Goal: Use online tool/utility: Utilize a website feature to perform a specific function

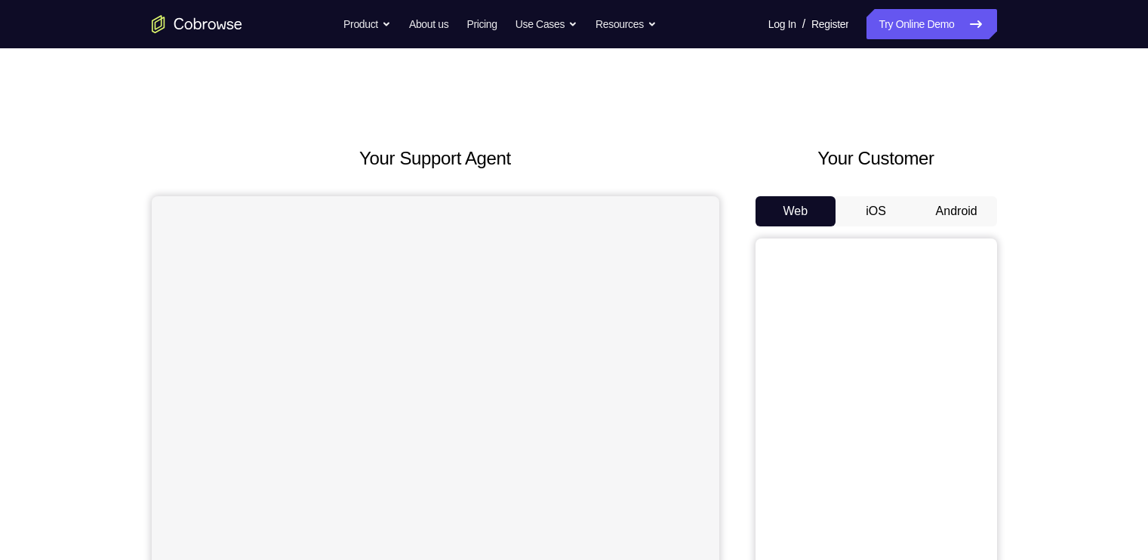
click at [932, 204] on button "Android" at bounding box center [956, 211] width 81 height 30
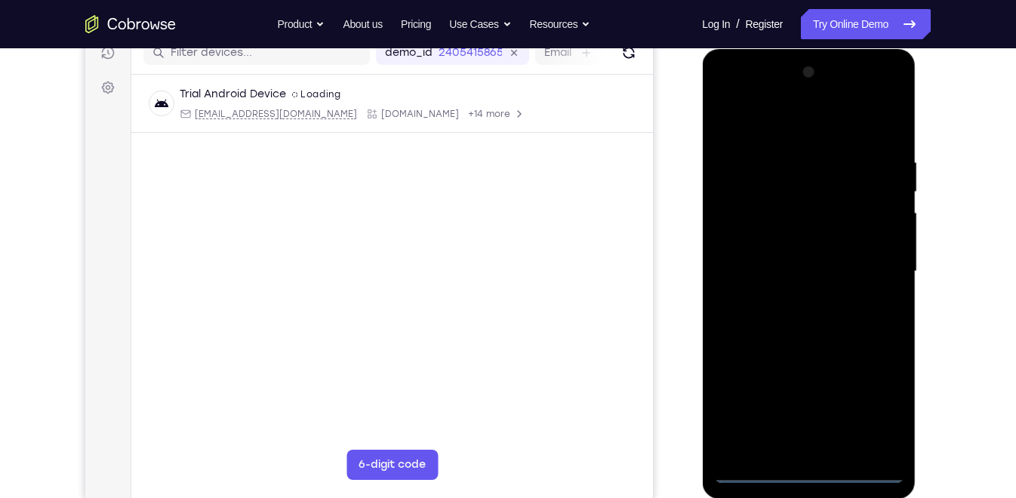
click at [807, 474] on div at bounding box center [808, 271] width 190 height 423
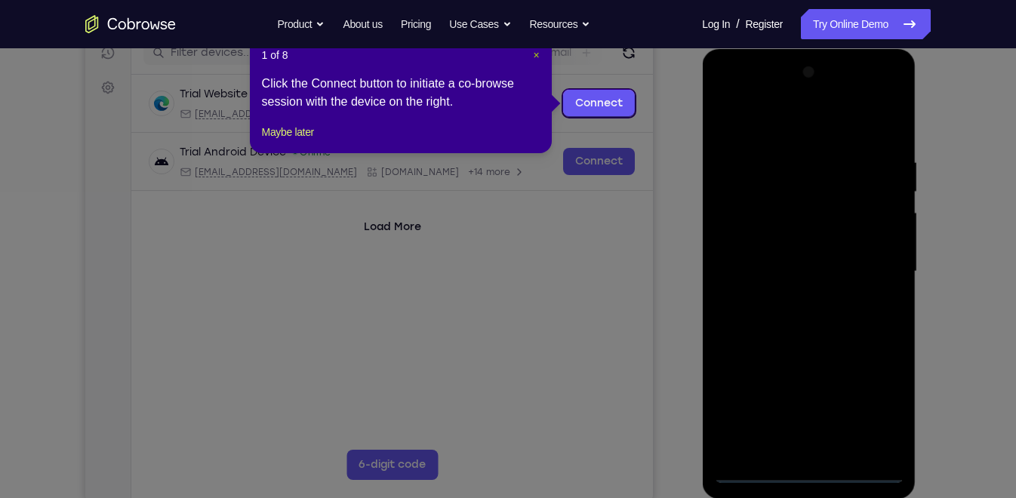
click at [536, 56] on span "×" at bounding box center [536, 55] width 6 height 12
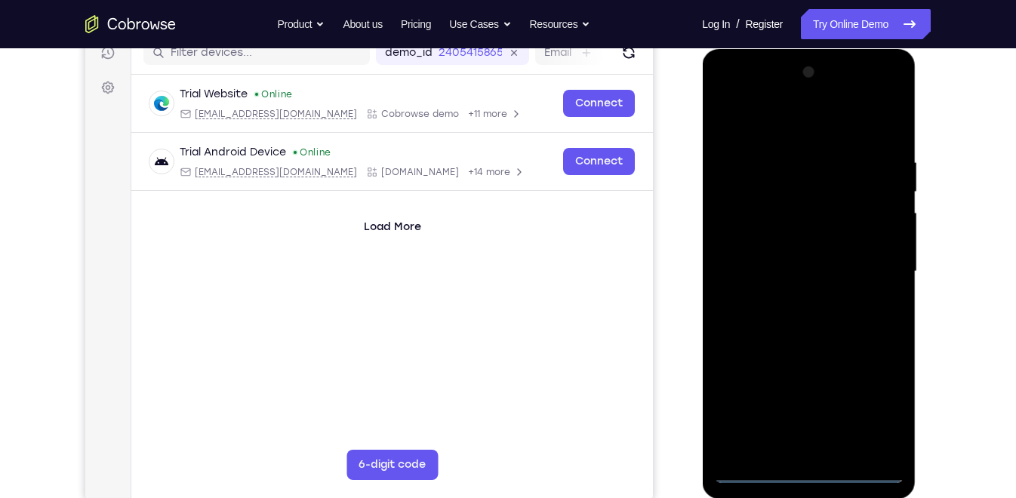
click at [882, 407] on div at bounding box center [808, 271] width 190 height 423
click at [749, 96] on div at bounding box center [808, 271] width 190 height 423
click at [875, 272] on div at bounding box center [808, 271] width 190 height 423
click at [792, 303] on div at bounding box center [808, 271] width 190 height 423
click at [792, 253] on div at bounding box center [808, 271] width 190 height 423
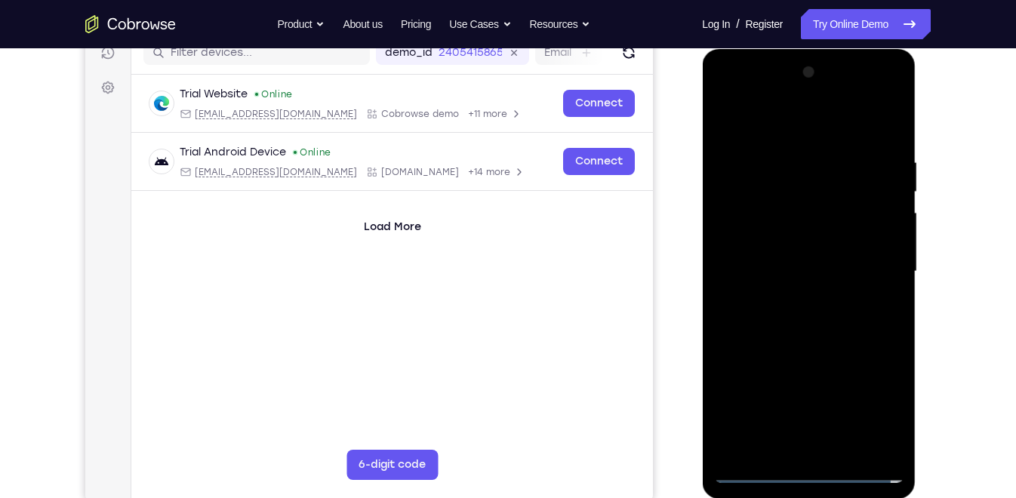
click at [776, 241] on div at bounding box center [808, 271] width 190 height 423
click at [775, 269] on div at bounding box center [808, 271] width 190 height 423
click at [807, 324] on div at bounding box center [808, 271] width 190 height 423
click at [808, 318] on div at bounding box center [808, 271] width 190 height 423
click at [820, 319] on div at bounding box center [808, 271] width 190 height 423
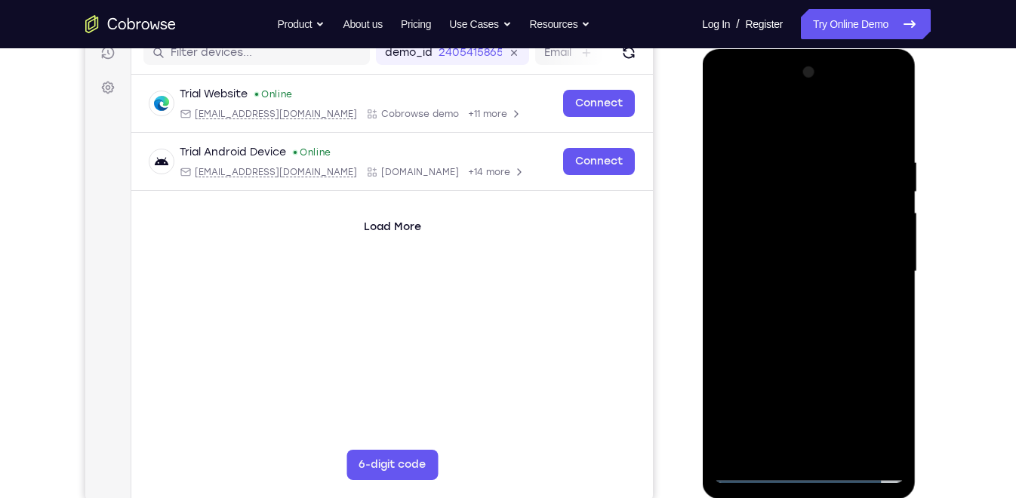
click at [836, 323] on div at bounding box center [808, 271] width 190 height 423
click at [836, 316] on div at bounding box center [808, 271] width 190 height 423
click at [834, 319] on div at bounding box center [808, 271] width 190 height 423
click at [892, 141] on div at bounding box center [808, 271] width 190 height 423
click at [838, 150] on div at bounding box center [808, 271] width 190 height 423
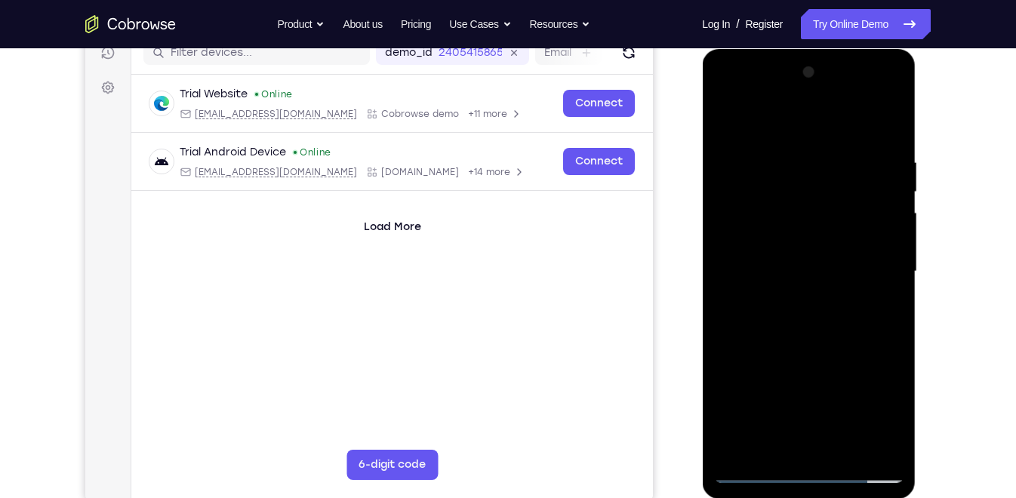
click at [807, 437] on div at bounding box center [808, 271] width 190 height 423
click at [758, 469] on div at bounding box center [808, 271] width 190 height 423
click at [877, 441] on div at bounding box center [808, 271] width 190 height 423
click at [887, 125] on div at bounding box center [808, 271] width 190 height 423
click at [845, 445] on div at bounding box center [808, 271] width 190 height 423
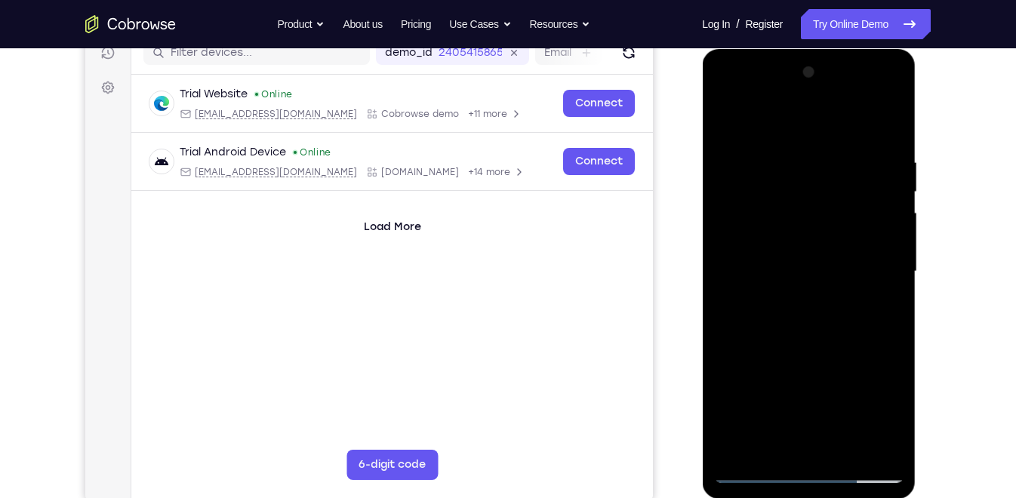
click at [817, 349] on div at bounding box center [808, 271] width 190 height 423
click at [814, 247] on div at bounding box center [808, 271] width 190 height 423
click at [726, 116] on div at bounding box center [808, 271] width 190 height 423
click at [732, 115] on div at bounding box center [808, 271] width 190 height 423
click at [844, 145] on div at bounding box center [808, 271] width 190 height 423
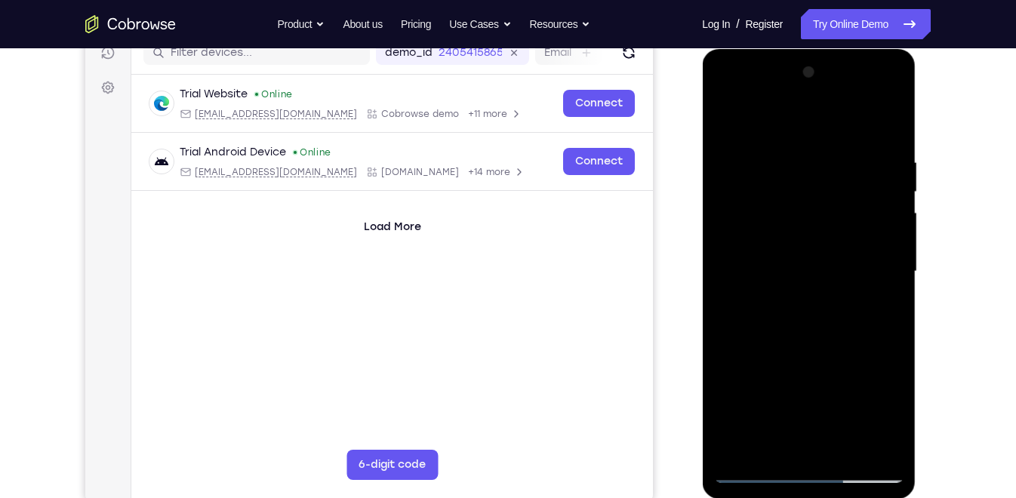
click at [872, 289] on div at bounding box center [808, 271] width 190 height 423
click at [804, 444] on div at bounding box center [808, 271] width 190 height 423
click at [755, 470] on div at bounding box center [808, 271] width 190 height 423
click at [878, 444] on div at bounding box center [808, 271] width 190 height 423
click at [883, 260] on div at bounding box center [808, 271] width 190 height 423
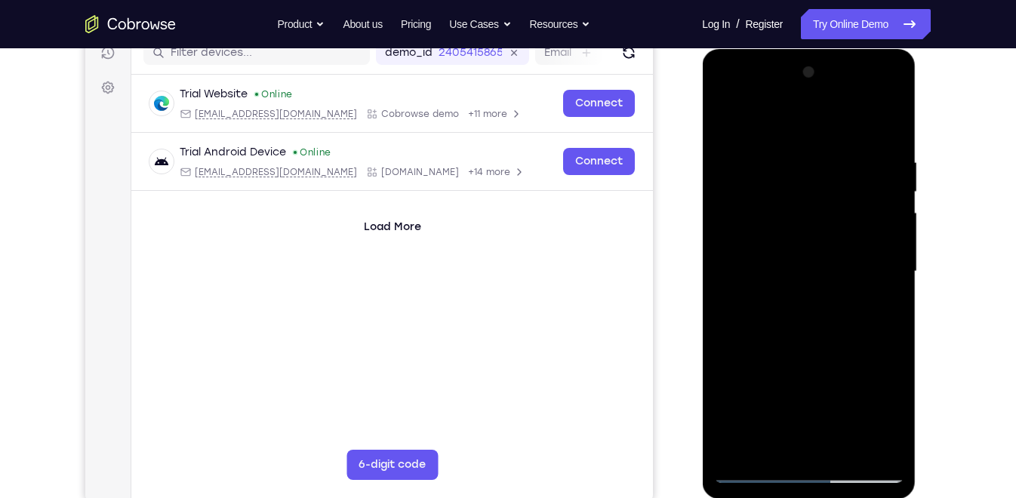
click at [883, 260] on div at bounding box center [808, 271] width 190 height 423
click at [879, 239] on div at bounding box center [808, 271] width 190 height 423
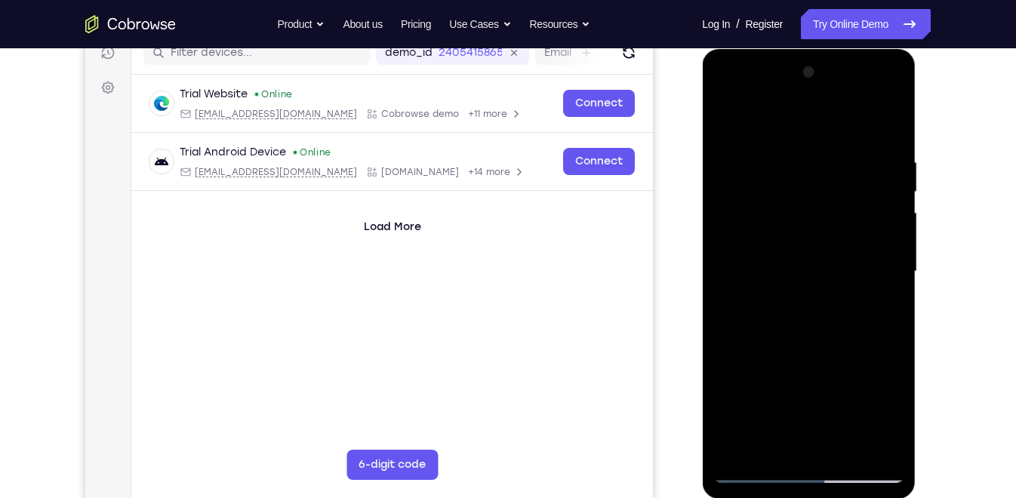
click at [887, 125] on div at bounding box center [808, 271] width 190 height 423
click at [890, 118] on div at bounding box center [808, 271] width 190 height 423
click at [865, 140] on div at bounding box center [808, 271] width 190 height 423
drag, startPoint x: 789, startPoint y: 364, endPoint x: 809, endPoint y: 233, distance: 132.1
click at [809, 233] on div at bounding box center [808, 271] width 190 height 423
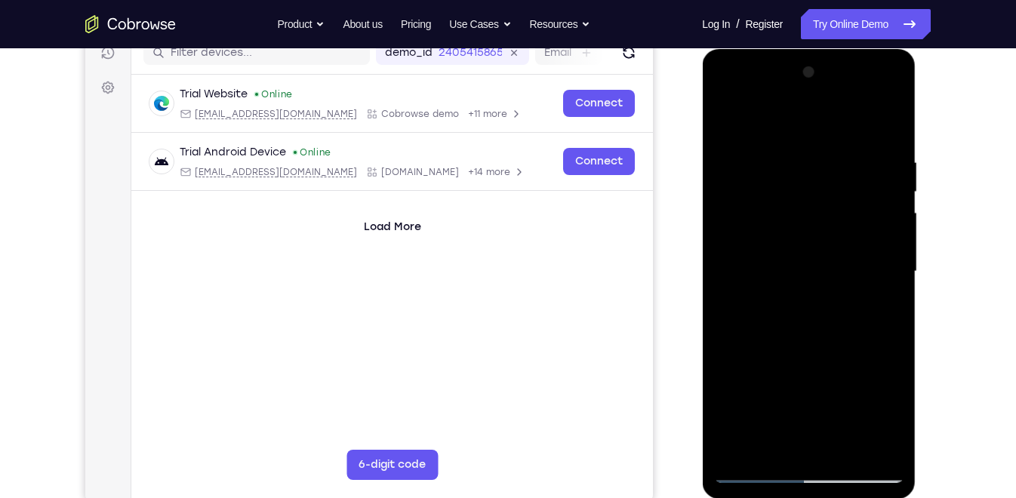
click at [727, 116] on div at bounding box center [808, 271] width 190 height 423
click at [734, 155] on div at bounding box center [808, 271] width 190 height 423
click at [860, 284] on div at bounding box center [808, 271] width 190 height 423
click at [734, 220] on div at bounding box center [808, 271] width 190 height 423
click at [757, 441] on div at bounding box center [808, 271] width 190 height 423
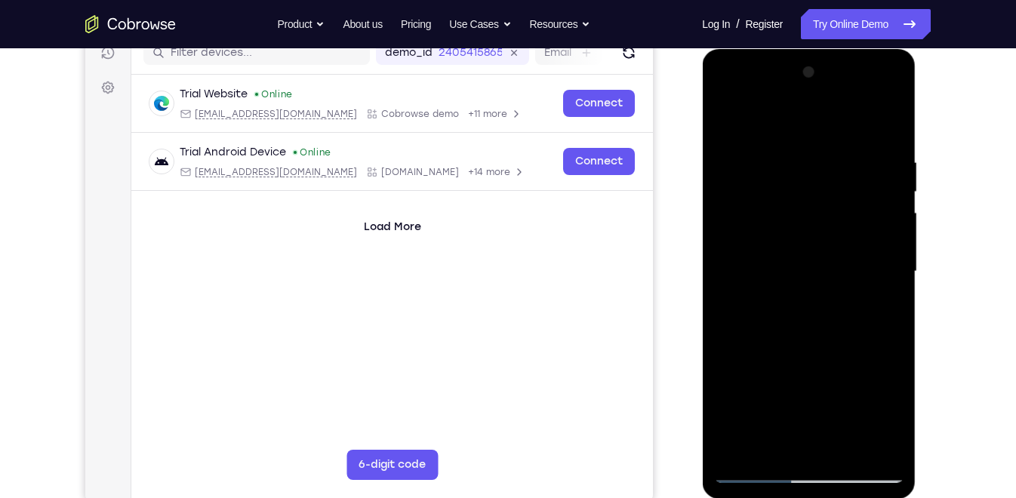
click at [752, 441] on div at bounding box center [808, 271] width 190 height 423
click at [770, 449] on div at bounding box center [808, 271] width 190 height 423
click at [888, 394] on div at bounding box center [808, 271] width 190 height 423
click at [847, 373] on div at bounding box center [808, 271] width 190 height 423
click at [758, 471] on div at bounding box center [808, 271] width 190 height 423
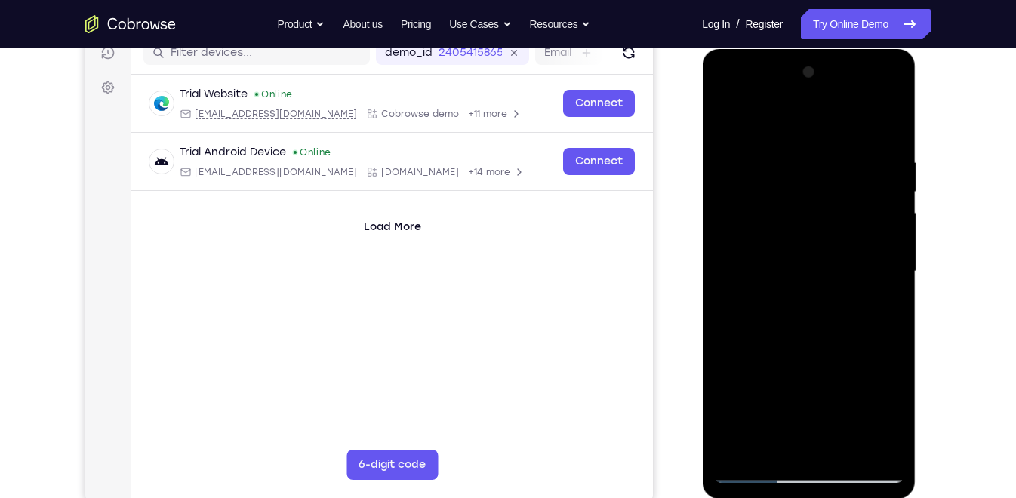
click at [881, 441] on div at bounding box center [808, 271] width 190 height 423
click at [868, 251] on div at bounding box center [808, 271] width 190 height 423
click at [730, 115] on div at bounding box center [808, 271] width 190 height 423
drag, startPoint x: 782, startPoint y: 198, endPoint x: 782, endPoint y: 450, distance: 252.8
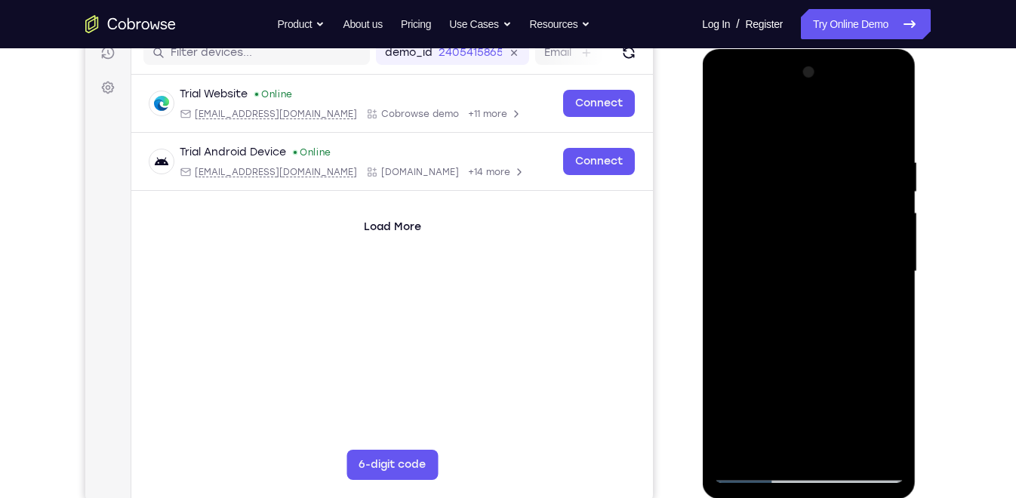
click at [782, 450] on div at bounding box center [808, 271] width 190 height 423
drag, startPoint x: 844, startPoint y: 180, endPoint x: 836, endPoint y: 418, distance: 237.8
click at [836, 418] on div at bounding box center [808, 271] width 190 height 423
click at [883, 155] on div at bounding box center [808, 271] width 190 height 423
click at [881, 263] on div at bounding box center [808, 271] width 190 height 423
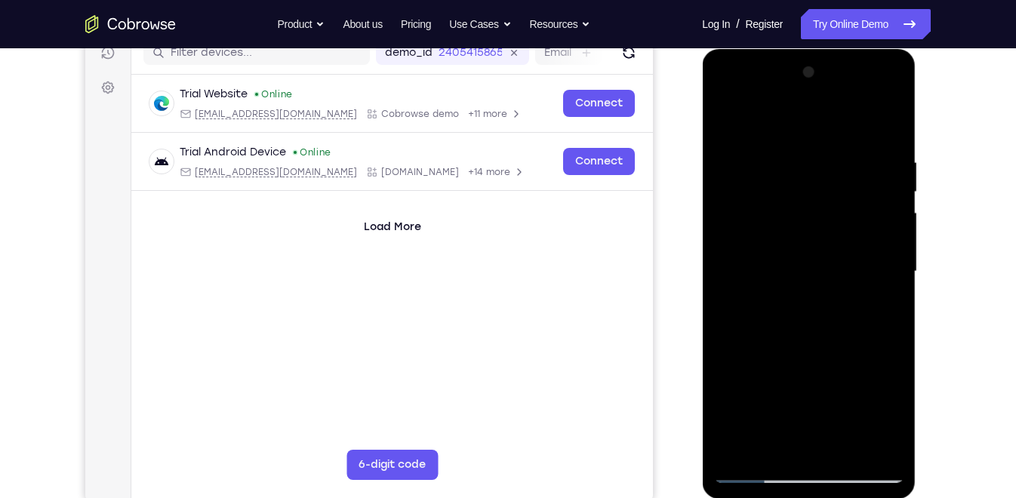
click at [881, 263] on div at bounding box center [808, 271] width 190 height 423
click at [881, 226] on div at bounding box center [808, 271] width 190 height 423
click at [879, 186] on div at bounding box center [808, 271] width 190 height 423
click at [887, 127] on div at bounding box center [808, 271] width 190 height 423
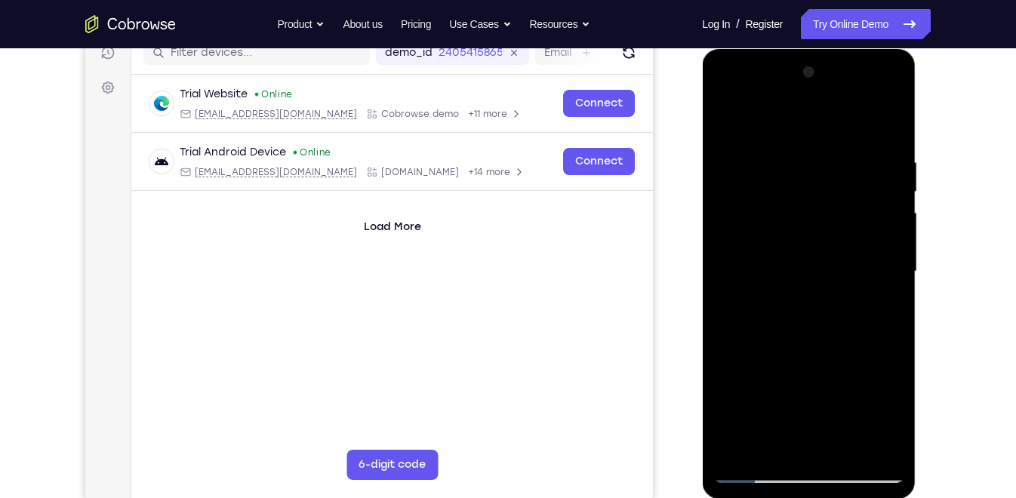
drag, startPoint x: 836, startPoint y: 387, endPoint x: 858, endPoint y: 222, distance: 166.7
click at [858, 222] on div at bounding box center [808, 271] width 190 height 423
drag, startPoint x: 823, startPoint y: 355, endPoint x: 868, endPoint y: 148, distance: 212.4
click at [868, 148] on div at bounding box center [808, 271] width 190 height 423
drag, startPoint x: 836, startPoint y: 343, endPoint x: 870, endPoint y: 131, distance: 214.7
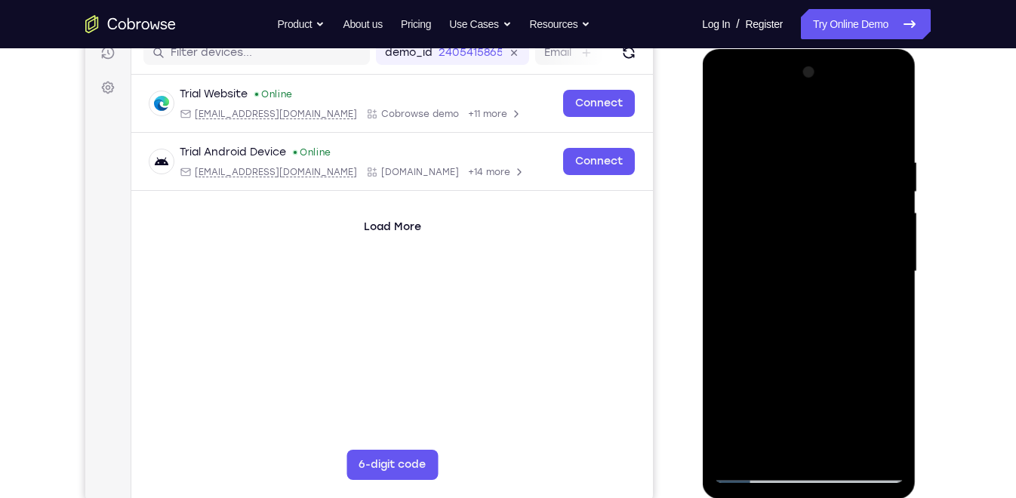
click at [870, 131] on div at bounding box center [808, 271] width 190 height 423
drag, startPoint x: 834, startPoint y: 349, endPoint x: 877, endPoint y: 189, distance: 164.9
click at [877, 189] on div at bounding box center [808, 271] width 190 height 423
click at [726, 355] on div at bounding box center [808, 271] width 190 height 423
drag, startPoint x: 790, startPoint y: 394, endPoint x: 847, endPoint y: 158, distance: 242.1
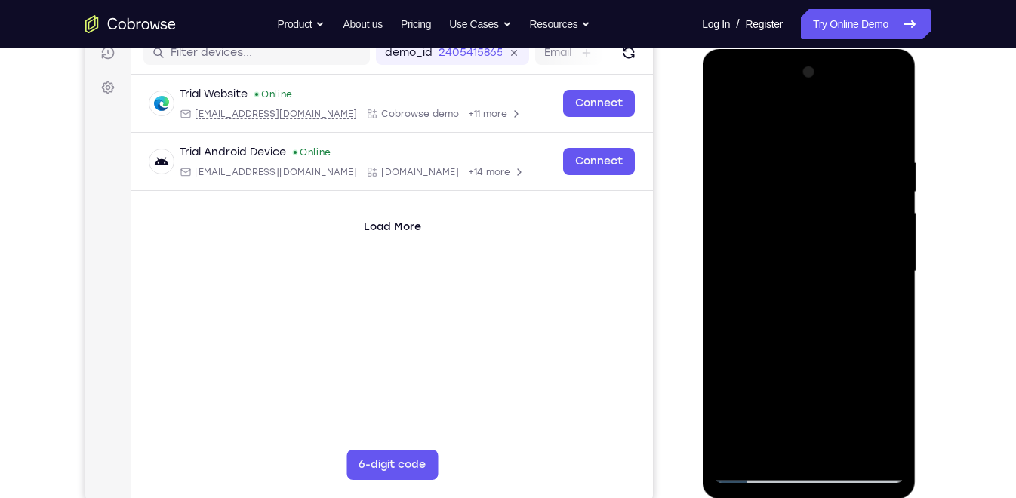
click at [847, 158] on div at bounding box center [808, 271] width 190 height 423
drag, startPoint x: 822, startPoint y: 359, endPoint x: 857, endPoint y: 178, distance: 184.4
click at [857, 178] on div at bounding box center [808, 271] width 190 height 423
click at [741, 452] on div at bounding box center [808, 271] width 190 height 423
click at [831, 153] on div at bounding box center [808, 271] width 190 height 423
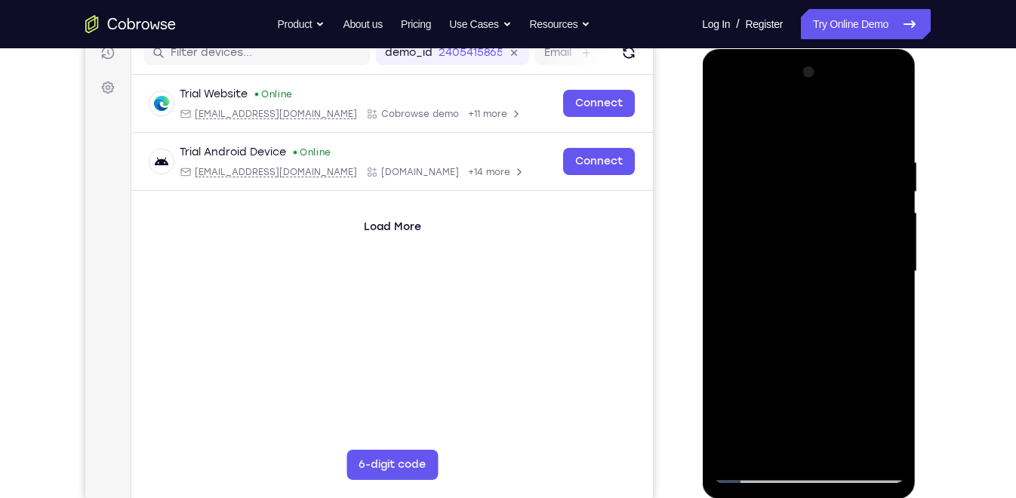
click at [887, 444] on div at bounding box center [808, 271] width 190 height 423
click at [807, 447] on div at bounding box center [808, 271] width 190 height 423
click at [752, 474] on div at bounding box center [808, 271] width 190 height 423
click at [880, 444] on div at bounding box center [808, 271] width 190 height 423
click at [770, 127] on div at bounding box center [808, 271] width 190 height 423
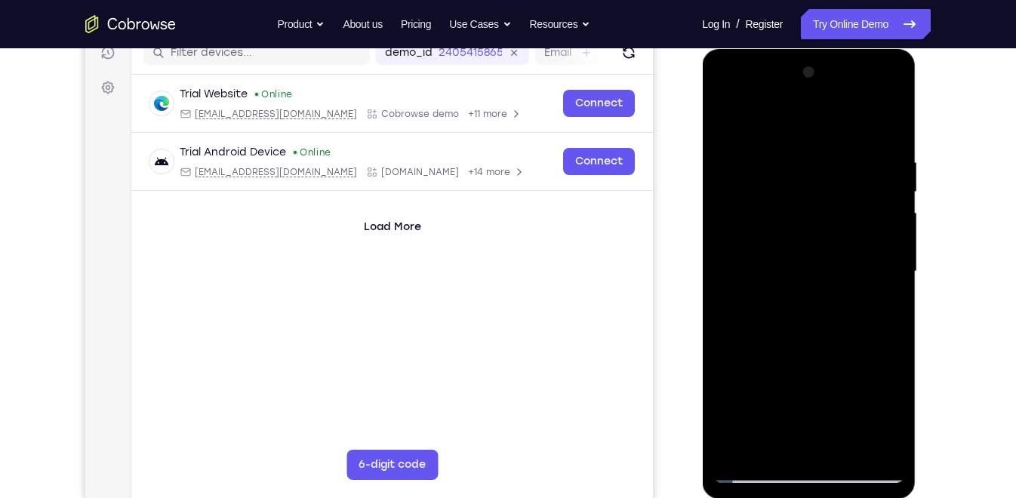
drag, startPoint x: 741, startPoint y: 195, endPoint x: 847, endPoint y: 190, distance: 105.8
click at [847, 190] on div at bounding box center [808, 271] width 190 height 423
click at [763, 127] on div at bounding box center [808, 271] width 190 height 423
click at [848, 169] on div at bounding box center [808, 271] width 190 height 423
drag, startPoint x: 788, startPoint y: 195, endPoint x: 811, endPoint y: 340, distance: 146.8
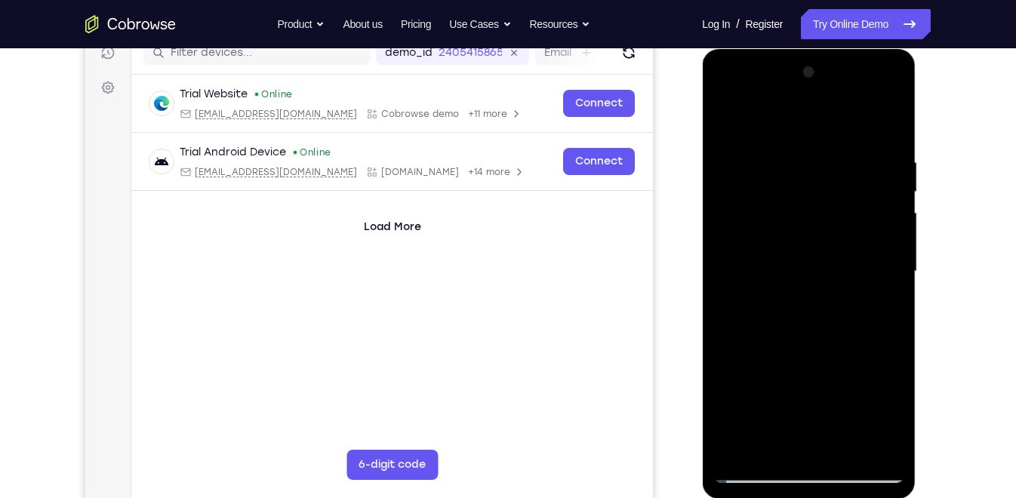
click at [811, 340] on div at bounding box center [808, 271] width 190 height 423
drag, startPoint x: 781, startPoint y: 161, endPoint x: 786, endPoint y: 295, distance: 133.7
click at [786, 295] on div at bounding box center [808, 271] width 190 height 423
drag, startPoint x: 801, startPoint y: 183, endPoint x: 795, endPoint y: 329, distance: 145.8
click at [795, 329] on div at bounding box center [808, 271] width 190 height 423
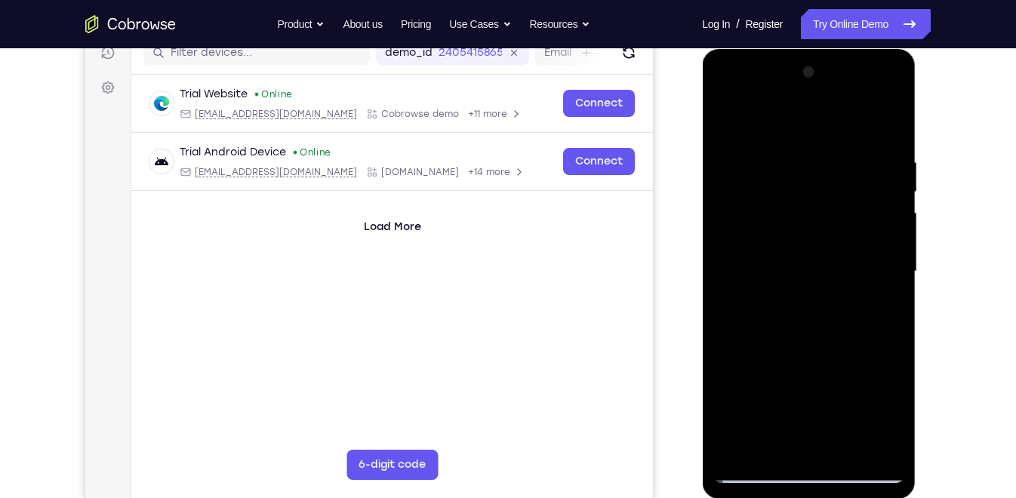
drag, startPoint x: 786, startPoint y: 176, endPoint x: 791, endPoint y: 316, distance: 140.4
click at [791, 316] on div at bounding box center [808, 271] width 190 height 423
drag, startPoint x: 802, startPoint y: 182, endPoint x: 798, endPoint y: 336, distance: 154.0
click at [798, 336] on div at bounding box center [808, 271] width 190 height 423
drag, startPoint x: 797, startPoint y: 152, endPoint x: 801, endPoint y: 303, distance: 150.2
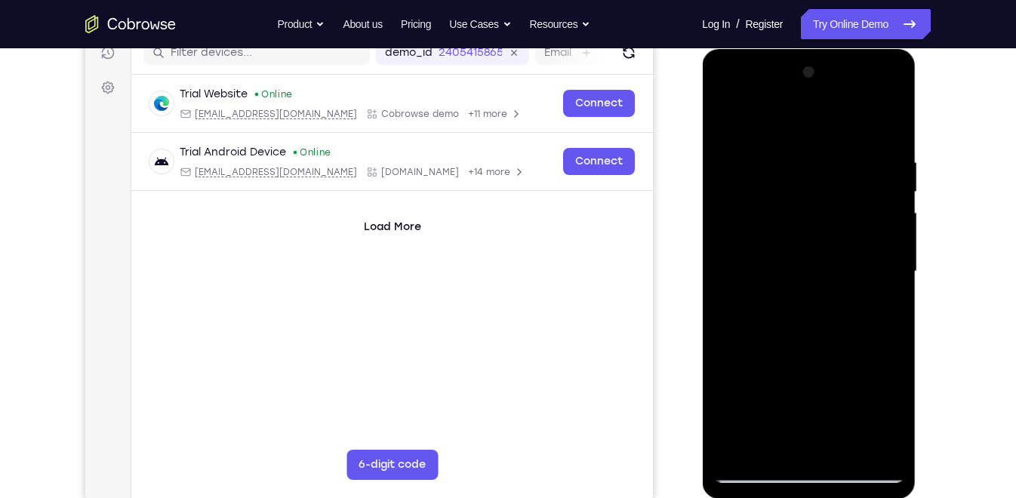
click at [801, 303] on div at bounding box center [808, 271] width 190 height 423
drag, startPoint x: 801, startPoint y: 195, endPoint x: 809, endPoint y: 331, distance: 136.8
click at [809, 331] on div at bounding box center [808, 271] width 190 height 423
drag, startPoint x: 816, startPoint y: 201, endPoint x: 816, endPoint y: 383, distance: 182.6
click at [816, 383] on div at bounding box center [808, 271] width 190 height 423
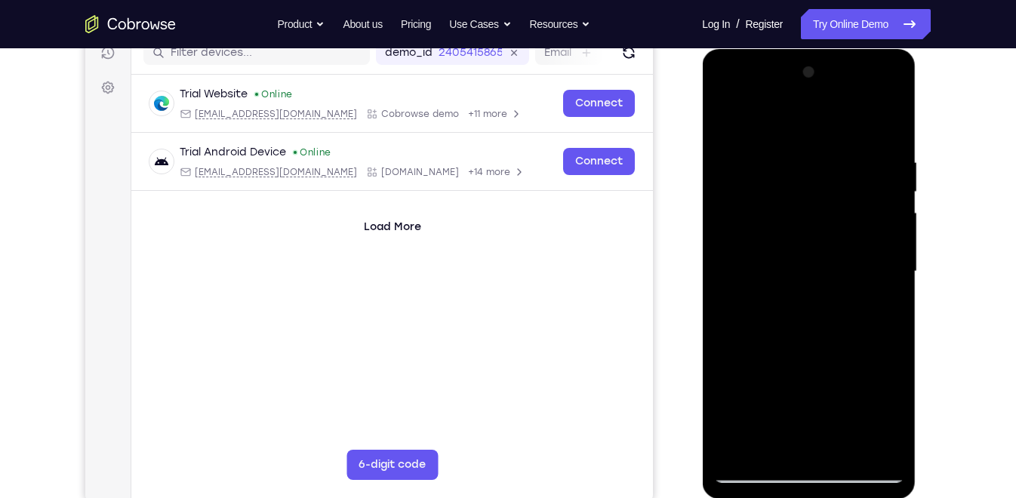
drag, startPoint x: 776, startPoint y: 163, endPoint x: 790, endPoint y: 370, distance: 207.2
click at [790, 370] on div at bounding box center [808, 271] width 190 height 423
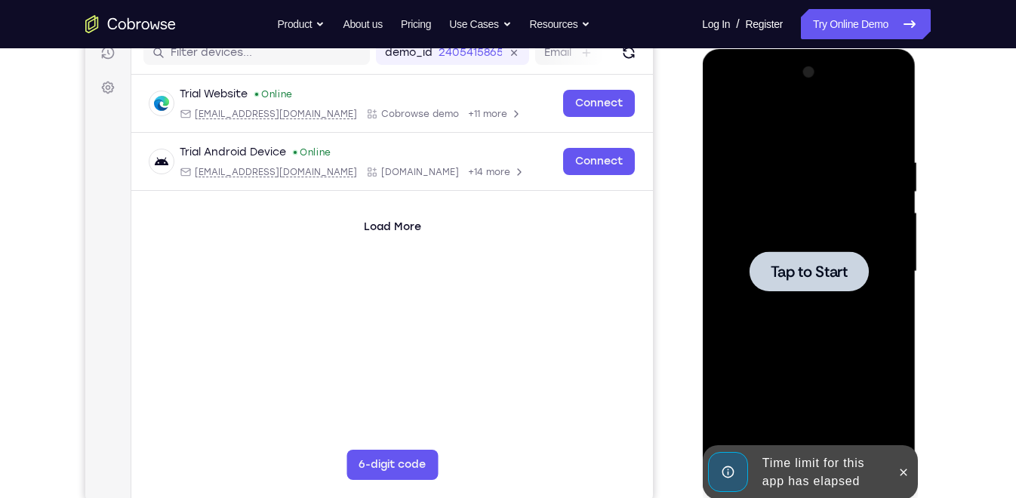
click at [795, 316] on div at bounding box center [808, 271] width 190 height 423
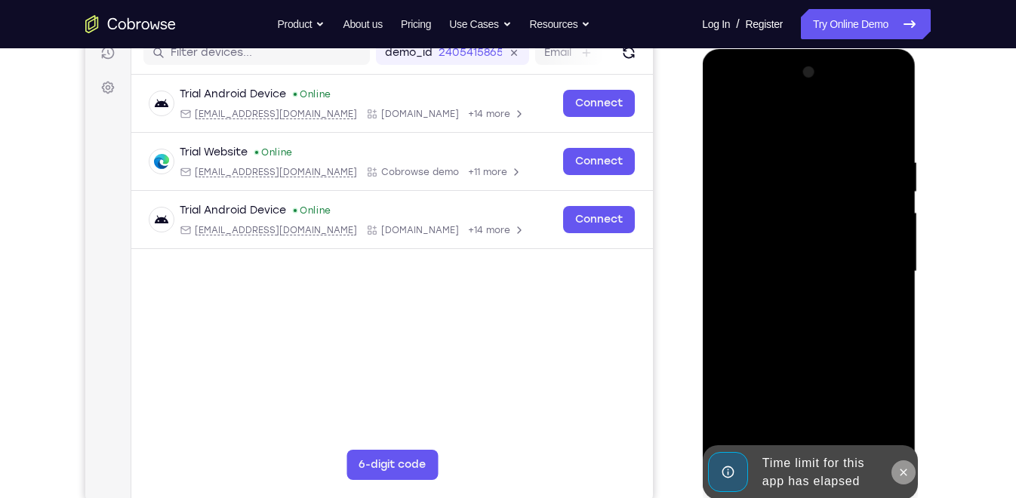
click at [897, 481] on button at bounding box center [902, 472] width 24 height 24
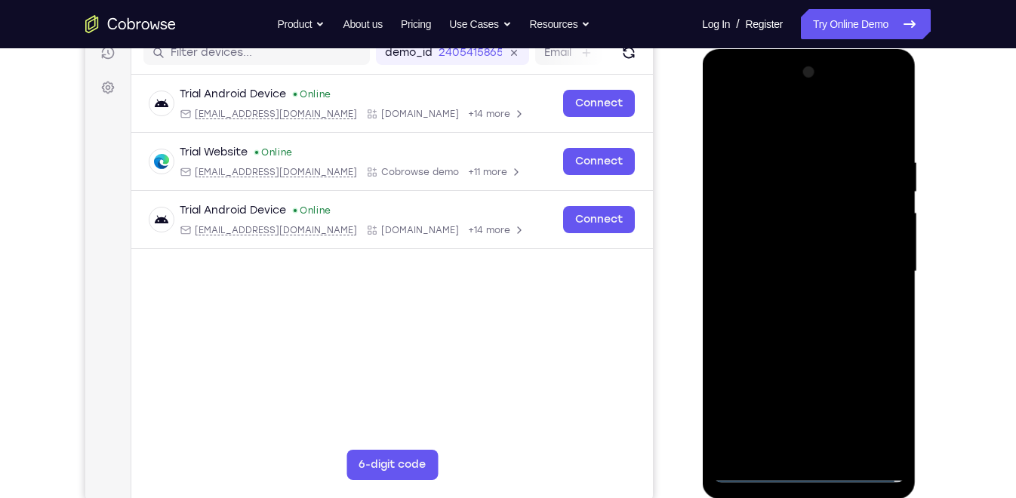
click at [808, 469] on div at bounding box center [808, 271] width 190 height 423
click at [875, 404] on div at bounding box center [808, 271] width 190 height 423
click at [763, 94] on div at bounding box center [808, 271] width 190 height 423
click at [868, 260] on div at bounding box center [808, 271] width 190 height 423
click at [792, 299] on div at bounding box center [808, 271] width 190 height 423
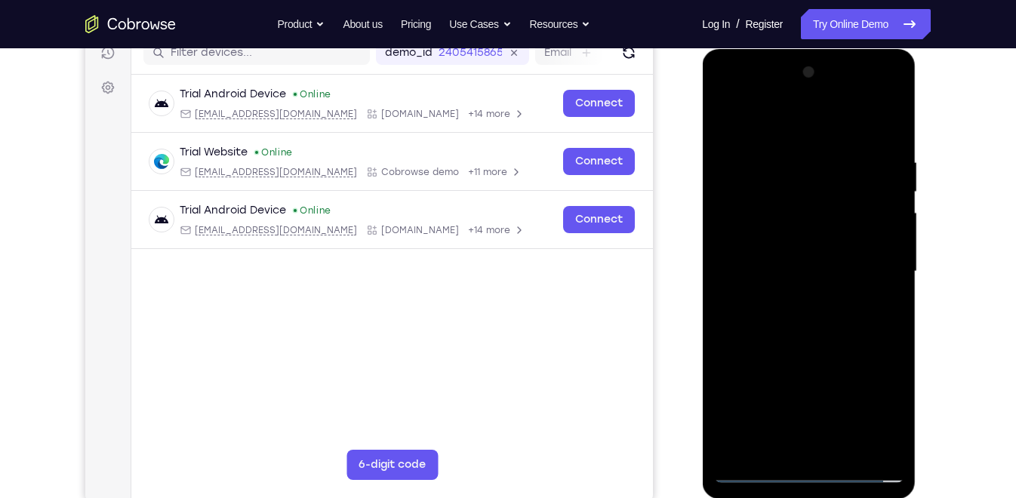
click at [782, 254] on div at bounding box center [808, 271] width 190 height 423
click at [782, 242] on div at bounding box center [808, 271] width 190 height 423
click at [779, 269] on div at bounding box center [808, 271] width 190 height 423
click at [777, 316] on div at bounding box center [808, 271] width 190 height 423
click at [828, 330] on div at bounding box center [808, 271] width 190 height 423
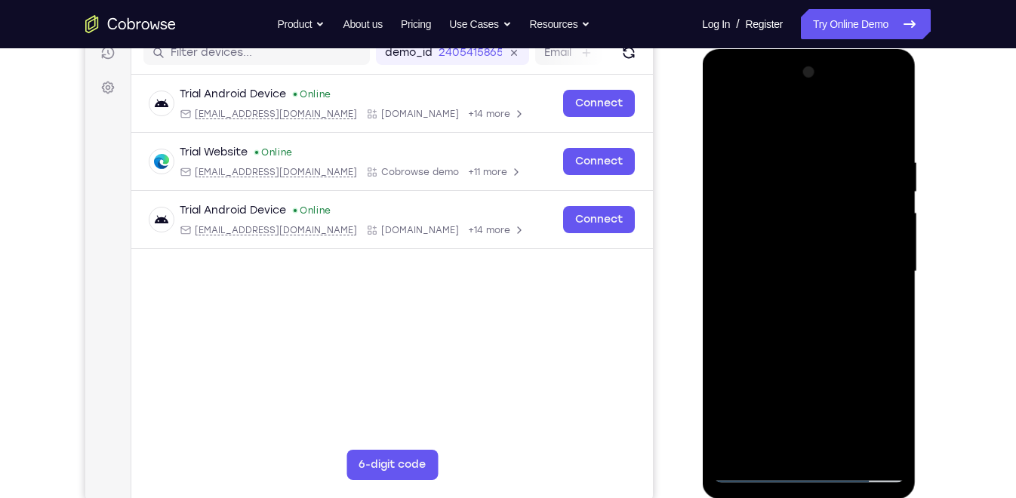
click at [850, 448] on div at bounding box center [808, 271] width 190 height 423
click at [813, 350] on div at bounding box center [808, 271] width 190 height 423
click at [820, 257] on div at bounding box center [808, 271] width 190 height 423
click at [886, 418] on div at bounding box center [808, 271] width 190 height 423
click at [877, 305] on div at bounding box center [808, 271] width 190 height 423
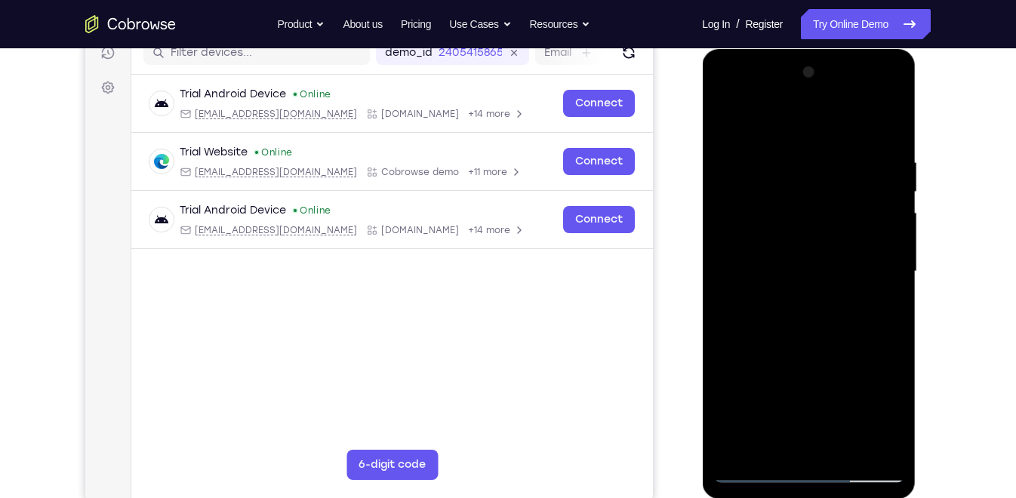
click at [728, 122] on div at bounding box center [808, 271] width 190 height 423
click at [729, 121] on div at bounding box center [808, 271] width 190 height 423
click at [773, 448] on div at bounding box center [808, 271] width 190 height 423
click at [797, 120] on div at bounding box center [808, 271] width 190 height 423
click at [779, 142] on div at bounding box center [808, 271] width 190 height 423
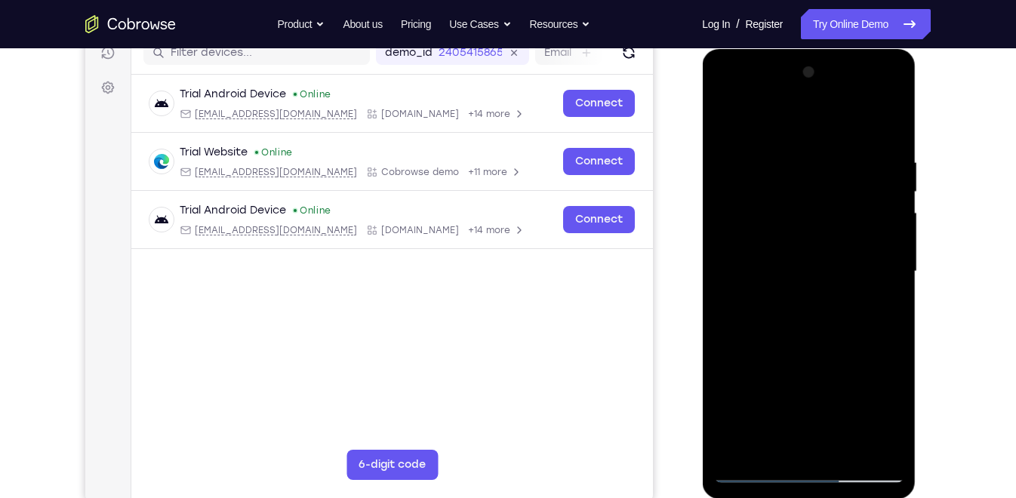
click at [853, 174] on div at bounding box center [808, 271] width 190 height 423
drag, startPoint x: 799, startPoint y: 197, endPoint x: 807, endPoint y: 392, distance: 195.6
click at [807, 392] on div at bounding box center [808, 271] width 190 height 423
drag, startPoint x: 755, startPoint y: 165, endPoint x: 773, endPoint y: 407, distance: 242.2
click at [773, 407] on div at bounding box center [808, 271] width 190 height 423
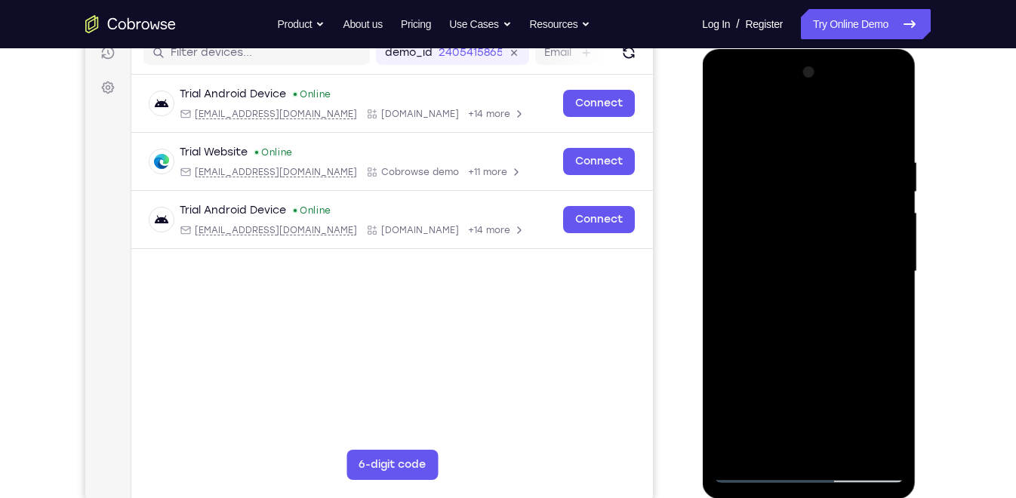
drag, startPoint x: 782, startPoint y: 176, endPoint x: 804, endPoint y: 409, distance: 234.2
click at [804, 409] on div at bounding box center [808, 271] width 190 height 423
drag, startPoint x: 795, startPoint y: 174, endPoint x: 804, endPoint y: 418, distance: 243.9
click at [804, 418] on div at bounding box center [808, 271] width 190 height 423
drag, startPoint x: 760, startPoint y: 159, endPoint x: 788, endPoint y: 389, distance: 231.1
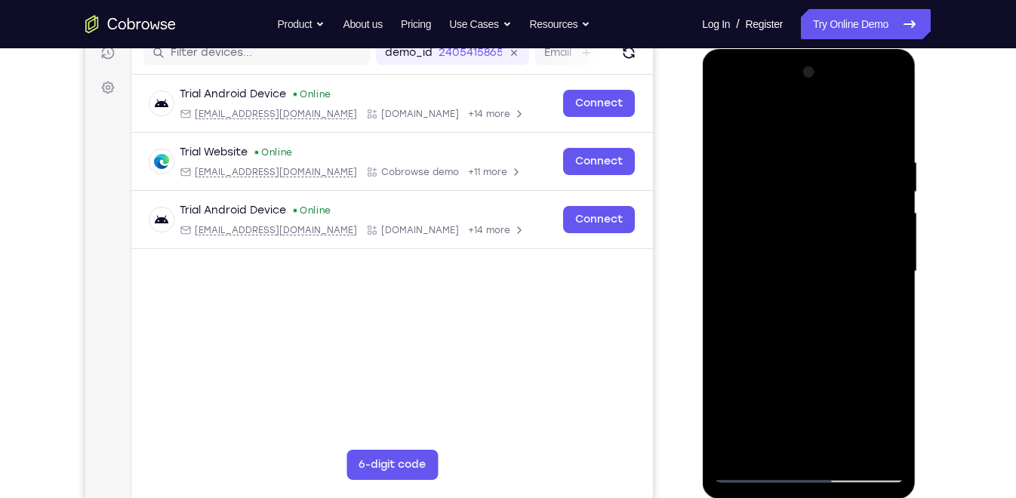
click at [788, 389] on div at bounding box center [808, 271] width 190 height 423
drag, startPoint x: 769, startPoint y: 192, endPoint x: 792, endPoint y: 376, distance: 184.8
click at [792, 376] on div at bounding box center [808, 271] width 190 height 423
click at [725, 122] on div at bounding box center [808, 271] width 190 height 423
click at [739, 377] on div at bounding box center [808, 271] width 190 height 423
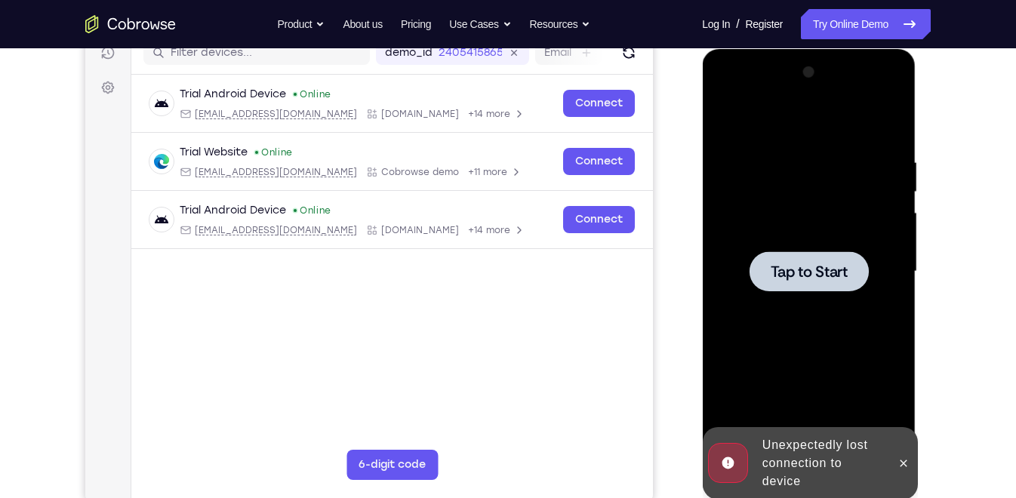
click at [777, 289] on div at bounding box center [808, 271] width 119 height 40
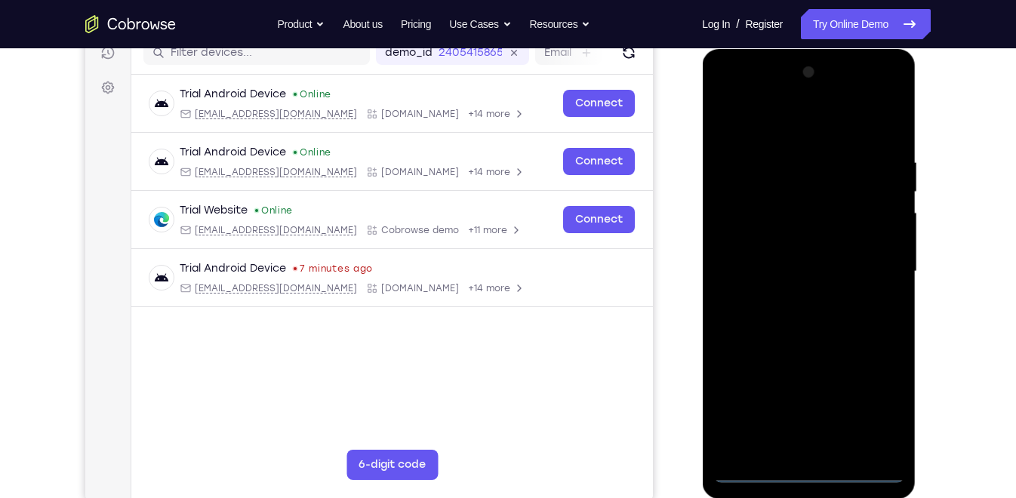
click at [803, 469] on div at bounding box center [808, 271] width 190 height 423
click at [872, 409] on div at bounding box center [808, 271] width 190 height 423
click at [758, 98] on div at bounding box center [808, 271] width 190 height 423
click at [868, 267] on div at bounding box center [808, 271] width 190 height 423
click at [789, 301] on div at bounding box center [808, 271] width 190 height 423
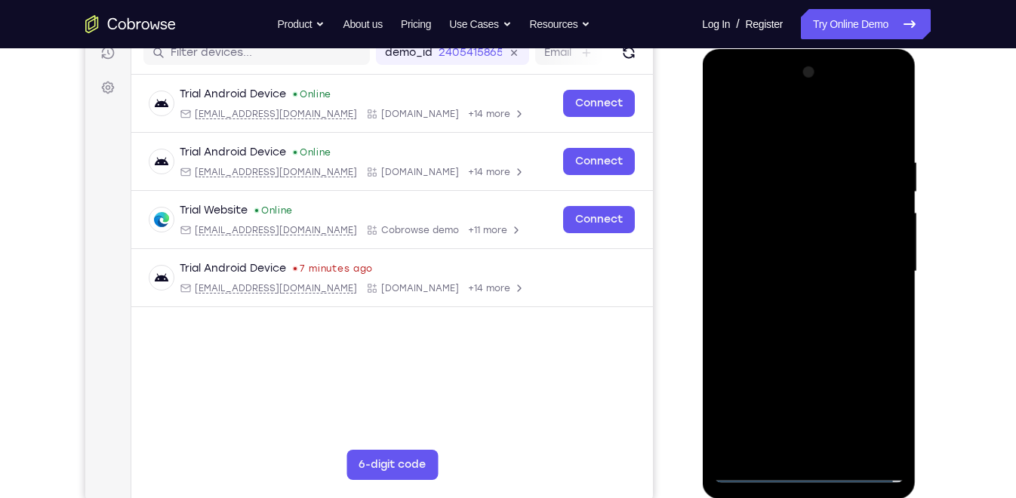
click at [793, 259] on div at bounding box center [808, 271] width 190 height 423
click at [788, 240] on div at bounding box center [808, 271] width 190 height 423
click at [792, 278] on div at bounding box center [808, 271] width 190 height 423
click at [792, 322] on div at bounding box center [808, 271] width 190 height 423
click at [780, 327] on div at bounding box center [808, 271] width 190 height 423
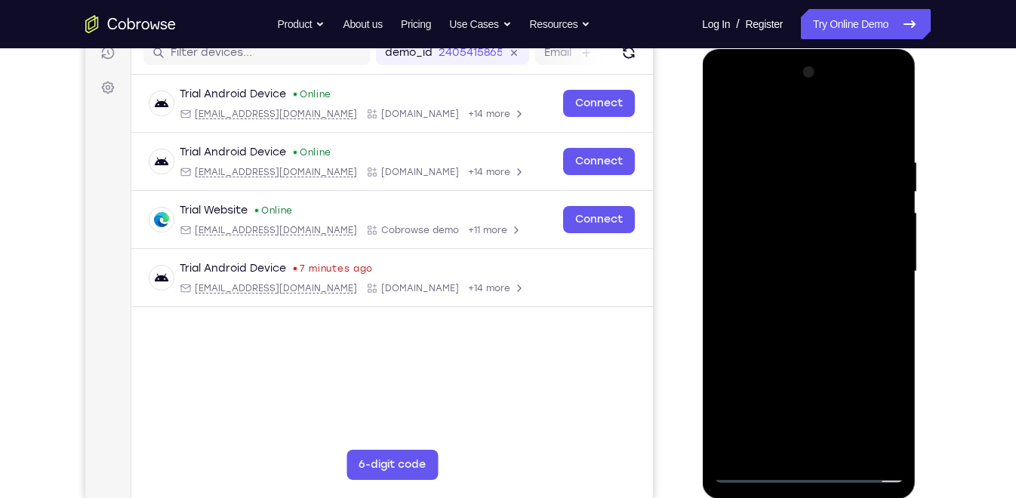
drag, startPoint x: 815, startPoint y: 151, endPoint x: 840, endPoint y: 436, distance: 286.3
click at [840, 436] on div at bounding box center [808, 271] width 190 height 423
click at [824, 323] on div at bounding box center [808, 271] width 190 height 423
click at [786, 191] on div at bounding box center [808, 271] width 190 height 423
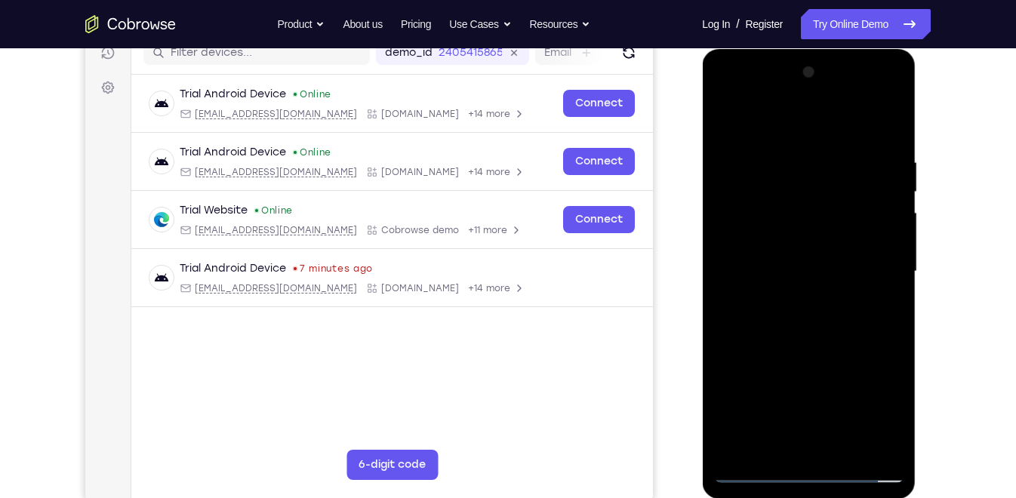
click at [755, 244] on div at bounding box center [808, 271] width 190 height 423
click at [775, 269] on div at bounding box center [808, 271] width 190 height 423
click at [784, 318] on div at bounding box center [808, 271] width 190 height 423
click at [776, 300] on div at bounding box center [808, 271] width 190 height 423
click at [855, 325] on div at bounding box center [808, 271] width 190 height 423
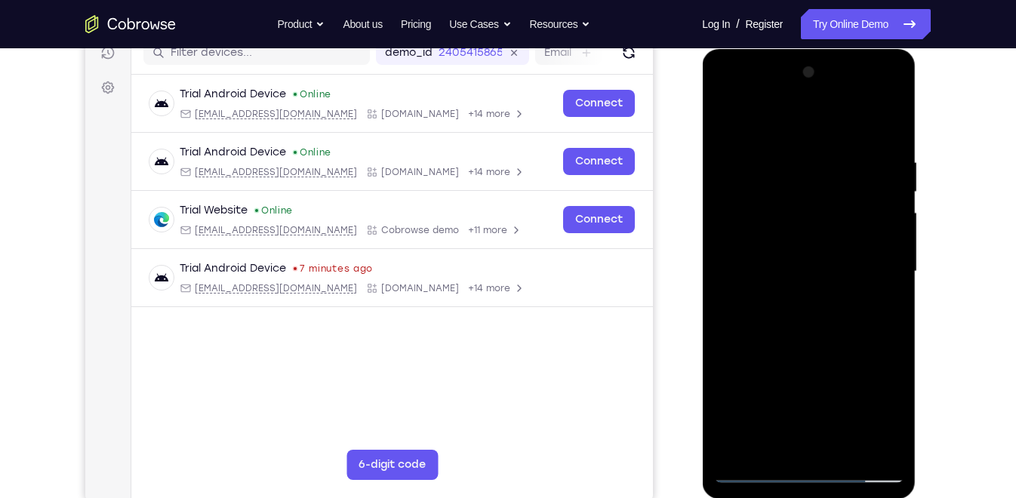
click at [846, 449] on div at bounding box center [808, 271] width 190 height 423
click at [807, 349] on div at bounding box center [808, 271] width 190 height 423
click at [813, 258] on div at bounding box center [808, 271] width 190 height 423
click at [881, 308] on div at bounding box center [808, 271] width 190 height 423
click at [727, 213] on div at bounding box center [808, 271] width 190 height 423
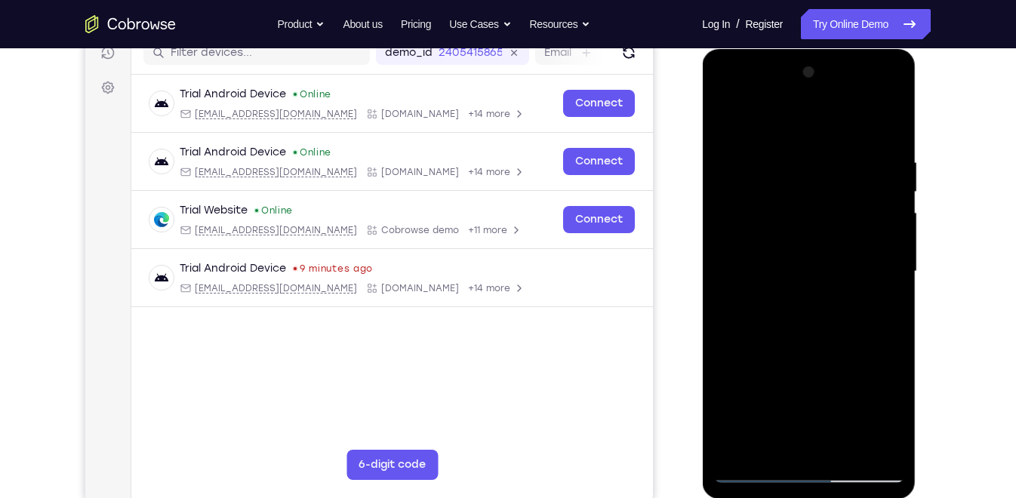
drag, startPoint x: 822, startPoint y: 364, endPoint x: 836, endPoint y: 199, distance: 165.1
click at [836, 199] on div at bounding box center [808, 271] width 190 height 423
click at [855, 224] on div at bounding box center [808, 271] width 190 height 423
click at [893, 195] on div at bounding box center [808, 271] width 190 height 423
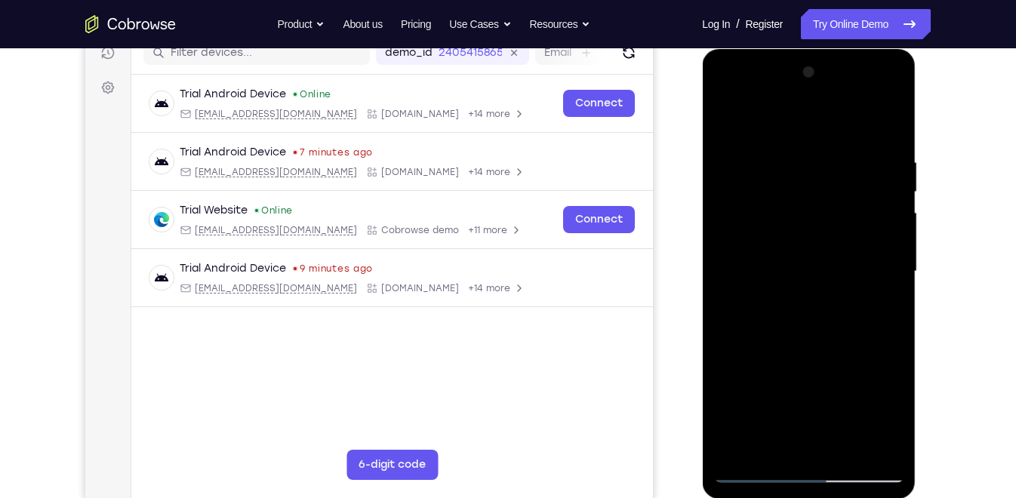
click at [893, 195] on div at bounding box center [808, 271] width 190 height 423
click at [724, 115] on div at bounding box center [808, 271] width 190 height 423
click at [810, 280] on div at bounding box center [808, 271] width 190 height 423
drag, startPoint x: 833, startPoint y: 225, endPoint x: 834, endPoint y: 361, distance: 136.6
click at [834, 361] on div at bounding box center [808, 271] width 190 height 423
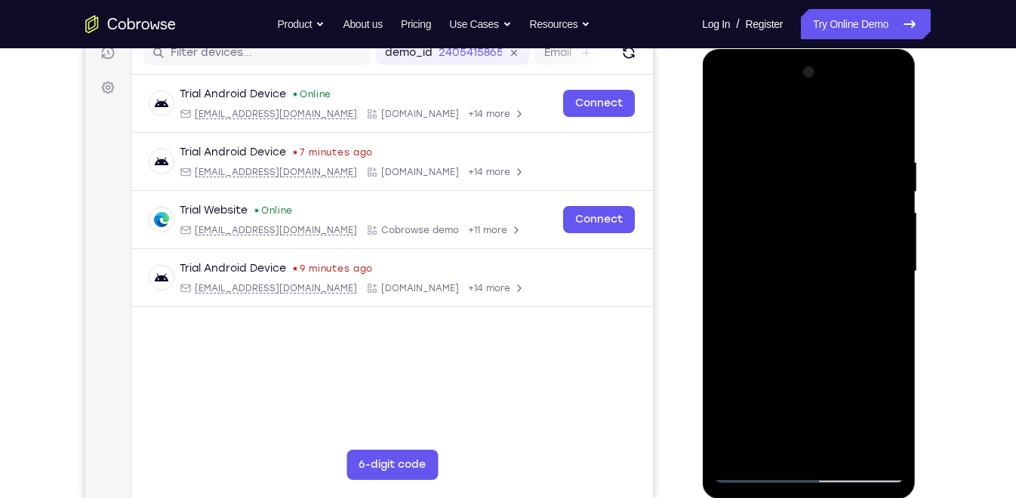
click at [892, 272] on div at bounding box center [808, 271] width 190 height 423
click at [893, 269] on div at bounding box center [808, 271] width 190 height 423
click at [725, 114] on div at bounding box center [808, 271] width 190 height 423
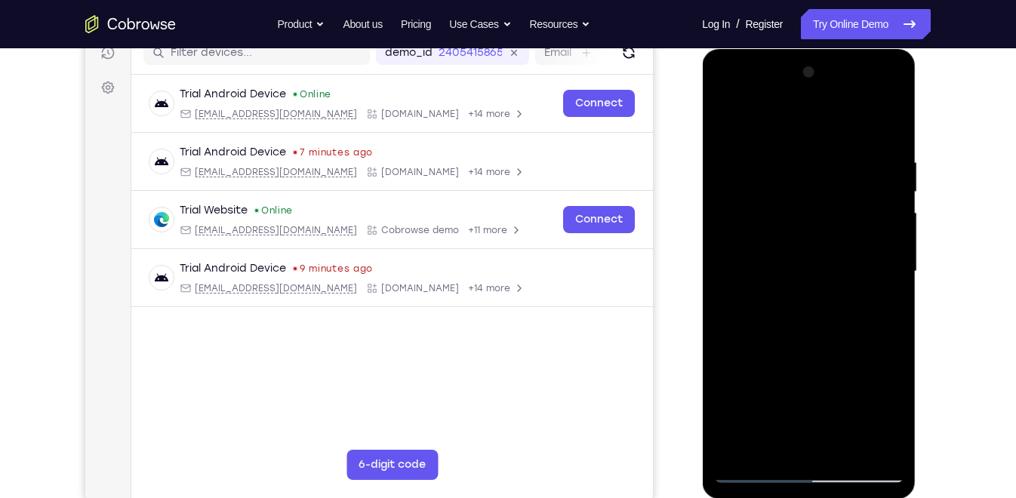
click at [743, 448] on div at bounding box center [808, 271] width 190 height 423
drag, startPoint x: 819, startPoint y: 185, endPoint x: 866, endPoint y: 435, distance: 255.0
click at [866, 435] on div at bounding box center [808, 271] width 190 height 423
click at [850, 447] on div at bounding box center [808, 271] width 190 height 423
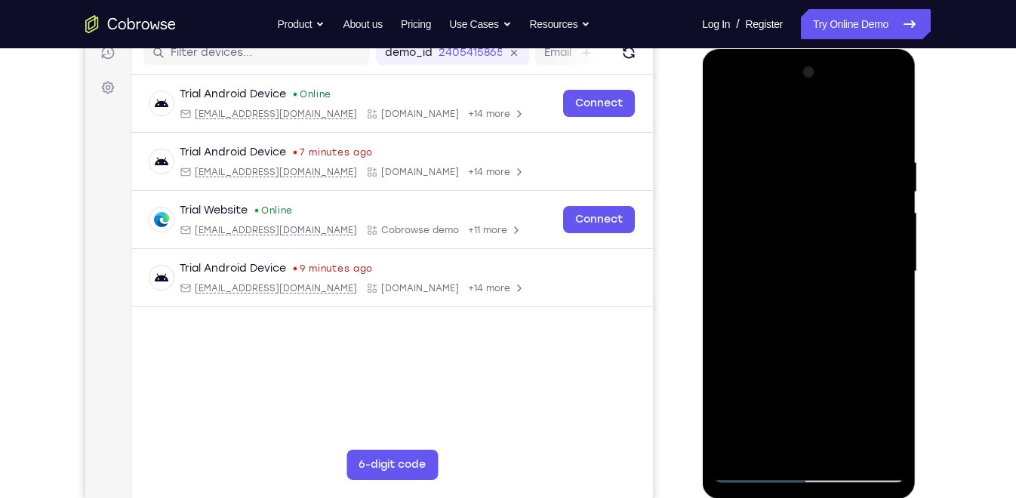
click at [819, 251] on div at bounding box center [808, 271] width 190 height 423
click at [730, 123] on div at bounding box center [808, 271] width 190 height 423
click at [731, 118] on div at bounding box center [808, 271] width 190 height 423
click at [786, 149] on div at bounding box center [808, 271] width 190 height 423
click at [875, 275] on div at bounding box center [808, 271] width 190 height 423
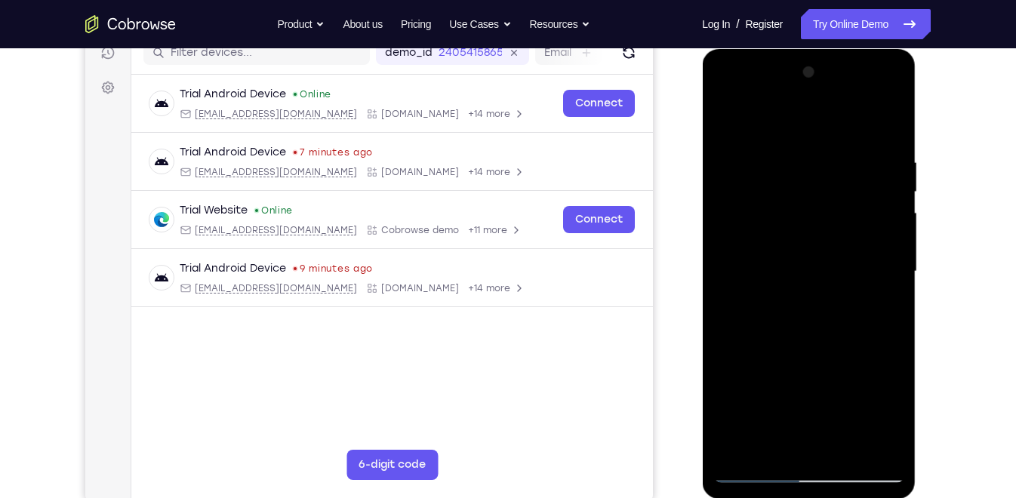
click at [887, 128] on div at bounding box center [808, 271] width 190 height 423
click at [845, 452] on div at bounding box center [808, 271] width 190 height 423
drag, startPoint x: 807, startPoint y: 423, endPoint x: 822, endPoint y: 316, distance: 108.1
click at [822, 316] on div at bounding box center [808, 271] width 190 height 423
drag, startPoint x: 791, startPoint y: 428, endPoint x: 816, endPoint y: 288, distance: 141.8
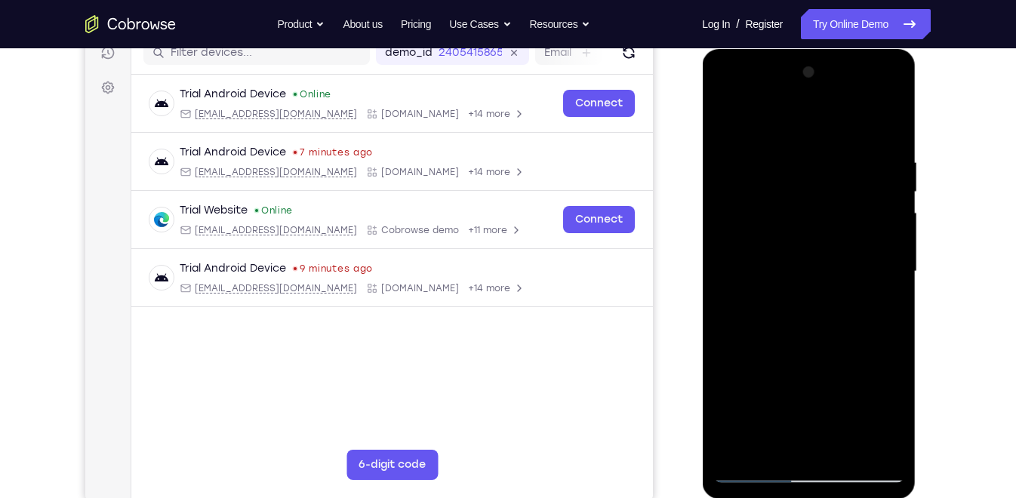
click at [816, 288] on div at bounding box center [808, 271] width 190 height 423
click at [749, 138] on div at bounding box center [808, 271] width 190 height 423
click at [776, 256] on div at bounding box center [808, 271] width 190 height 423
click at [752, 438] on div at bounding box center [808, 271] width 190 height 423
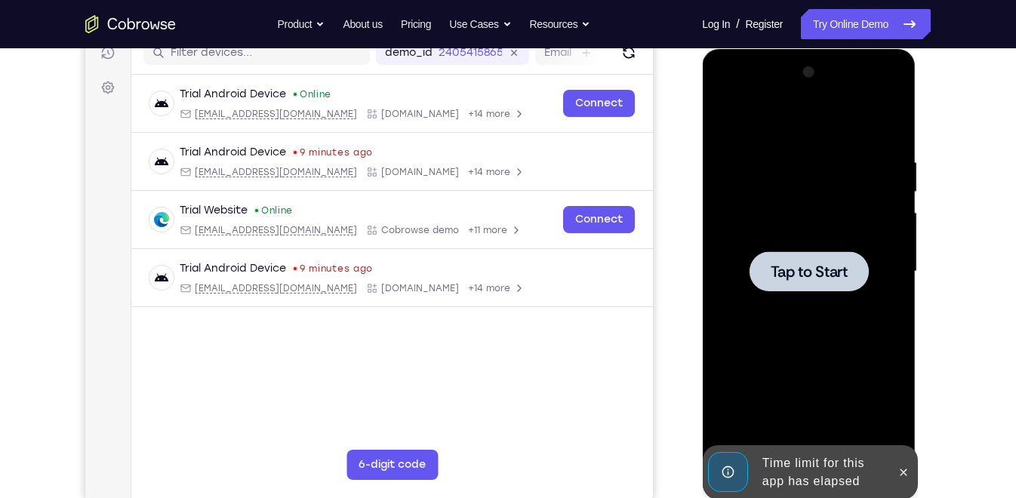
click at [817, 227] on div at bounding box center [808, 271] width 190 height 423
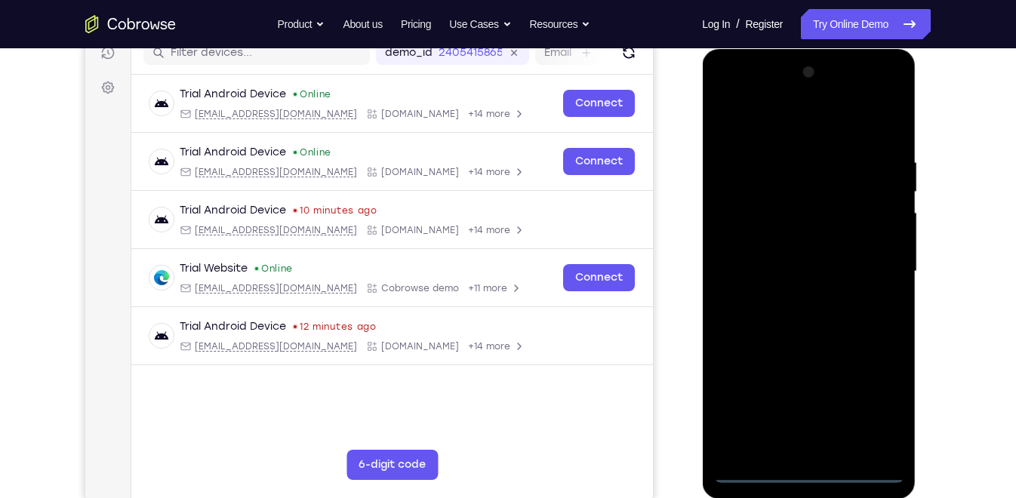
click at [817, 472] on div at bounding box center [808, 271] width 190 height 423
click at [874, 408] on div at bounding box center [808, 271] width 190 height 423
click at [754, 92] on div at bounding box center [808, 271] width 190 height 423
click at [875, 261] on div at bounding box center [808, 271] width 190 height 423
click at [789, 297] on div at bounding box center [808, 271] width 190 height 423
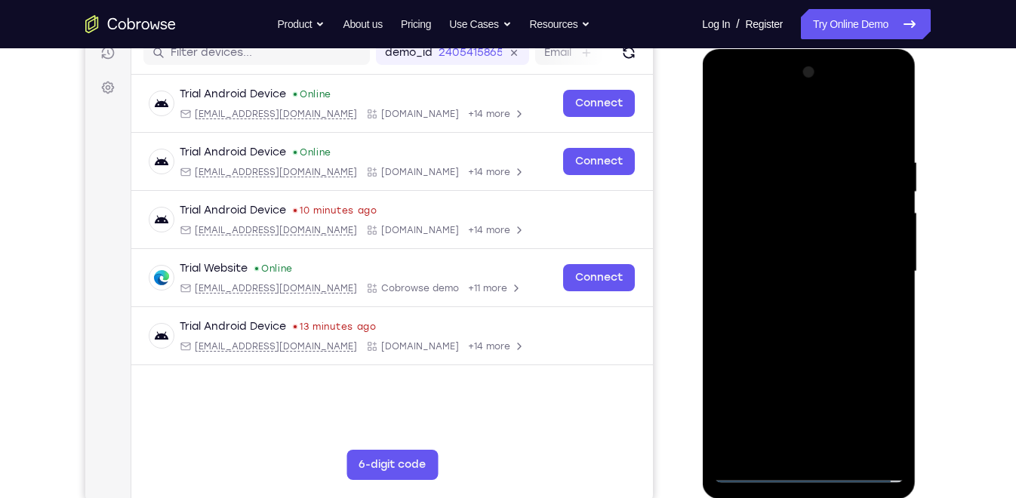
click at [804, 252] on div at bounding box center [808, 271] width 190 height 423
click at [797, 243] on div at bounding box center [808, 271] width 190 height 423
click at [795, 267] on div at bounding box center [808, 271] width 190 height 423
click at [798, 323] on div at bounding box center [808, 271] width 190 height 423
click at [801, 321] on div at bounding box center [808, 271] width 190 height 423
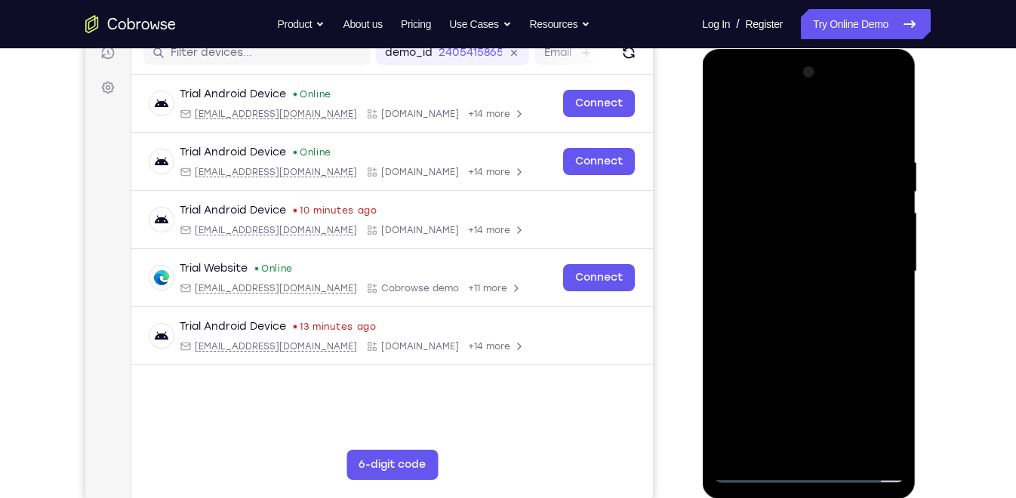
click at [801, 321] on div at bounding box center [808, 271] width 190 height 423
click at [808, 312] on div at bounding box center [808, 271] width 190 height 423
click at [817, 330] on div at bounding box center [808, 271] width 190 height 423
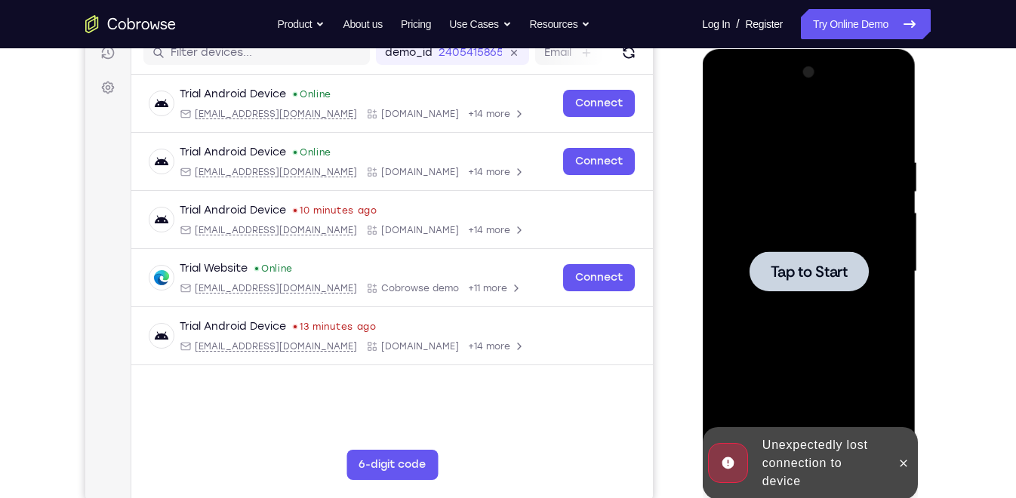
click at [814, 275] on span "Tap to Start" at bounding box center [808, 271] width 77 height 15
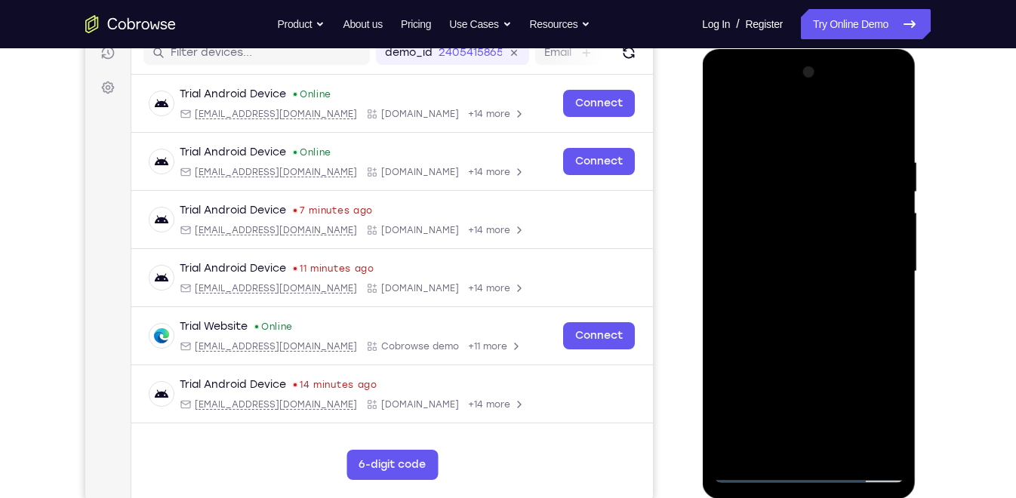
click at [809, 475] on div at bounding box center [808, 271] width 190 height 423
click at [878, 398] on div at bounding box center [808, 271] width 190 height 423
click at [752, 94] on div at bounding box center [808, 271] width 190 height 423
click at [871, 269] on div at bounding box center [808, 271] width 190 height 423
click at [796, 305] on div at bounding box center [808, 271] width 190 height 423
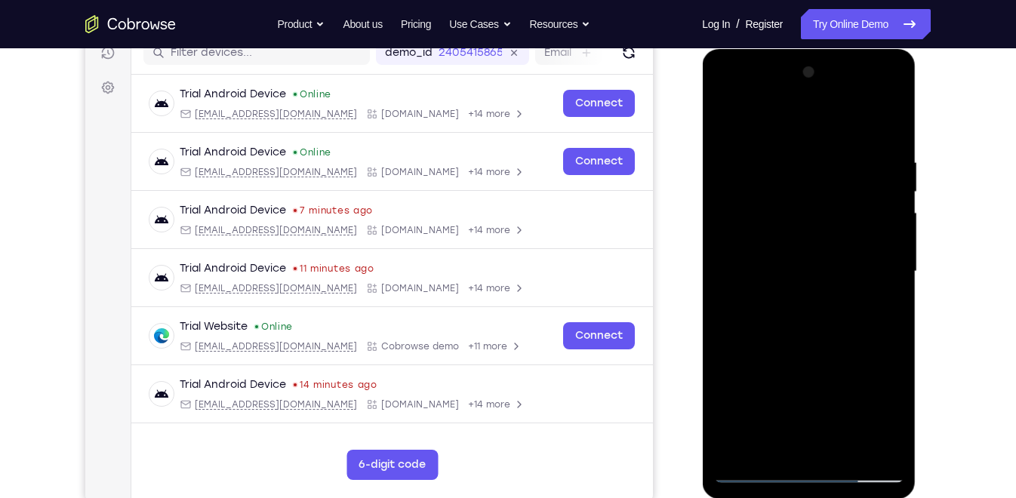
click at [782, 254] on div at bounding box center [808, 271] width 190 height 423
click at [769, 244] on div at bounding box center [808, 271] width 190 height 423
click at [782, 269] on div at bounding box center [808, 271] width 190 height 423
click at [812, 318] on div at bounding box center [808, 271] width 190 height 423
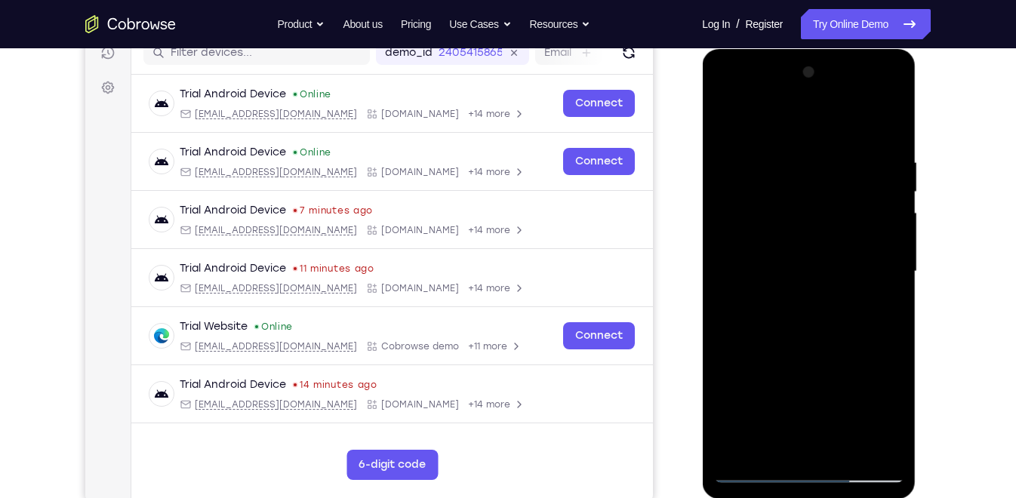
click at [824, 318] on div at bounding box center [808, 271] width 190 height 423
click at [821, 321] on div at bounding box center [808, 271] width 190 height 423
click at [821, 317] on div at bounding box center [808, 271] width 190 height 423
click at [807, 319] on div at bounding box center [808, 271] width 190 height 423
click at [890, 139] on div at bounding box center [808, 271] width 190 height 423
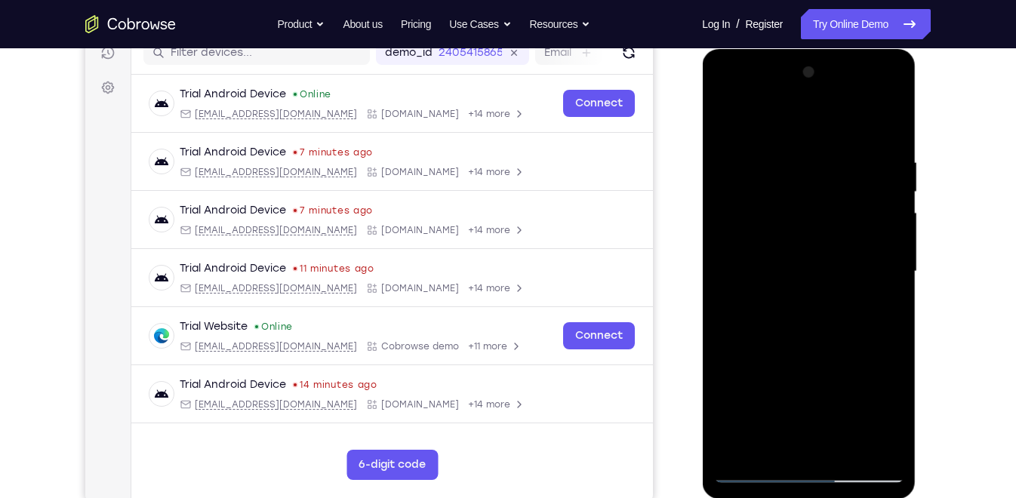
click at [843, 441] on div at bounding box center [808, 271] width 190 height 423
drag, startPoint x: 844, startPoint y: 449, endPoint x: 721, endPoint y: 171, distance: 304.7
click at [721, 171] on div at bounding box center [808, 271] width 190 height 423
click at [795, 357] on div at bounding box center [808, 271] width 190 height 423
click at [815, 137] on div at bounding box center [808, 271] width 190 height 423
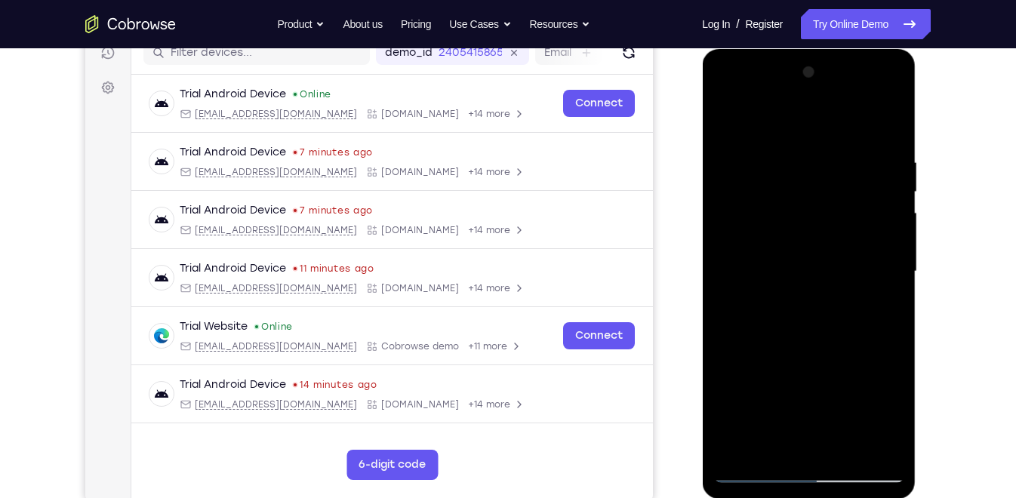
click at [770, 266] on div at bounding box center [808, 271] width 190 height 423
click at [726, 124] on div at bounding box center [808, 271] width 190 height 423
click at [764, 135] on div at bounding box center [808, 271] width 190 height 423
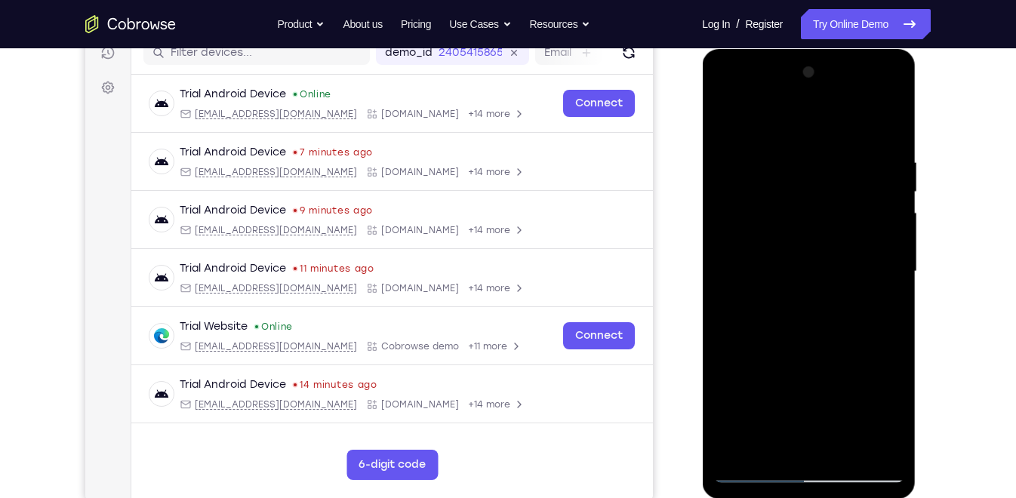
click at [776, 260] on div at bounding box center [808, 271] width 190 height 423
click at [747, 441] on div at bounding box center [808, 271] width 190 height 423
click at [746, 435] on div at bounding box center [808, 271] width 190 height 423
click at [749, 439] on div at bounding box center [808, 271] width 190 height 423
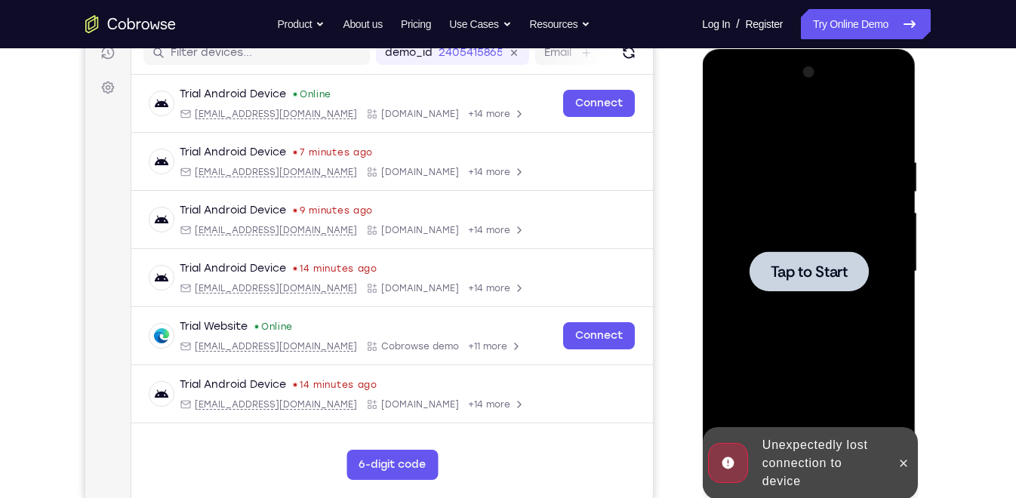
click at [786, 285] on div at bounding box center [808, 271] width 119 height 40
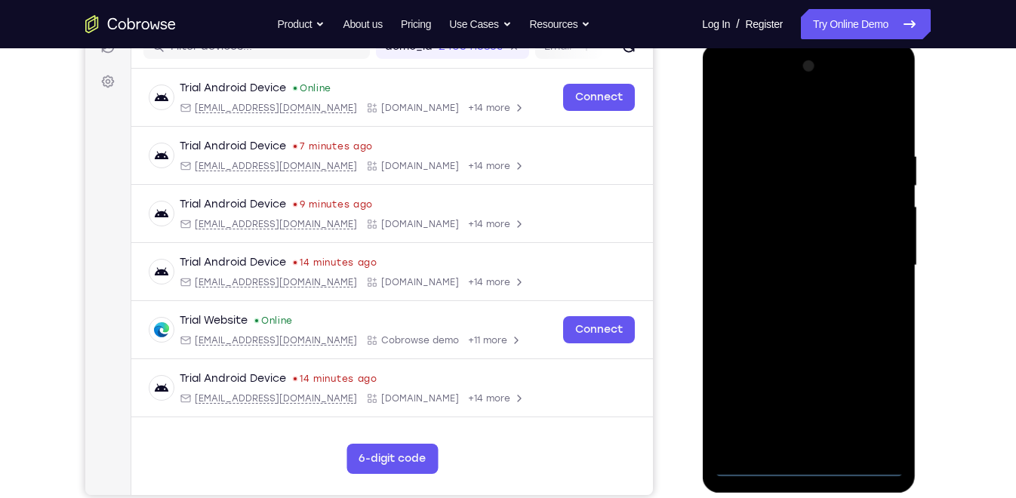
scroll to position [208, 0]
drag, startPoint x: 103, startPoint y: 423, endPoint x: 681, endPoint y: 378, distance: 579.7
click at [681, 378] on div "Your Support Agent Your Customer Web iOS Android" at bounding box center [507, 216] width 845 height 558
drag, startPoint x: 800, startPoint y: 460, endPoint x: 806, endPoint y: 467, distance: 9.1
click at [806, 467] on div at bounding box center [808, 265] width 190 height 423
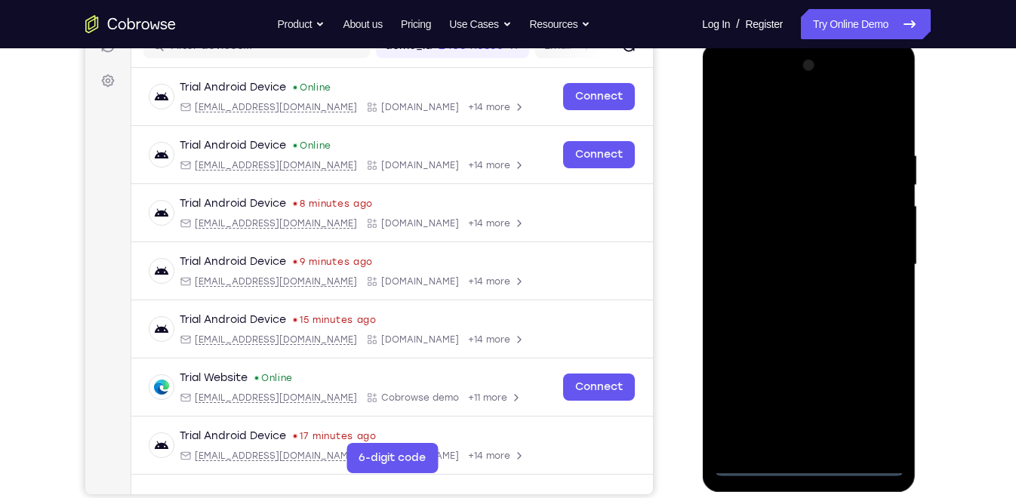
click at [872, 402] on div at bounding box center [808, 265] width 190 height 423
click at [758, 91] on div at bounding box center [808, 265] width 190 height 423
drag, startPoint x: 872, startPoint y: 258, endPoint x: 887, endPoint y: 255, distance: 14.7
click at [887, 255] on div at bounding box center [808, 265] width 190 height 423
click at [870, 257] on div at bounding box center [808, 265] width 190 height 423
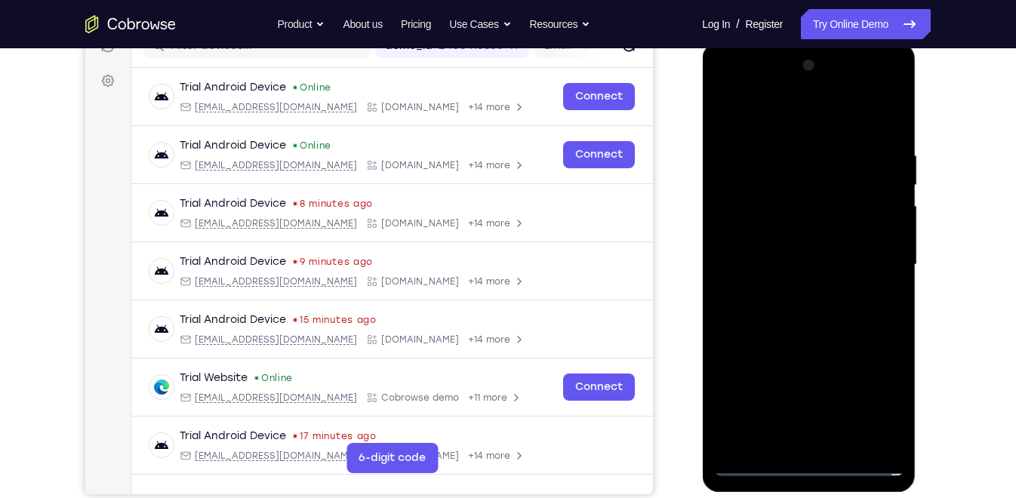
click at [824, 441] on div at bounding box center [808, 265] width 190 height 423
click at [807, 237] on div at bounding box center [808, 265] width 190 height 423
click at [779, 255] on div at bounding box center [808, 265] width 190 height 423
click at [816, 290] on div at bounding box center [808, 265] width 190 height 423
click at [886, 275] on div at bounding box center [808, 265] width 190 height 423
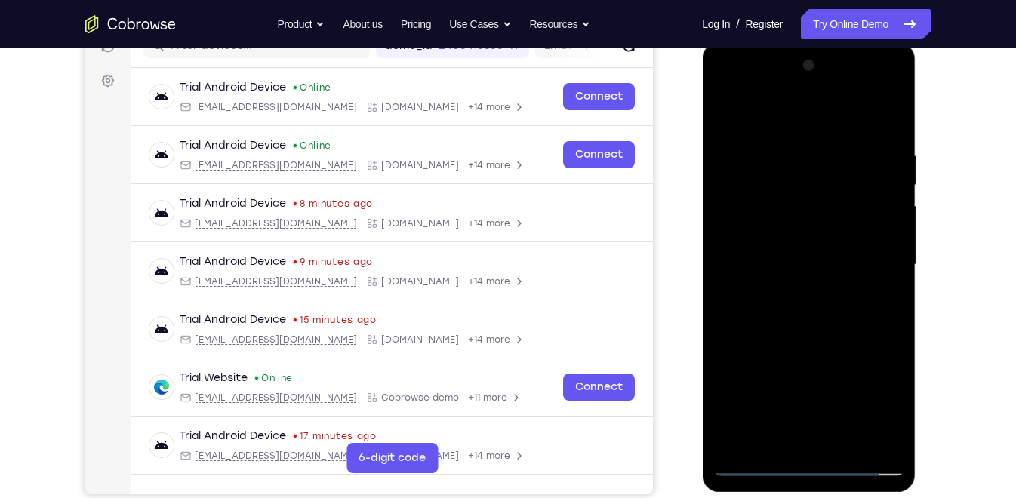
drag, startPoint x: 817, startPoint y: 232, endPoint x: 853, endPoint y: 242, distance: 36.8
click at [853, 242] on div at bounding box center [808, 265] width 190 height 423
drag, startPoint x: 841, startPoint y: 444, endPoint x: 714, endPoint y: 328, distance: 172.0
click at [714, 328] on div at bounding box center [808, 265] width 190 height 423
click at [777, 341] on div at bounding box center [808, 265] width 190 height 423
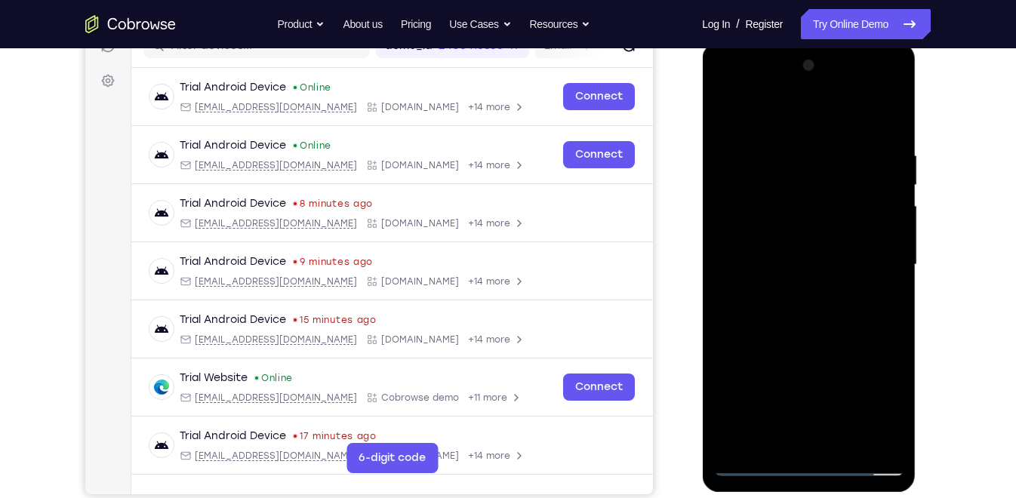
click at [794, 130] on div at bounding box center [808, 265] width 190 height 423
click at [799, 340] on div at bounding box center [808, 265] width 190 height 423
click at [806, 126] on div at bounding box center [808, 265] width 190 height 423
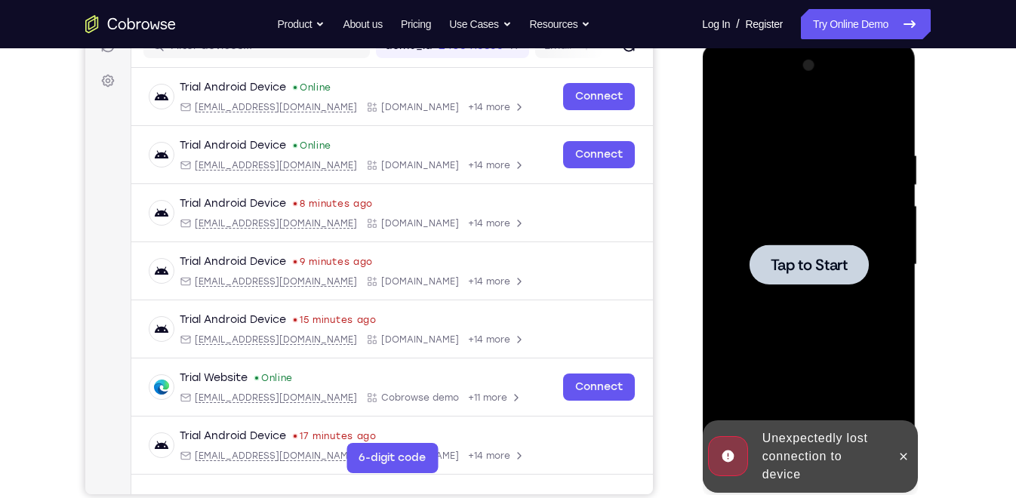
click at [806, 219] on div at bounding box center [808, 265] width 190 height 423
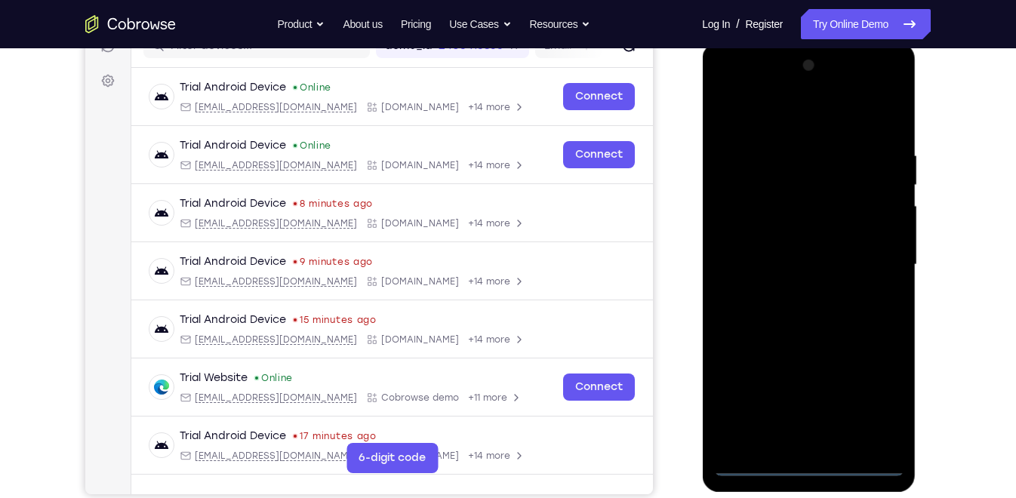
click at [808, 463] on div at bounding box center [808, 265] width 190 height 423
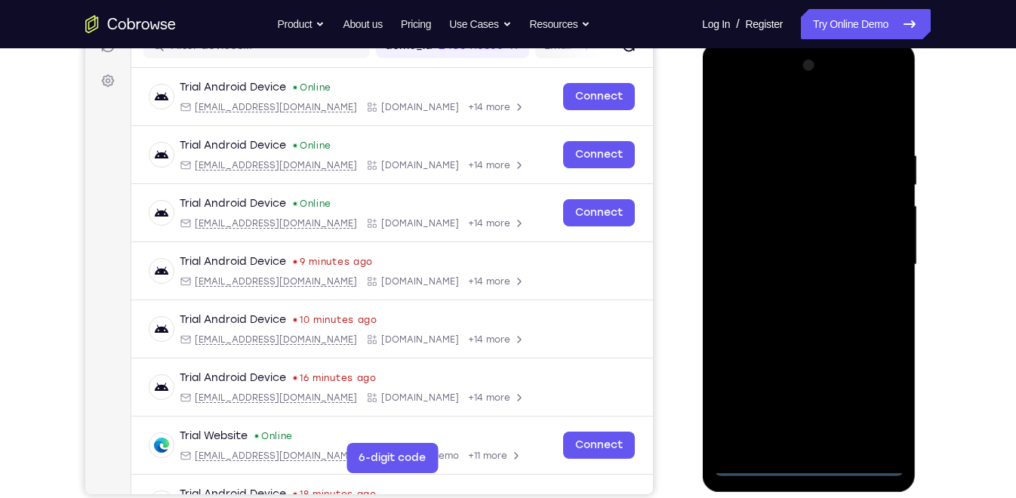
click at [868, 395] on div at bounding box center [808, 265] width 190 height 423
click at [745, 88] on div at bounding box center [808, 265] width 190 height 423
click at [870, 262] on div at bounding box center [808, 265] width 190 height 423
click at [795, 294] on div at bounding box center [808, 265] width 190 height 423
click at [795, 251] on div at bounding box center [808, 265] width 190 height 423
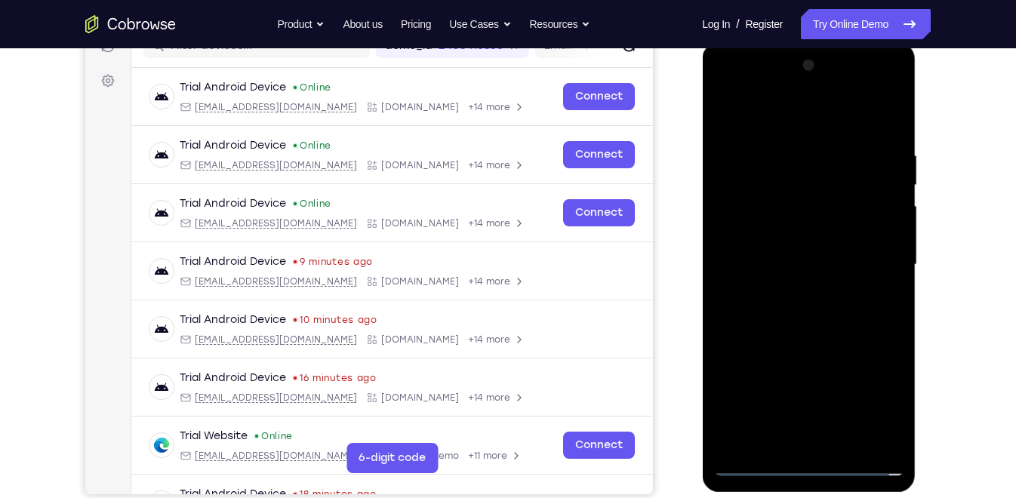
click at [764, 232] on div at bounding box center [808, 265] width 190 height 423
click at [783, 263] on div at bounding box center [808, 265] width 190 height 423
click at [885, 134] on div at bounding box center [808, 265] width 190 height 423
click at [841, 441] on div at bounding box center [808, 265] width 190 height 423
drag, startPoint x: 810, startPoint y: 125, endPoint x: 816, endPoint y: 51, distance: 74.2
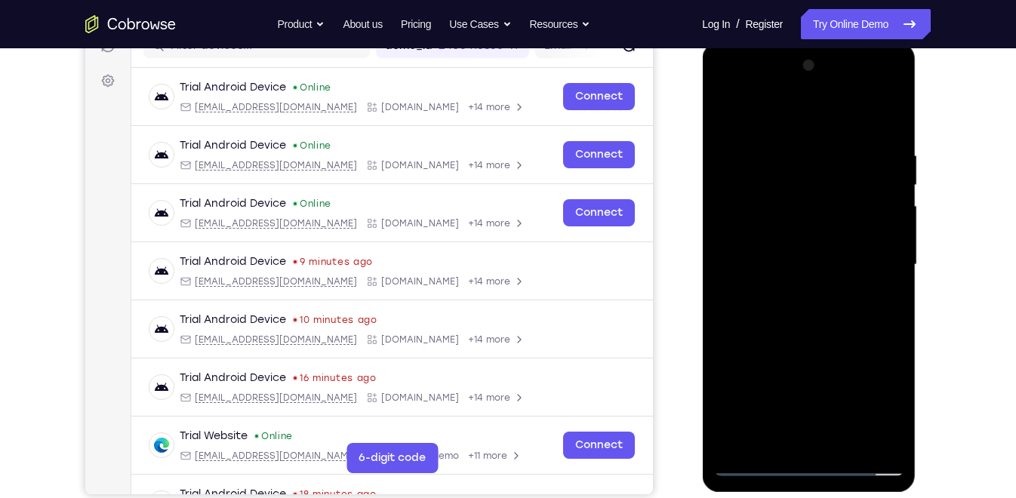
click at [816, 51] on div at bounding box center [809, 267] width 214 height 450
click at [791, 346] on div at bounding box center [808, 265] width 190 height 423
click at [801, 131] on div at bounding box center [808, 265] width 190 height 423
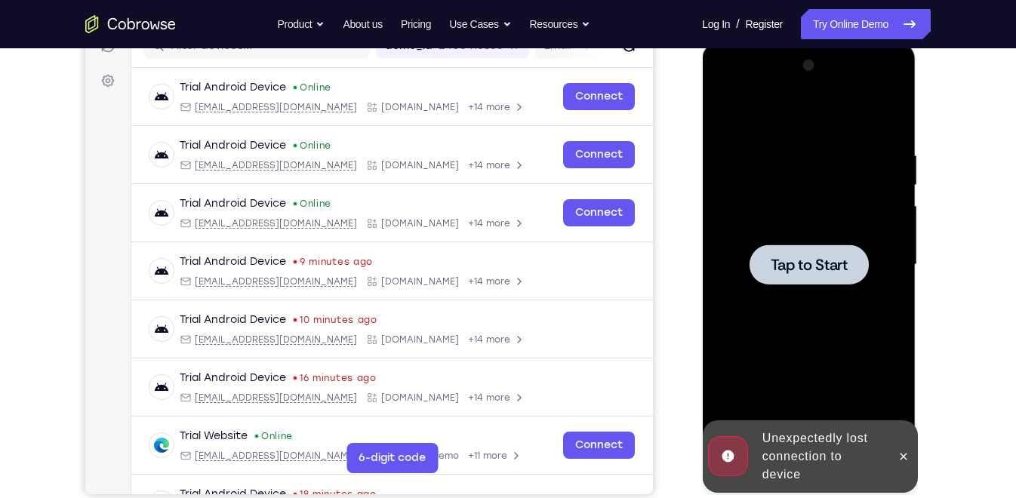
click at [805, 170] on div at bounding box center [808, 265] width 190 height 423
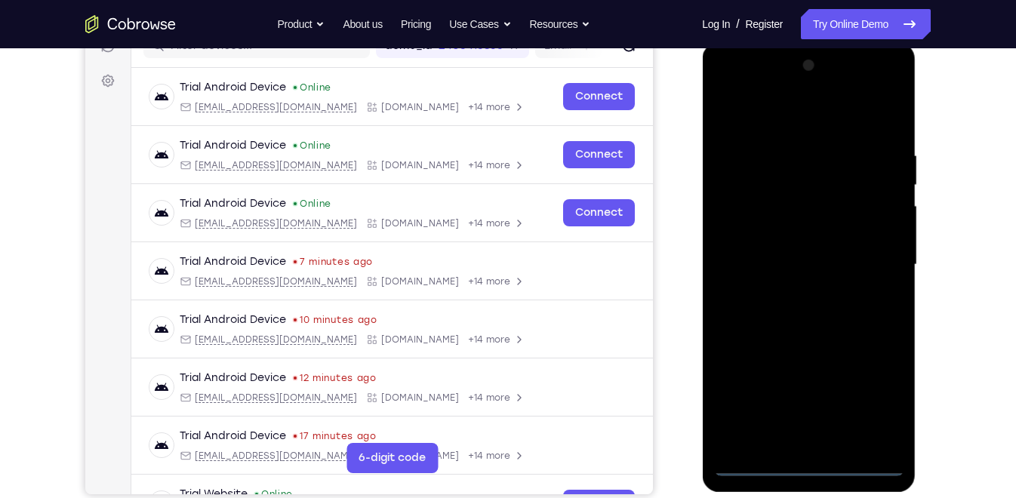
click at [804, 467] on div at bounding box center [808, 265] width 190 height 423
click at [872, 398] on div at bounding box center [808, 265] width 190 height 423
click at [761, 93] on div at bounding box center [808, 265] width 190 height 423
click at [872, 252] on div at bounding box center [808, 265] width 190 height 423
click at [786, 294] on div at bounding box center [808, 265] width 190 height 423
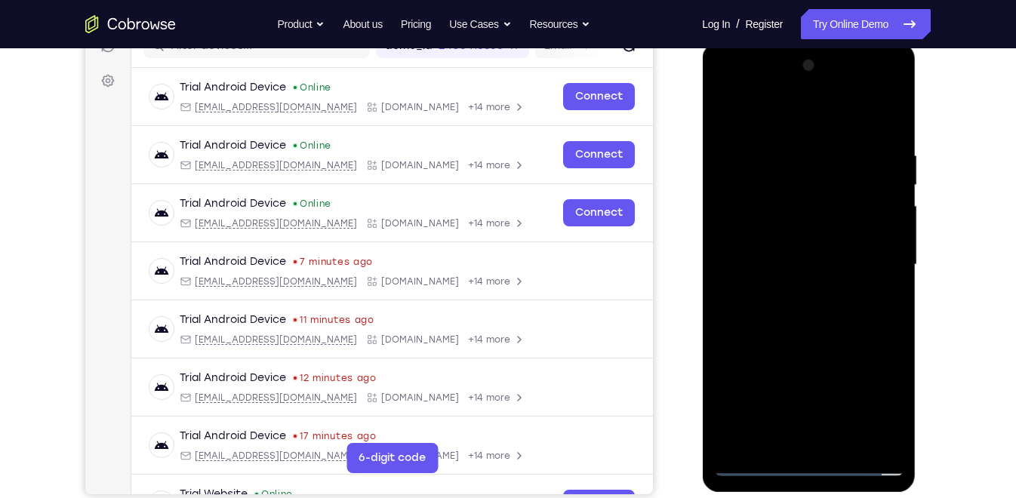
click at [795, 256] on div at bounding box center [808, 265] width 190 height 423
click at [794, 238] on div at bounding box center [808, 265] width 190 height 423
click at [794, 260] on div at bounding box center [808, 265] width 190 height 423
click at [813, 311] on div at bounding box center [808, 265] width 190 height 423
click at [815, 308] on div at bounding box center [808, 265] width 190 height 423
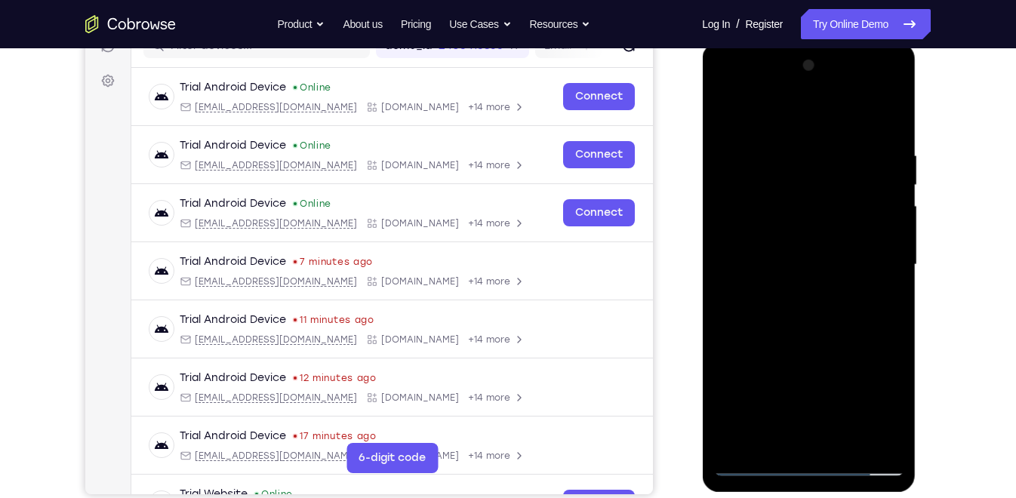
click at [887, 146] on div at bounding box center [808, 265] width 190 height 423
click at [814, 435] on div at bounding box center [808, 265] width 190 height 423
drag, startPoint x: 806, startPoint y: 170, endPoint x: 819, endPoint y: 429, distance: 259.1
click at [819, 429] on div at bounding box center [808, 265] width 190 height 423
drag, startPoint x: 810, startPoint y: 127, endPoint x: 823, endPoint y: 63, distance: 65.4
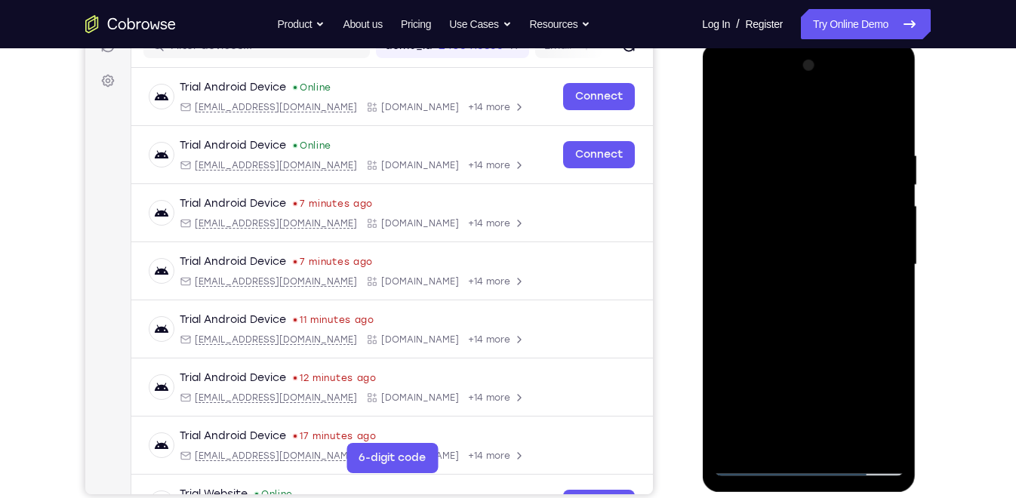
click at [823, 63] on div at bounding box center [808, 265] width 190 height 423
click at [847, 444] on div at bounding box center [808, 265] width 190 height 423
click at [887, 131] on div at bounding box center [808, 265] width 190 height 423
click at [846, 444] on div at bounding box center [808, 265] width 190 height 423
click at [810, 127] on div at bounding box center [808, 265] width 190 height 423
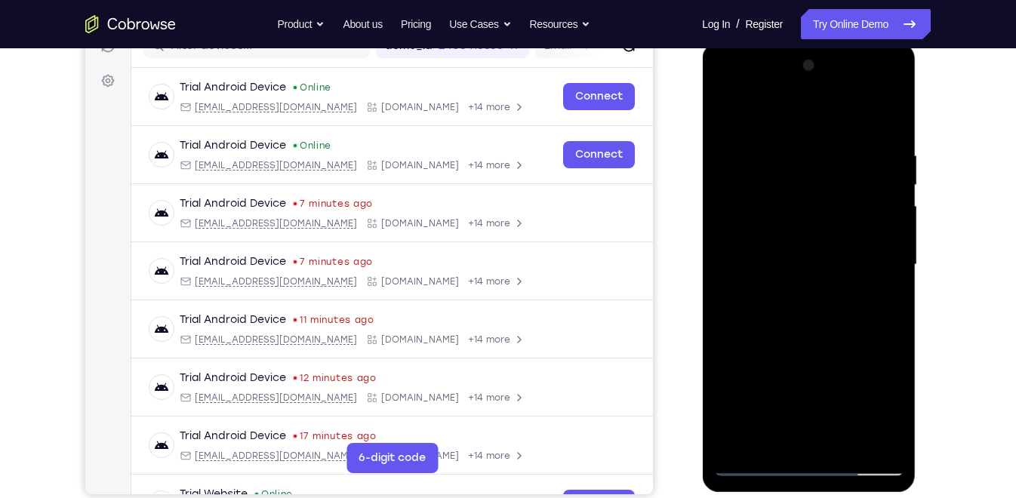
click at [816, 347] on div at bounding box center [808, 265] width 190 height 423
click at [796, 126] on div at bounding box center [808, 265] width 190 height 423
click at [776, 256] on div at bounding box center [808, 265] width 190 height 423
click at [773, 429] on div at bounding box center [808, 265] width 190 height 423
click at [746, 284] on div at bounding box center [808, 265] width 190 height 423
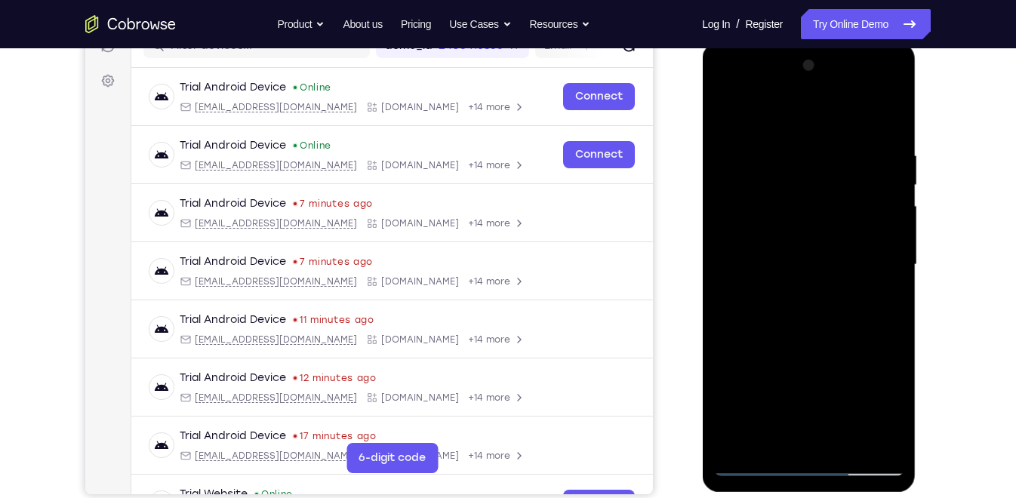
click at [762, 303] on div at bounding box center [808, 265] width 190 height 423
click at [853, 303] on div at bounding box center [808, 265] width 190 height 423
click at [773, 437] on div at bounding box center [808, 265] width 190 height 423
click at [847, 352] on div at bounding box center [808, 265] width 190 height 423
click at [875, 291] on div at bounding box center [808, 265] width 190 height 423
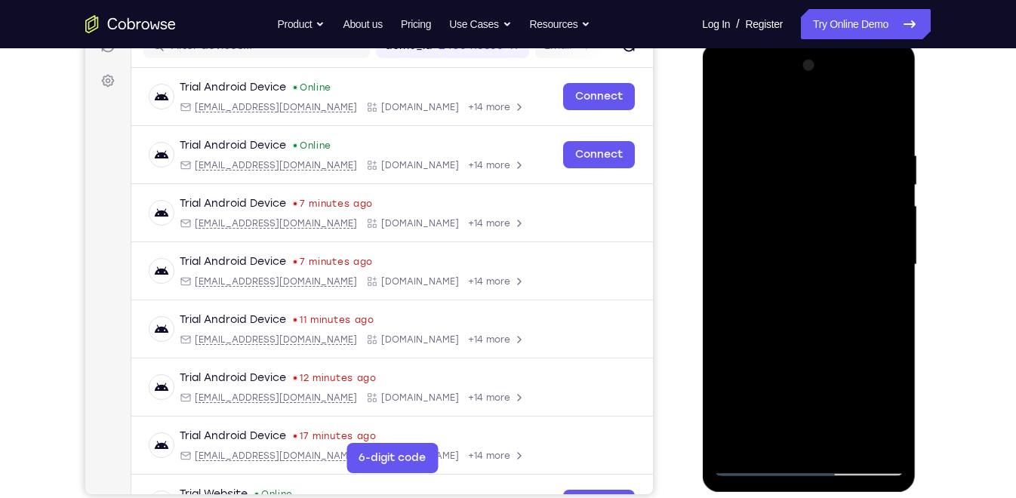
click at [728, 115] on div at bounding box center [808, 265] width 190 height 423
click at [845, 437] on div at bounding box center [808, 265] width 190 height 423
click at [786, 287] on div at bounding box center [808, 265] width 190 height 423
click at [885, 303] on div at bounding box center [808, 265] width 190 height 423
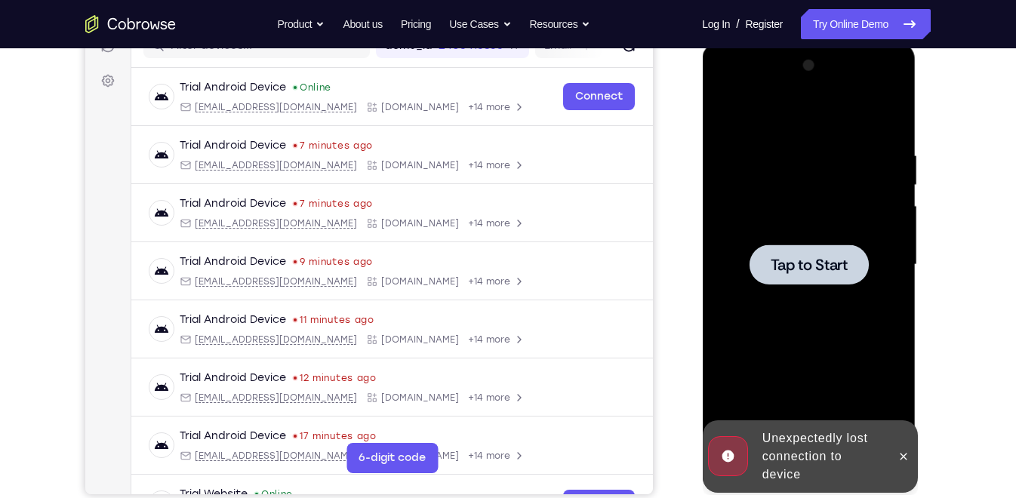
click at [836, 247] on div at bounding box center [808, 264] width 119 height 40
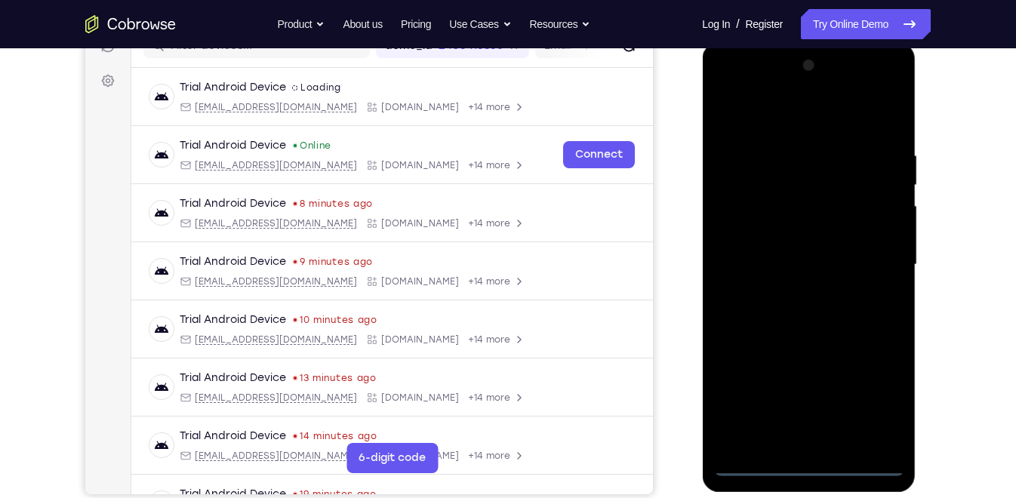
click at [806, 467] on div at bounding box center [808, 265] width 190 height 423
click at [868, 402] on div at bounding box center [808, 265] width 190 height 423
click at [743, 85] on div at bounding box center [808, 265] width 190 height 423
click at [868, 259] on div at bounding box center [808, 265] width 190 height 423
click at [792, 294] on div at bounding box center [808, 265] width 190 height 423
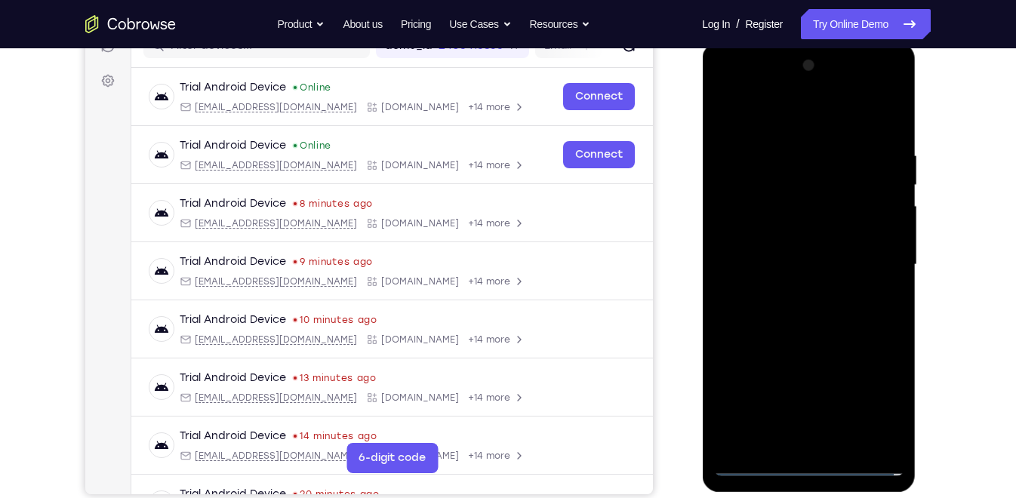
click at [786, 244] on div at bounding box center [808, 265] width 190 height 423
click at [782, 235] on div at bounding box center [808, 265] width 190 height 423
click at [786, 267] on div at bounding box center [808, 265] width 190 height 423
click at [792, 318] on div at bounding box center [808, 265] width 190 height 423
click at [795, 310] on div at bounding box center [808, 265] width 190 height 423
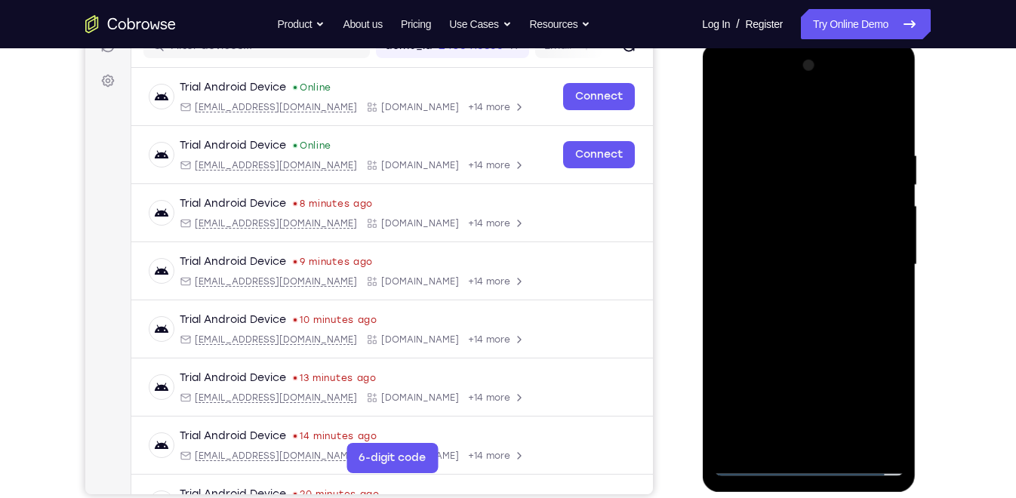
click at [801, 309] on div at bounding box center [808, 265] width 190 height 423
click at [837, 329] on div at bounding box center [808, 265] width 190 height 423
click at [845, 445] on div at bounding box center [808, 265] width 190 height 423
drag, startPoint x: 813, startPoint y: 349, endPoint x: 840, endPoint y: 161, distance: 189.7
click at [840, 161] on div at bounding box center [808, 265] width 190 height 423
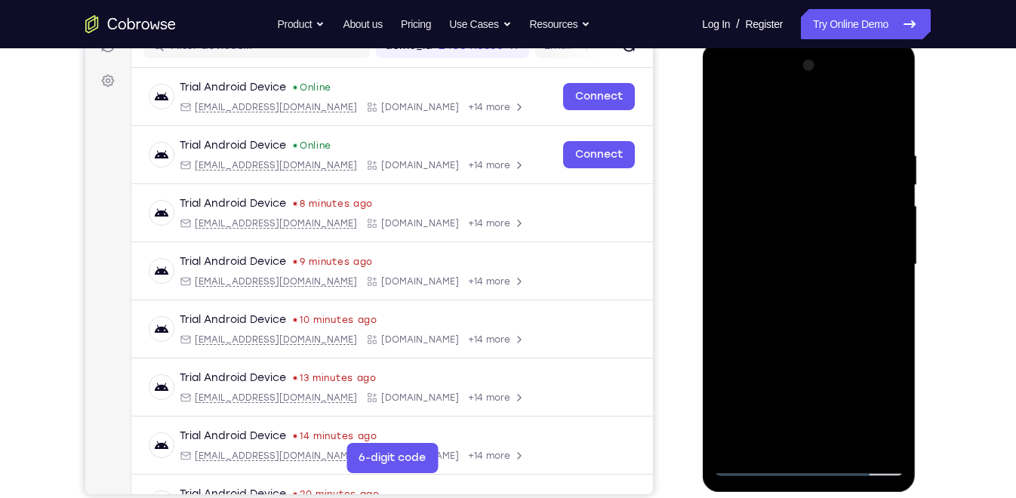
drag, startPoint x: 815, startPoint y: 342, endPoint x: 856, endPoint y: 228, distance: 121.0
click at [856, 228] on div at bounding box center [808, 265] width 190 height 423
click at [822, 250] on div at bounding box center [808, 265] width 190 height 423
click at [764, 431] on div at bounding box center [808, 265] width 190 height 423
click at [758, 301] on div at bounding box center [808, 265] width 190 height 423
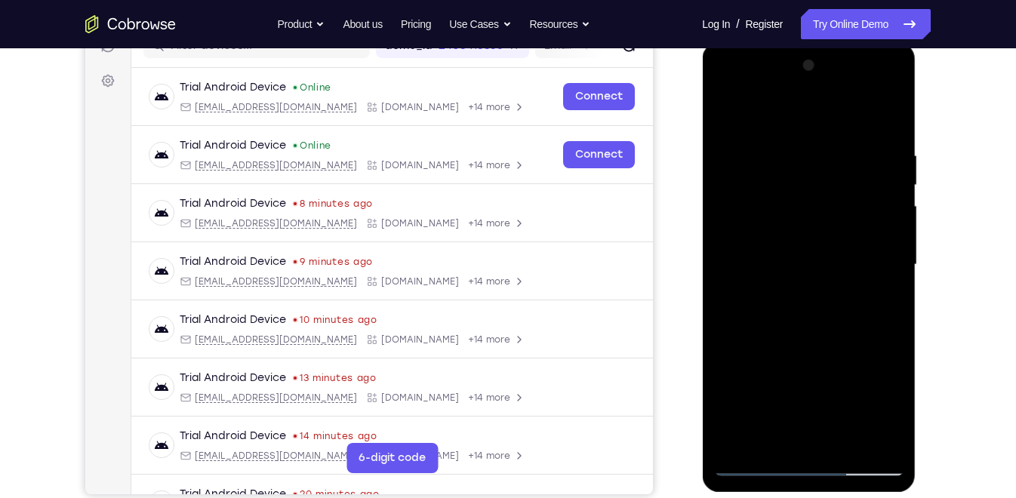
click at [730, 115] on div at bounding box center [808, 265] width 190 height 423
drag, startPoint x: 816, startPoint y: 171, endPoint x: 806, endPoint y: 275, distance: 104.7
click at [806, 275] on div at bounding box center [808, 265] width 190 height 423
drag, startPoint x: 810, startPoint y: 183, endPoint x: 890, endPoint y: 383, distance: 215.8
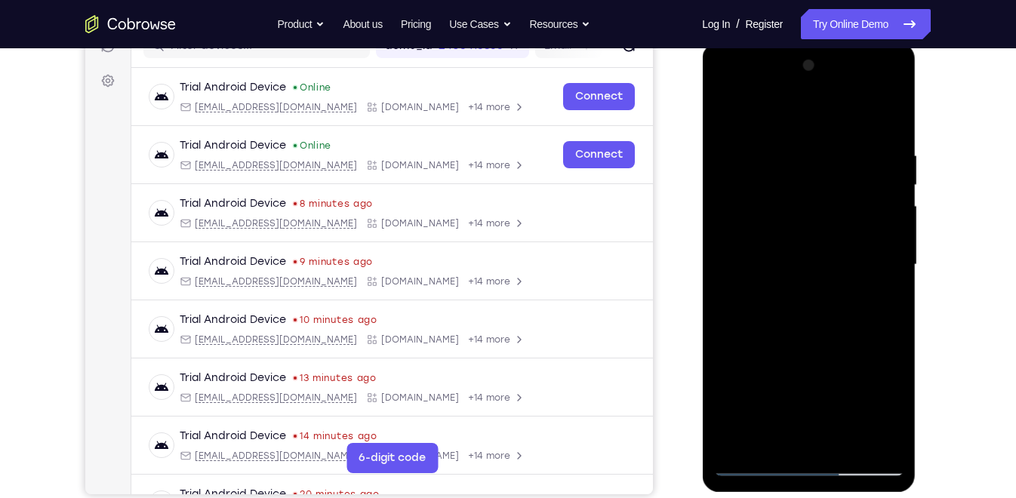
click at [890, 383] on div at bounding box center [808, 265] width 190 height 423
click at [845, 443] on div at bounding box center [808, 265] width 190 height 423
drag, startPoint x: 804, startPoint y: 359, endPoint x: 826, endPoint y: 202, distance: 158.6
click at [826, 202] on div at bounding box center [808, 265] width 190 height 423
drag, startPoint x: 804, startPoint y: 399, endPoint x: 829, endPoint y: 244, distance: 156.8
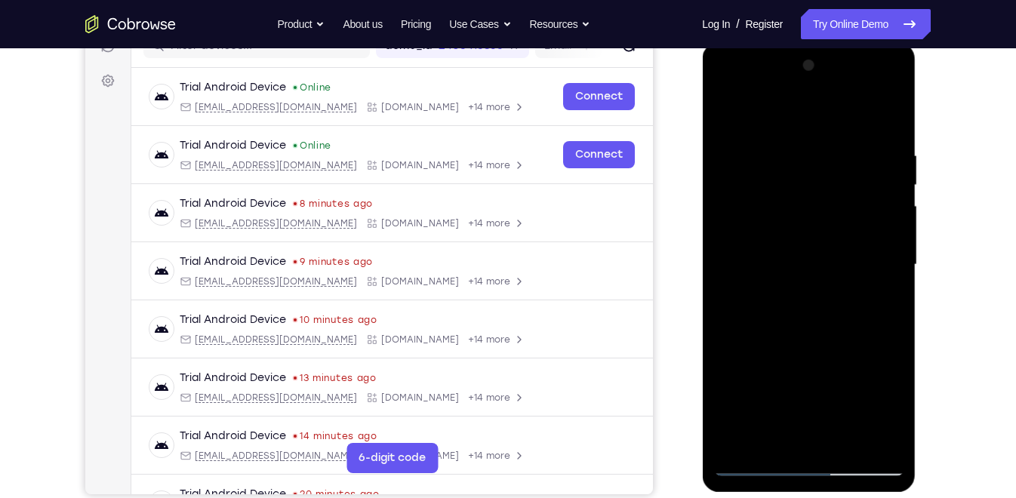
click at [829, 244] on div at bounding box center [808, 265] width 190 height 423
drag, startPoint x: 808, startPoint y: 382, endPoint x: 841, endPoint y: 234, distance: 151.4
click at [841, 234] on div at bounding box center [808, 265] width 190 height 423
drag, startPoint x: 822, startPoint y: 419, endPoint x: 844, endPoint y: 284, distance: 136.2
click at [844, 284] on div at bounding box center [808, 265] width 190 height 423
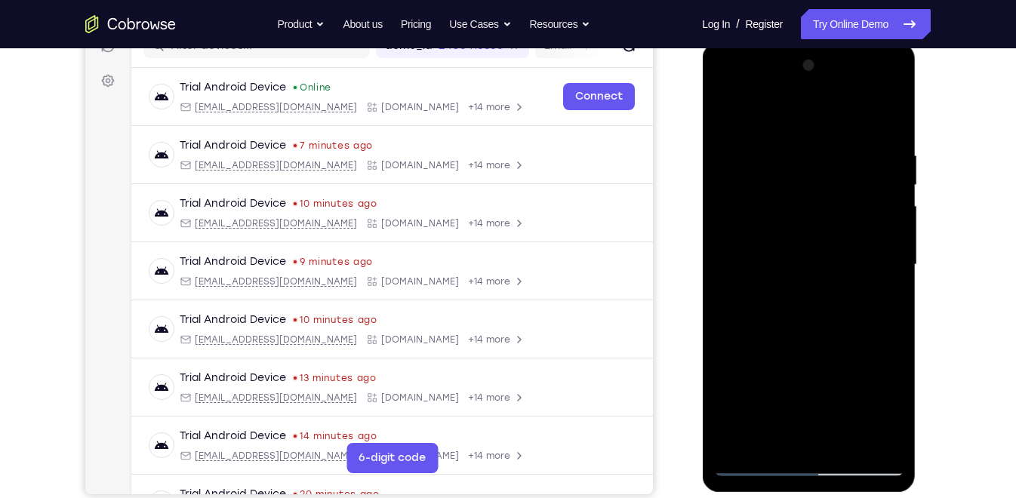
drag, startPoint x: 799, startPoint y: 437, endPoint x: 822, endPoint y: 321, distance: 118.5
click at [822, 321] on div at bounding box center [808, 265] width 190 height 423
drag, startPoint x: 806, startPoint y: 404, endPoint x: 804, endPoint y: 487, distance: 82.3
click at [804, 487] on div at bounding box center [809, 267] width 214 height 450
drag, startPoint x: 823, startPoint y: 281, endPoint x: 813, endPoint y: 417, distance: 136.9
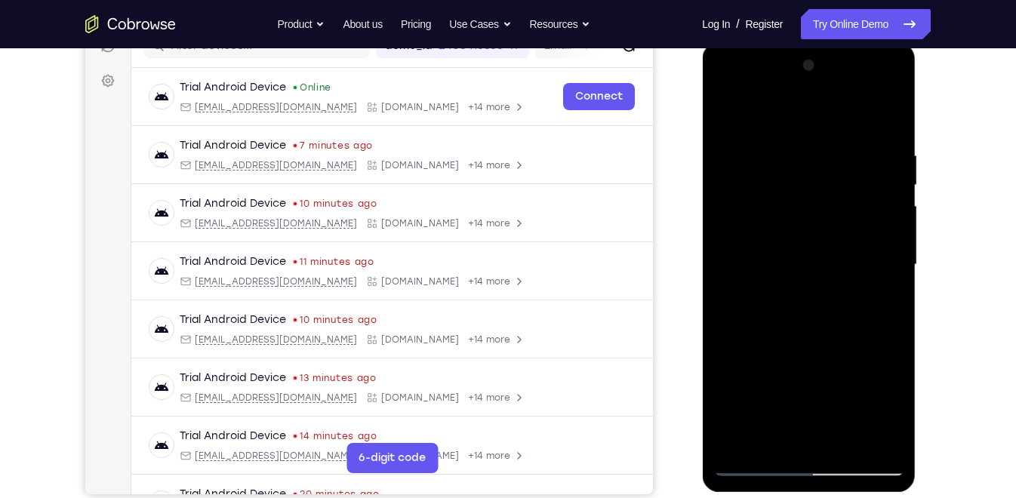
click at [813, 417] on div at bounding box center [808, 265] width 190 height 423
drag, startPoint x: 783, startPoint y: 282, endPoint x: 787, endPoint y: 387, distance: 105.0
click at [787, 387] on div at bounding box center [808, 265] width 190 height 423
drag, startPoint x: 812, startPoint y: 279, endPoint x: 812, endPoint y: 417, distance: 138.1
click at [812, 417] on div at bounding box center [808, 265] width 190 height 423
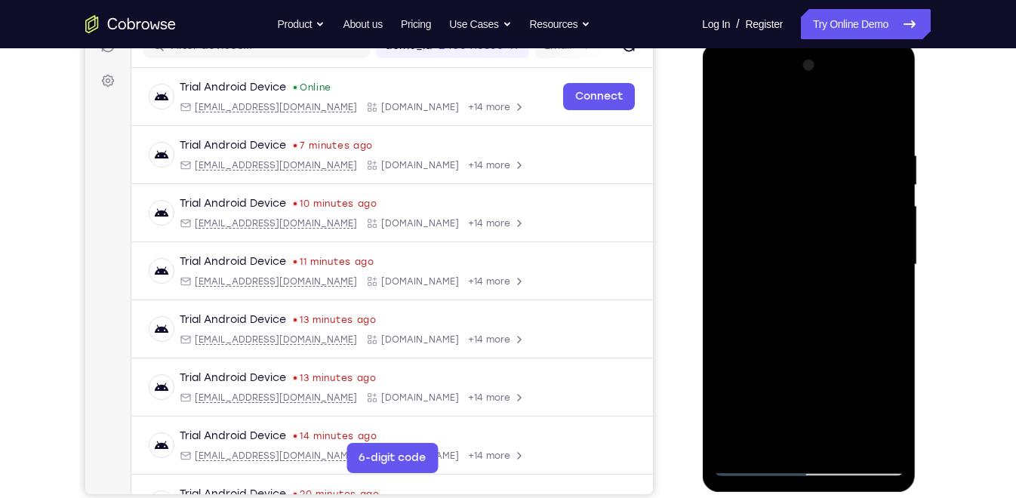
drag, startPoint x: 800, startPoint y: 252, endPoint x: 838, endPoint y: 214, distance: 53.9
click at [838, 214] on div at bounding box center [808, 265] width 190 height 423
click at [758, 461] on div at bounding box center [808, 265] width 190 height 423
drag, startPoint x: 758, startPoint y: 461, endPoint x: 715, endPoint y: 352, distance: 117.1
click at [715, 352] on div at bounding box center [808, 265] width 190 height 423
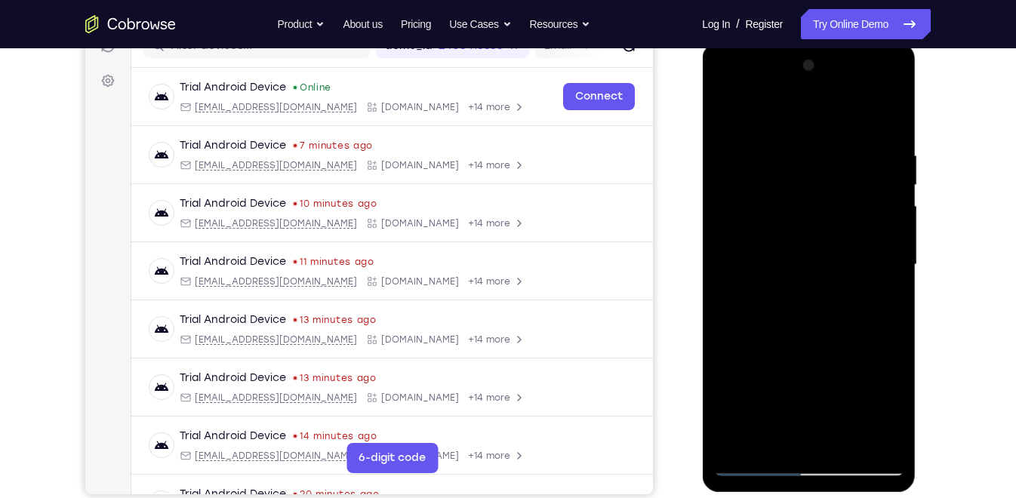
drag, startPoint x: 800, startPoint y: 246, endPoint x: 815, endPoint y: 518, distance: 272.8
click at [815, 495] on html "Online web based iOS Simulators and Android Emulators. Run iPhone, iPad, Mobile…" at bounding box center [809, 268] width 215 height 453
click at [727, 118] on div at bounding box center [808, 265] width 190 height 423
drag, startPoint x: 793, startPoint y: 262, endPoint x: 808, endPoint y: 481, distance: 219.3
click at [808, 481] on div at bounding box center [809, 267] width 214 height 450
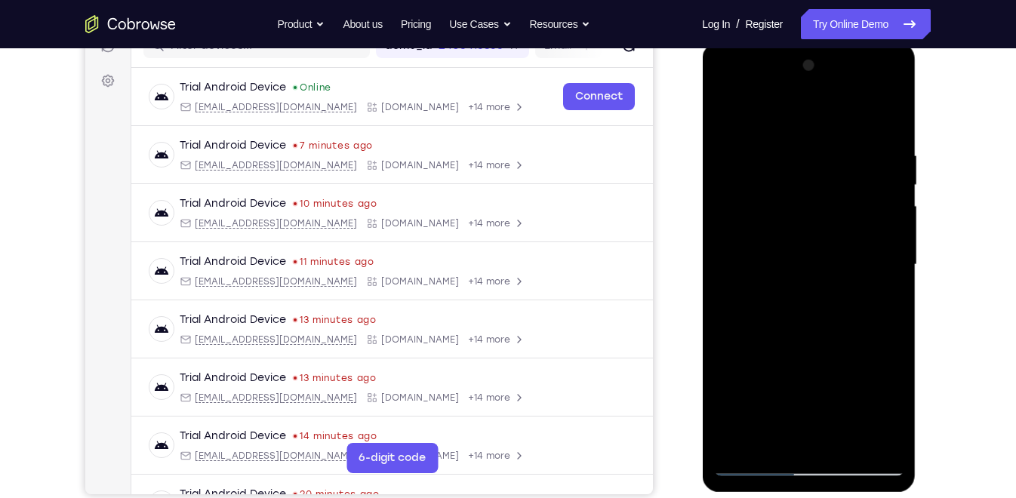
drag, startPoint x: 782, startPoint y: 246, endPoint x: 795, endPoint y: 460, distance: 214.7
click at [795, 460] on div at bounding box center [808, 265] width 190 height 423
drag, startPoint x: 732, startPoint y: 111, endPoint x: 752, endPoint y: 111, distance: 19.6
click at [752, 111] on div at bounding box center [808, 265] width 190 height 423
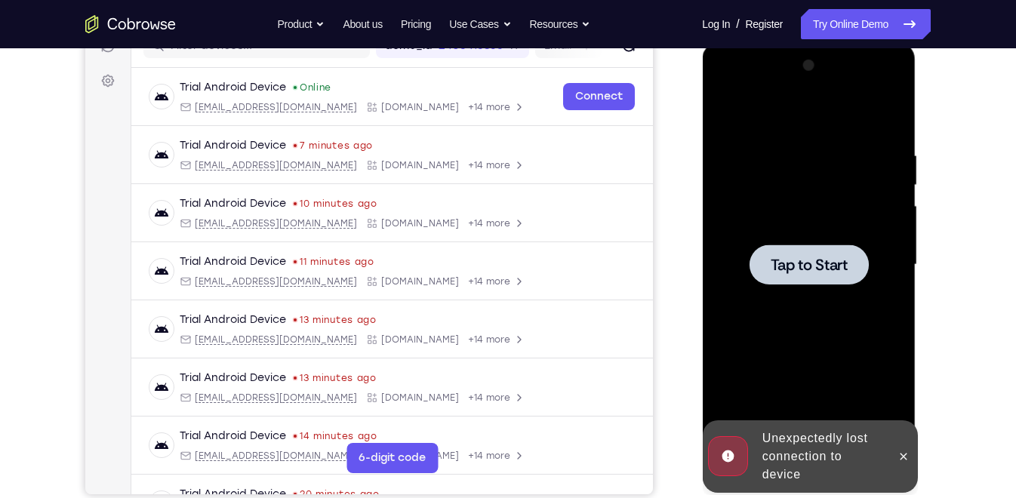
click at [804, 245] on div at bounding box center [808, 264] width 119 height 40
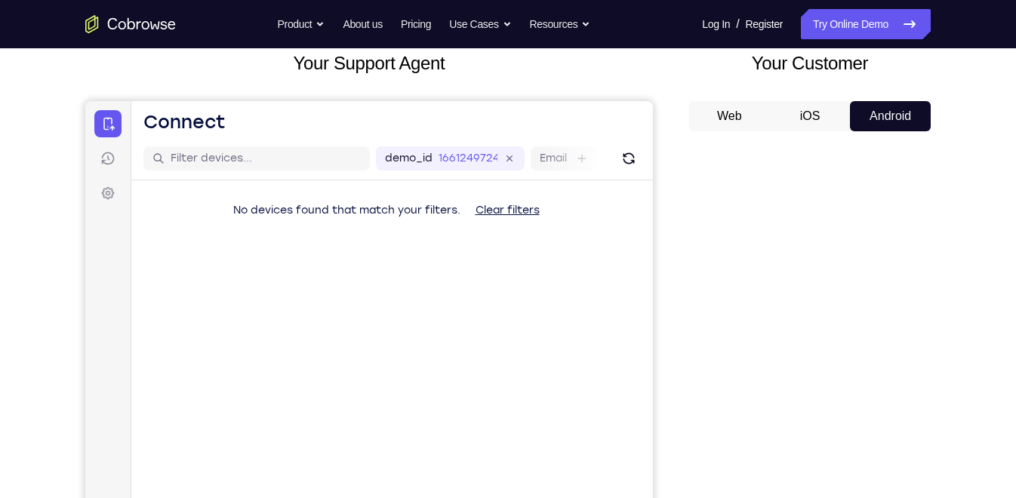
scroll to position [94, 0]
click at [807, 111] on button "iOS" at bounding box center [810, 118] width 81 height 30
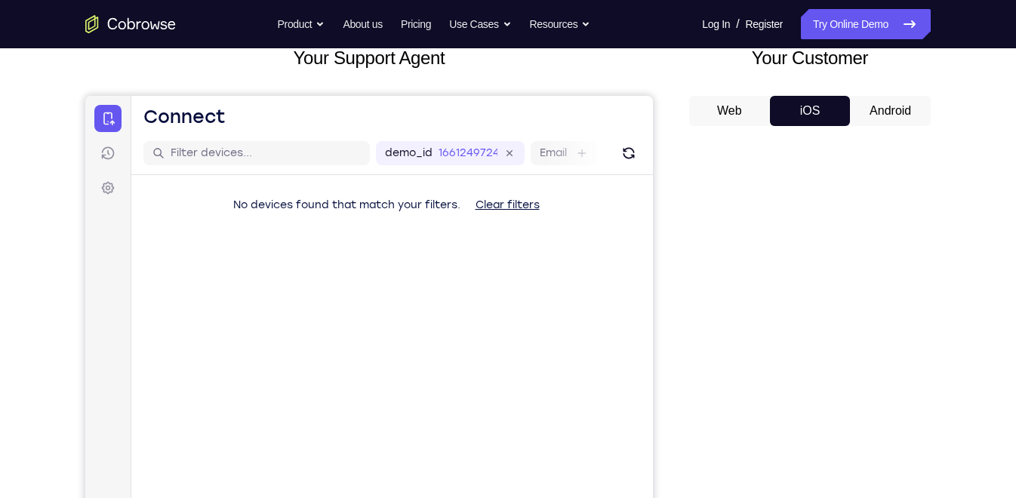
scroll to position [98, 0]
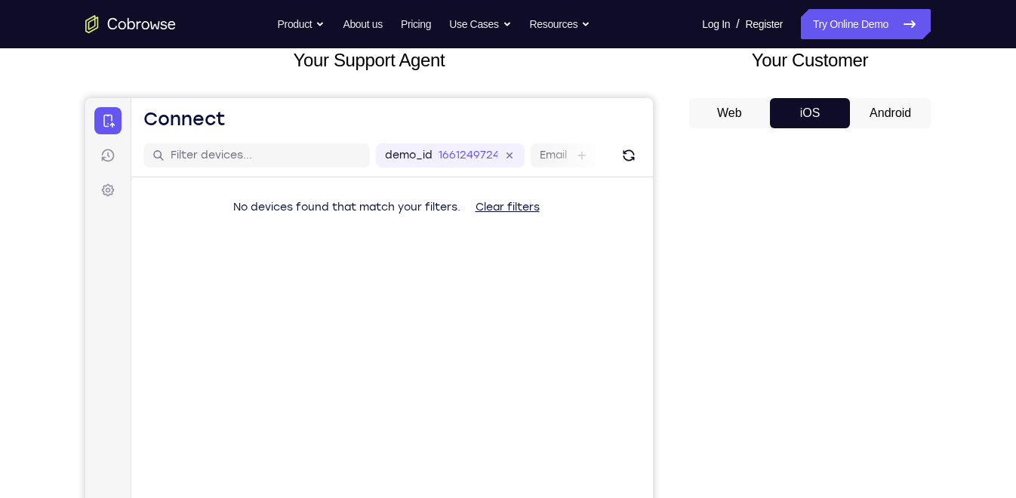
click at [867, 112] on button "Android" at bounding box center [890, 113] width 81 height 30
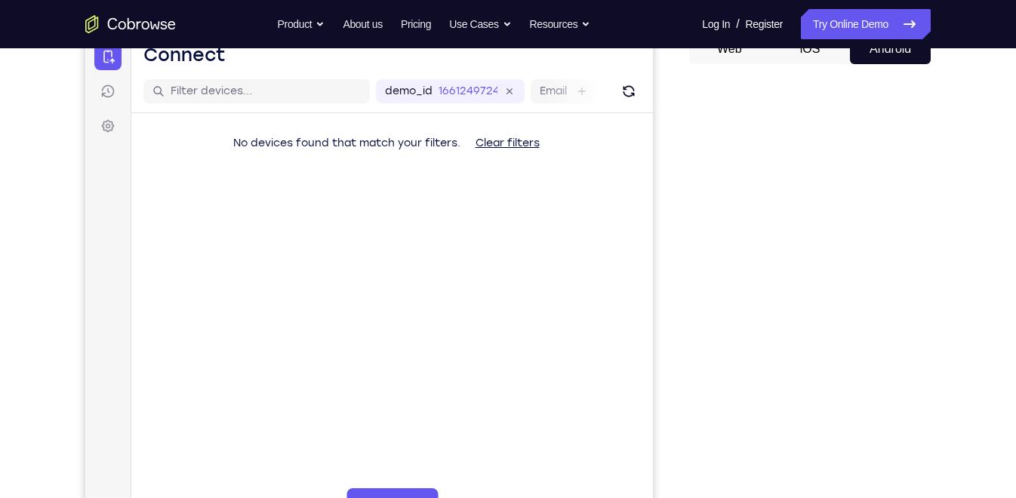
scroll to position [0, 0]
click at [838, 25] on link "Try Online Demo" at bounding box center [866, 24] width 130 height 30
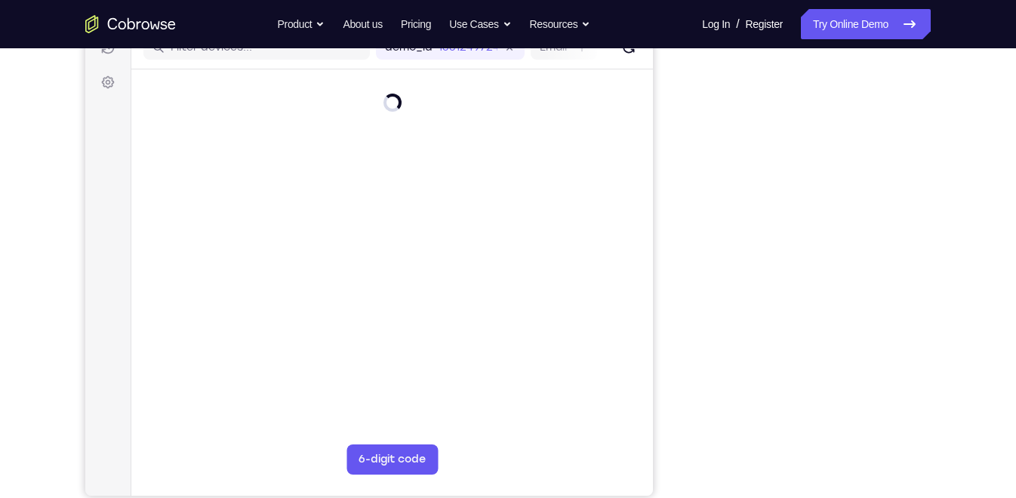
scroll to position [207, 0]
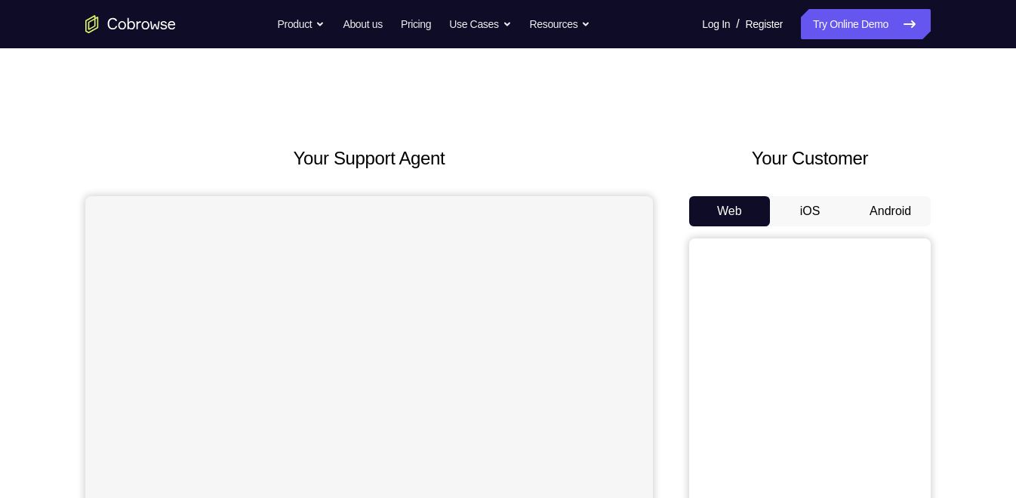
click at [881, 214] on button "Android" at bounding box center [890, 211] width 81 height 30
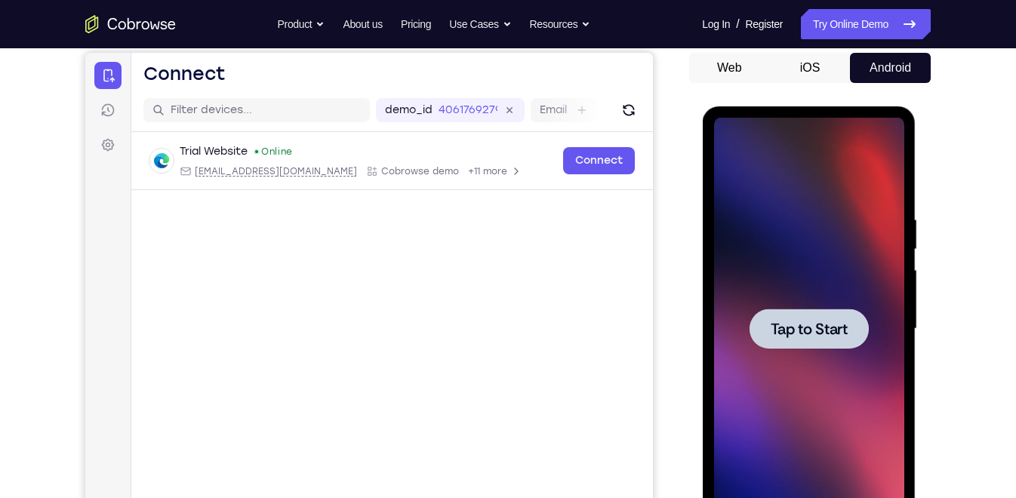
scroll to position [172, 0]
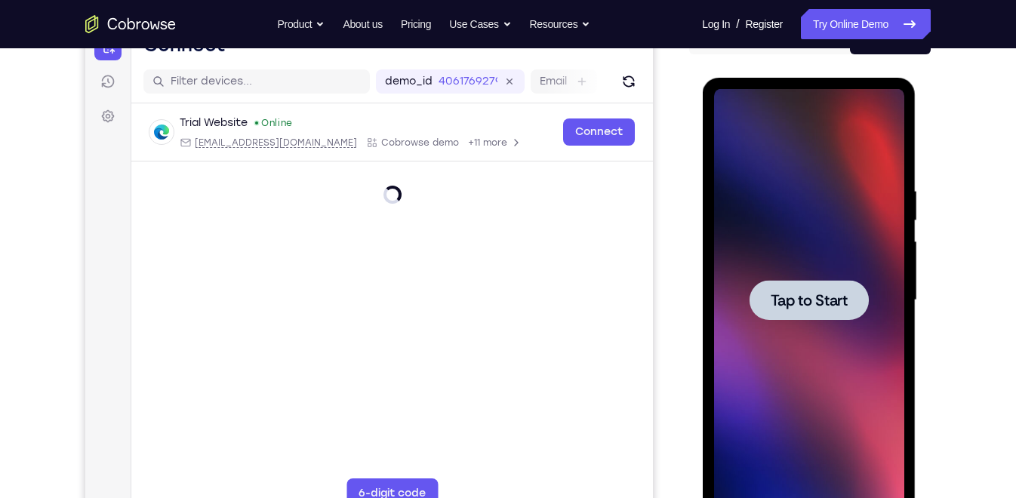
click at [798, 300] on span "Tap to Start" at bounding box center [808, 300] width 77 height 15
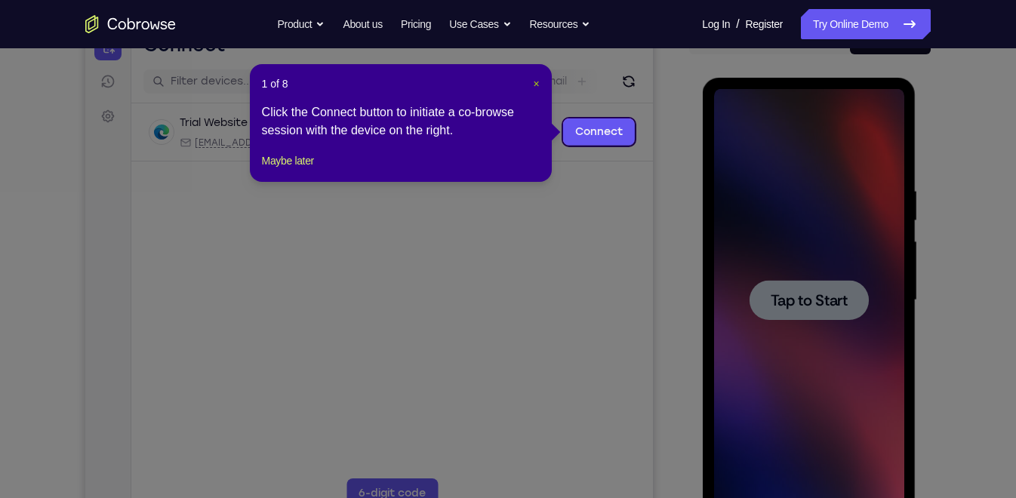
click at [535, 81] on span "×" at bounding box center [536, 84] width 6 height 12
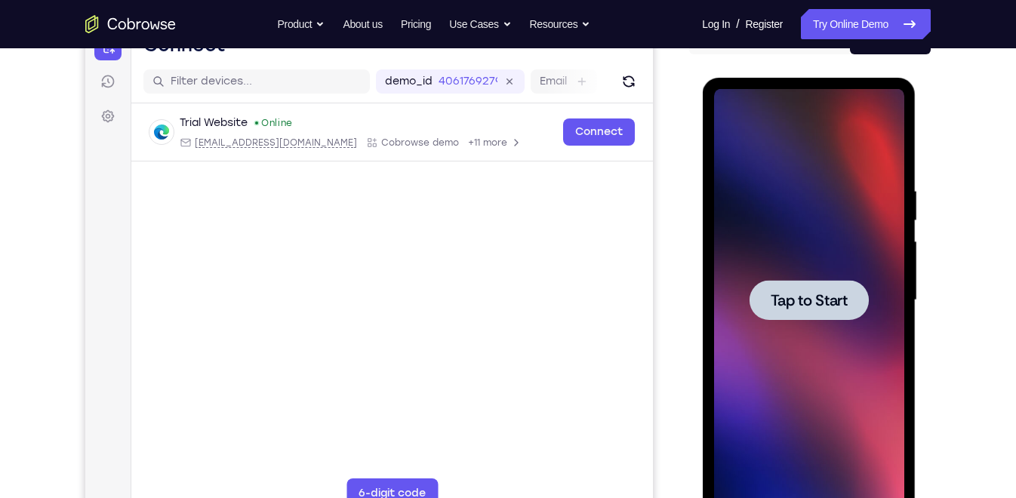
click at [851, 294] on div at bounding box center [808, 300] width 119 height 40
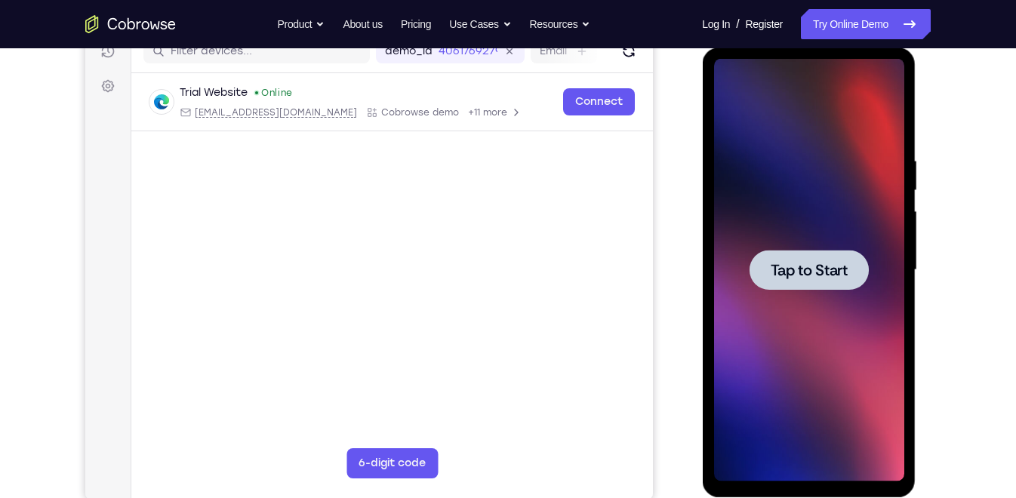
scroll to position [204, 0]
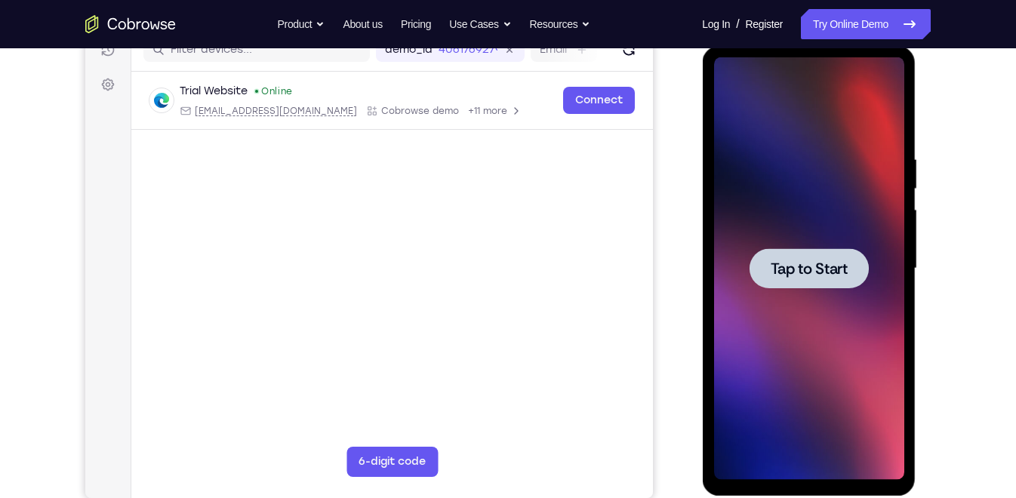
click at [851, 294] on div at bounding box center [808, 268] width 190 height 423
drag, startPoint x: 851, startPoint y: 263, endPoint x: 851, endPoint y: 294, distance: 31.7
click at [851, 294] on div at bounding box center [808, 268] width 190 height 423
click at [850, 294] on div at bounding box center [808, 268] width 190 height 423
drag, startPoint x: 851, startPoint y: 294, endPoint x: 833, endPoint y: 265, distance: 34.6
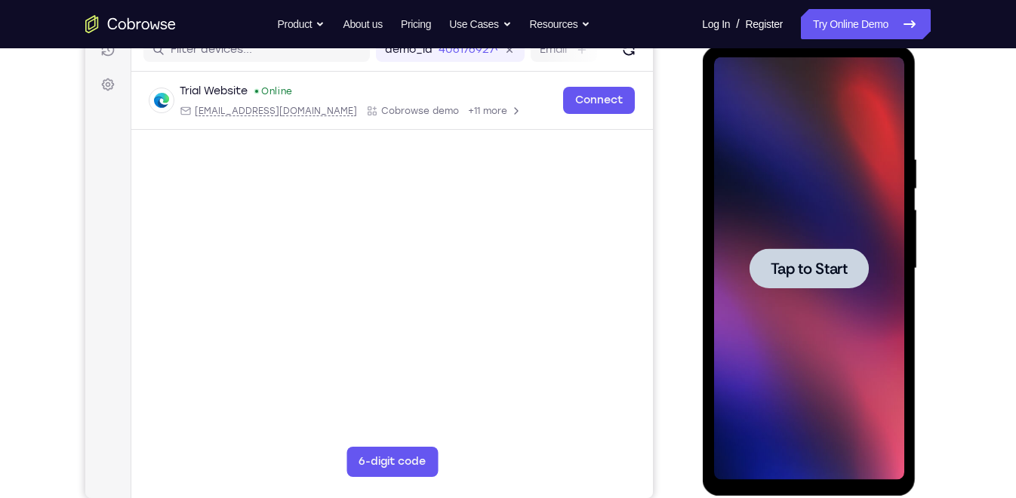
click at [833, 265] on span "Tap to Start" at bounding box center [808, 268] width 77 height 15
click at [809, 223] on div at bounding box center [808, 268] width 190 height 423
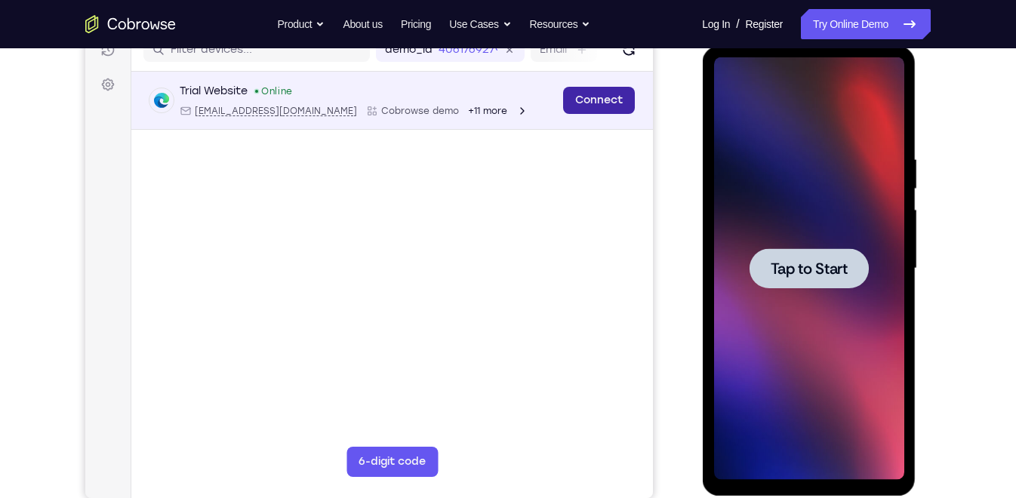
click at [598, 100] on link "Connect" at bounding box center [599, 100] width 72 height 27
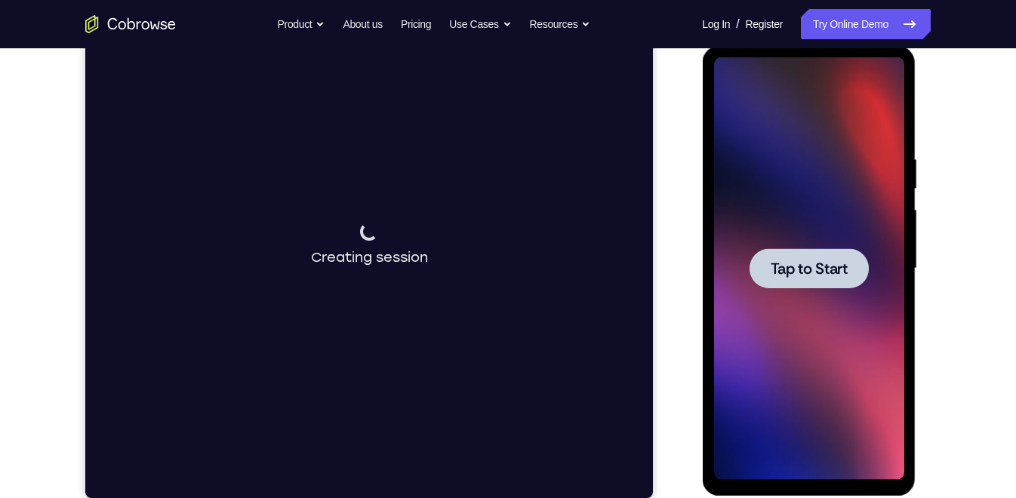
click at [804, 269] on span "Tap to Start" at bounding box center [808, 268] width 77 height 15
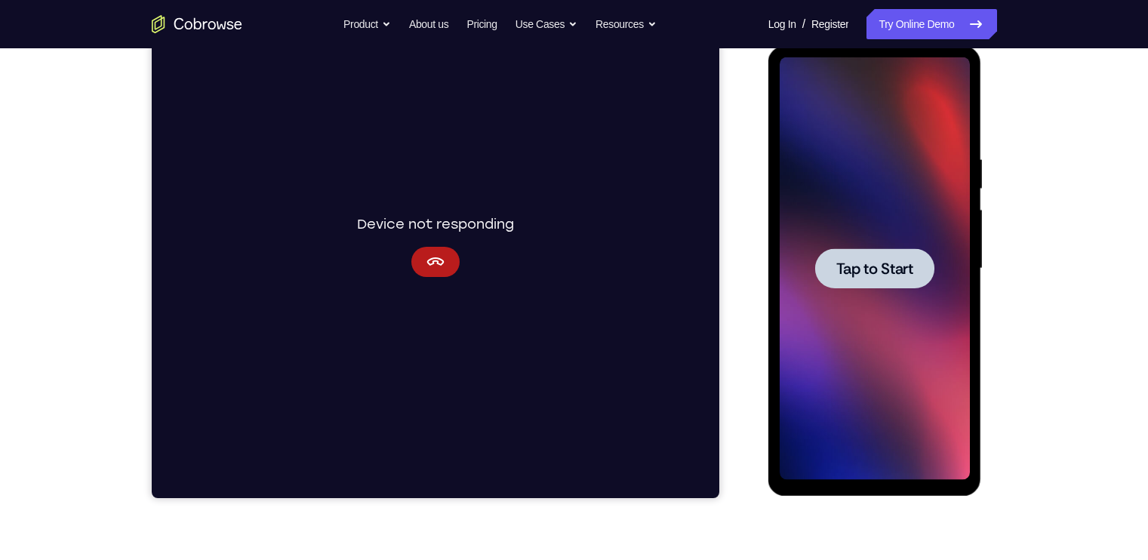
scroll to position [64, 0]
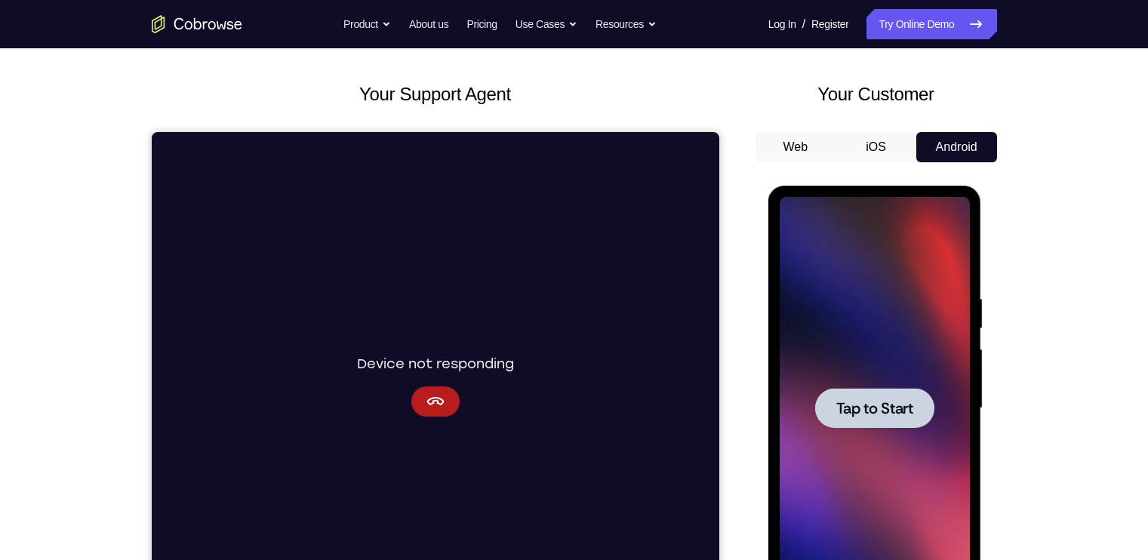
click at [891, 386] on div at bounding box center [874, 408] width 190 height 423
click at [871, 150] on button "iOS" at bounding box center [875, 147] width 81 height 30
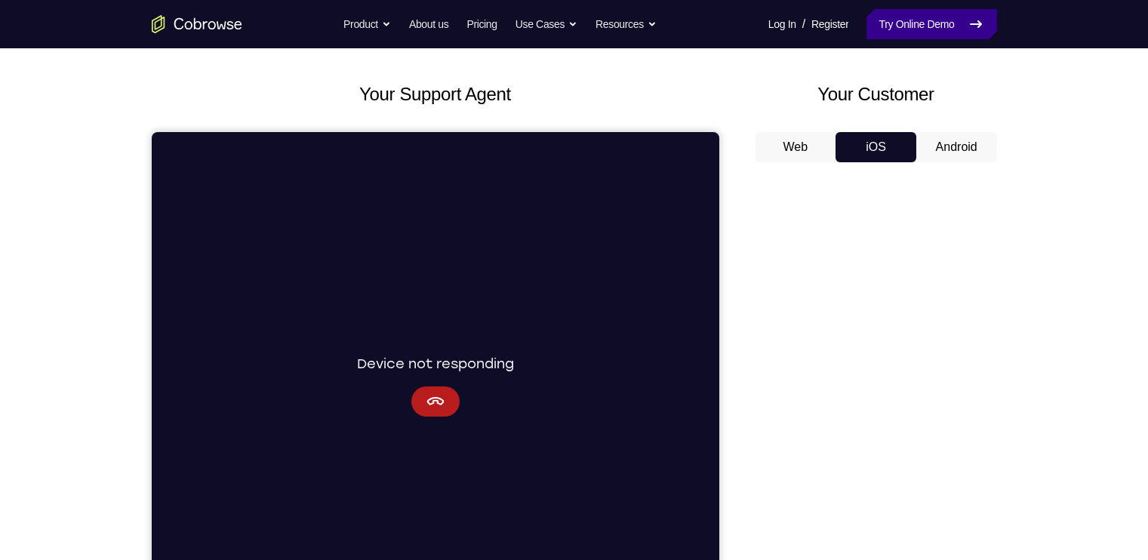
click at [924, 22] on link "Try Online Demo" at bounding box center [931, 24] width 130 height 30
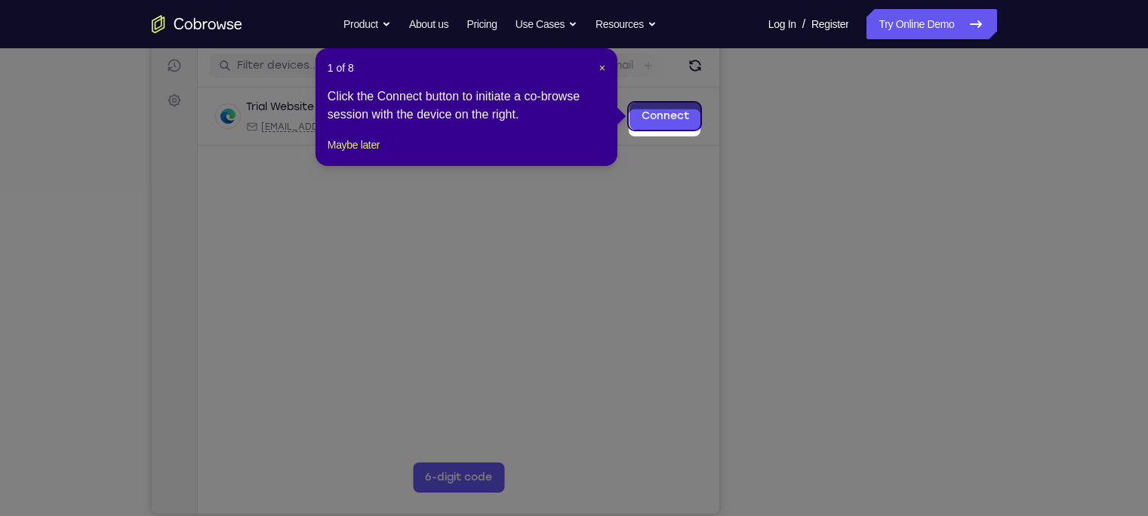
scroll to position [170, 0]
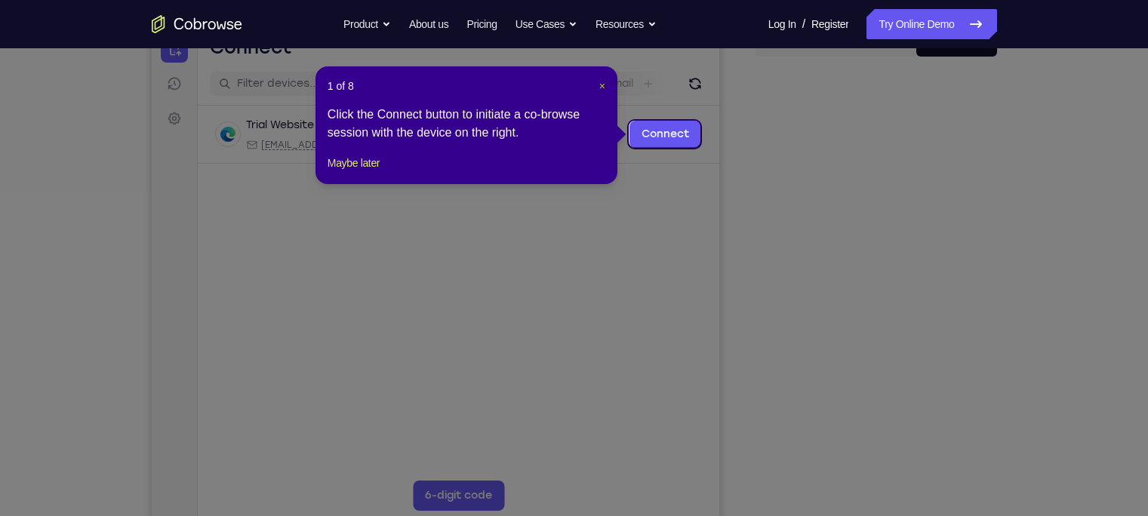
click at [600, 86] on span "×" at bounding box center [602, 86] width 6 height 12
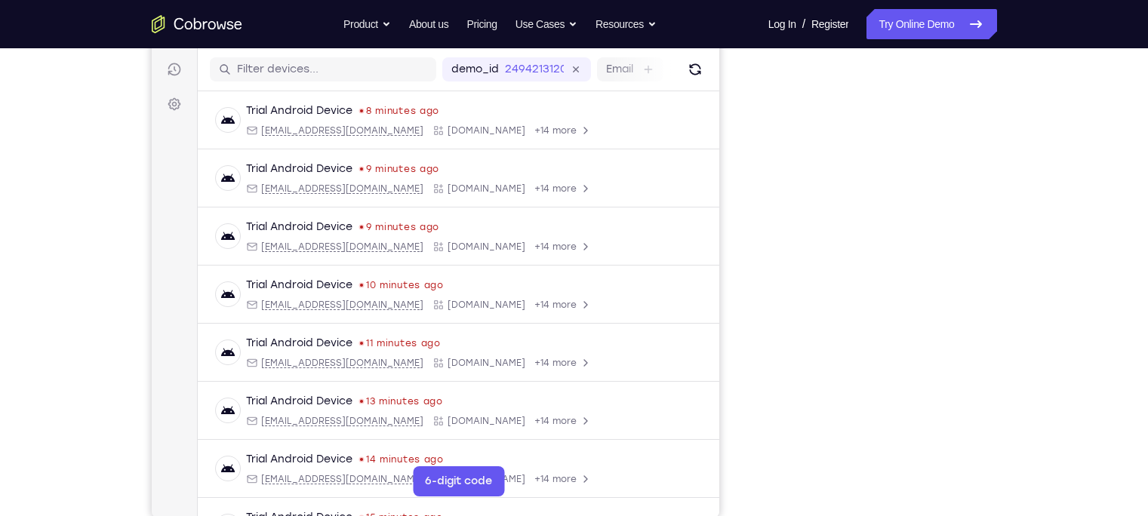
scroll to position [186, 0]
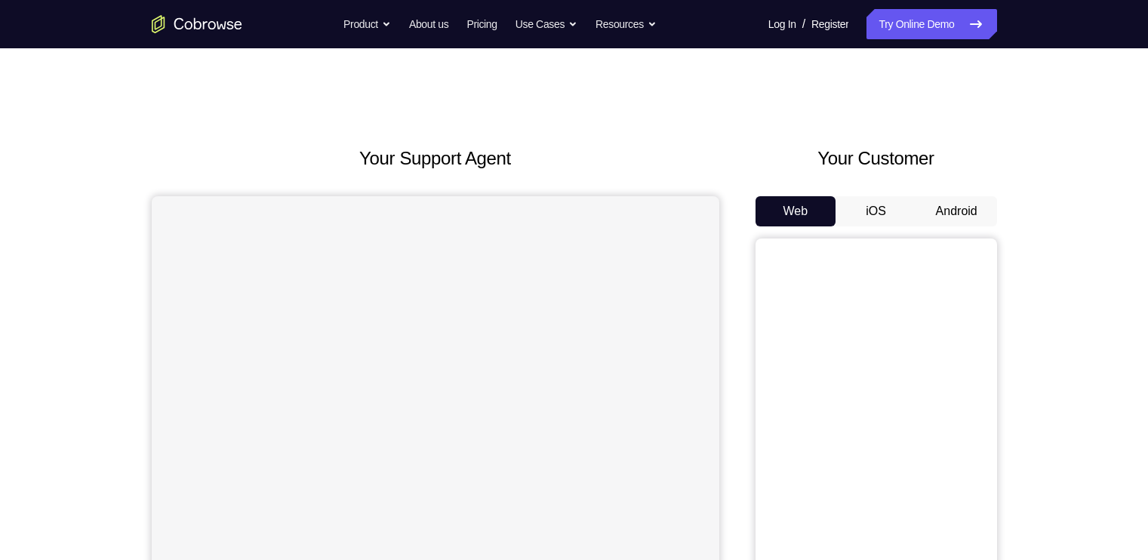
click at [963, 201] on button "Android" at bounding box center [956, 211] width 81 height 30
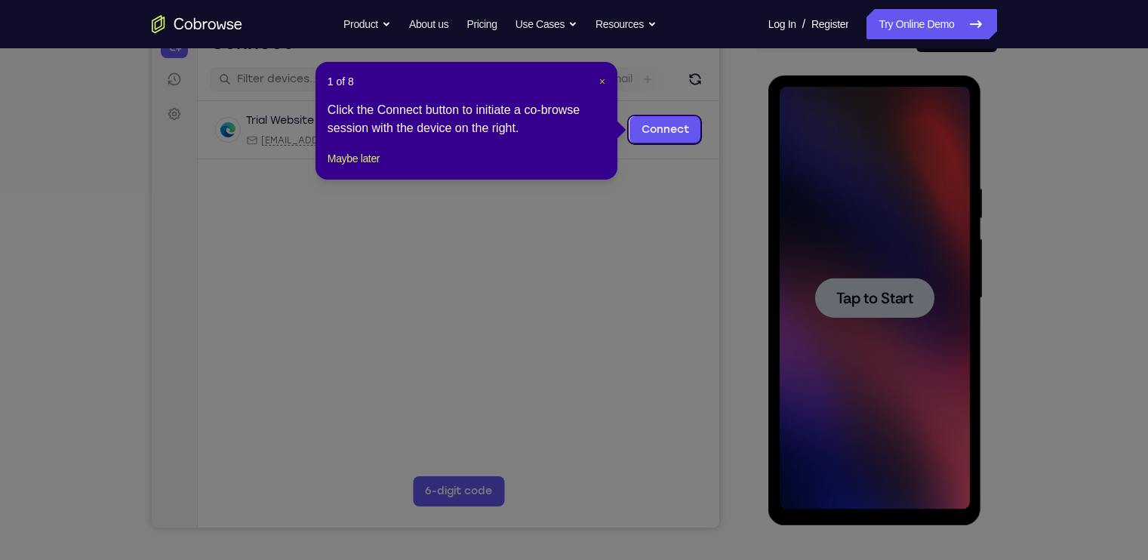
click at [604, 75] on span "×" at bounding box center [602, 81] width 6 height 12
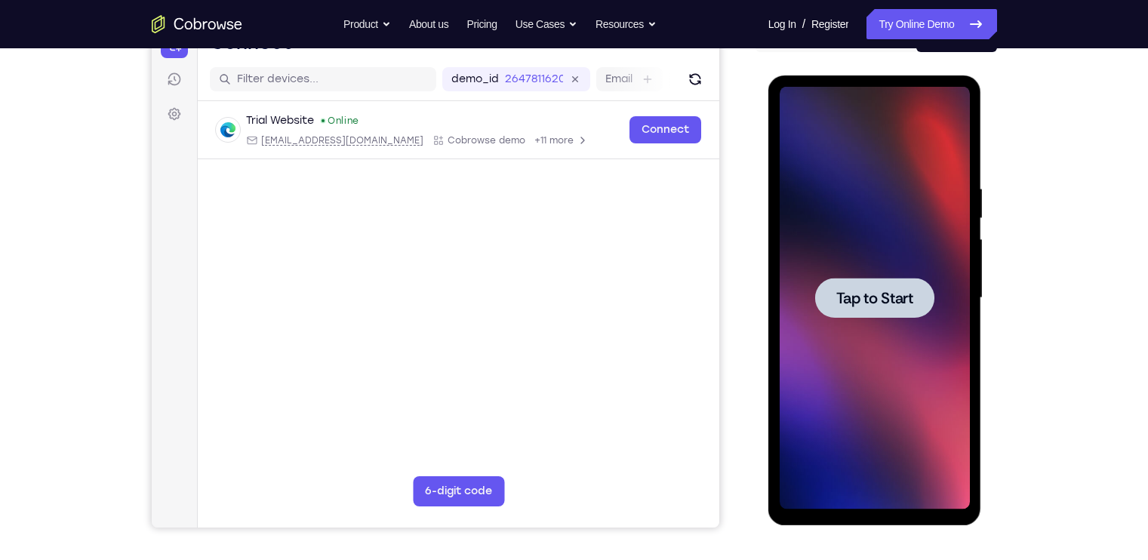
click at [933, 281] on div at bounding box center [874, 298] width 119 height 40
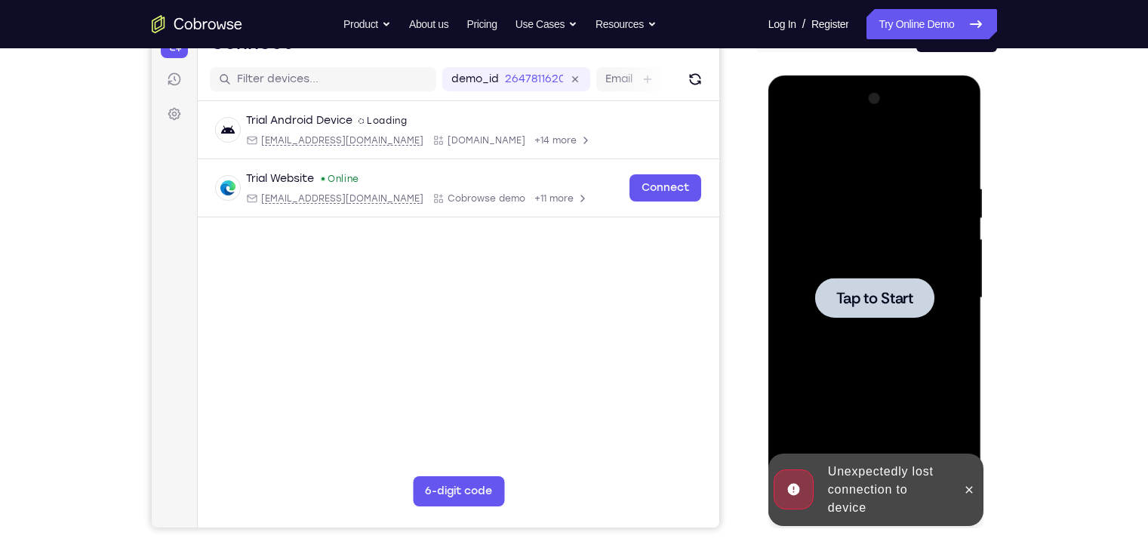
click at [880, 301] on span "Tap to Start" at bounding box center [874, 298] width 77 height 15
click at [887, 291] on span "Tap to Start" at bounding box center [874, 298] width 77 height 15
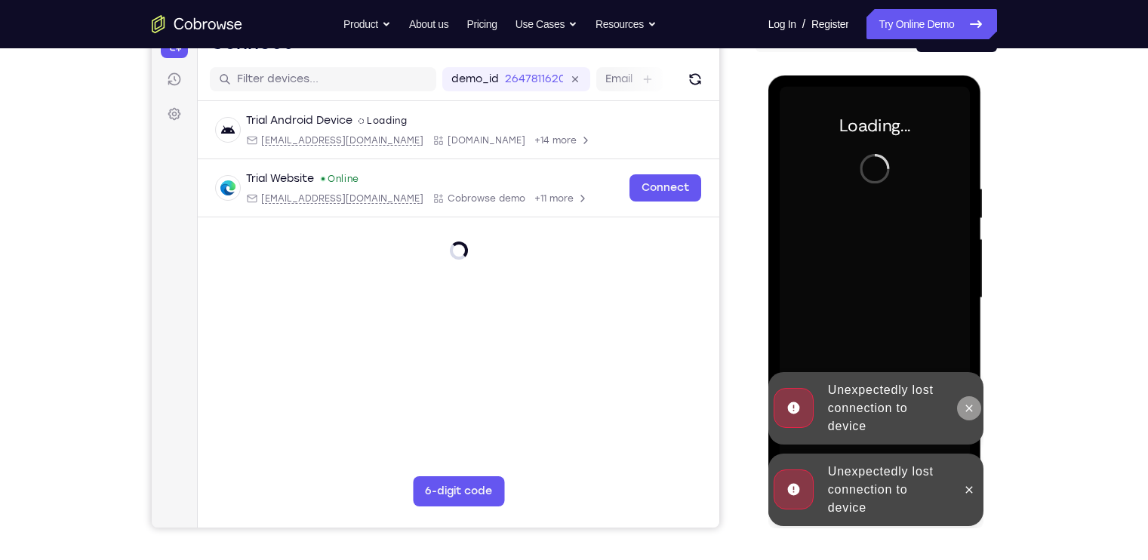
click at [967, 410] on icon at bounding box center [969, 407] width 7 height 7
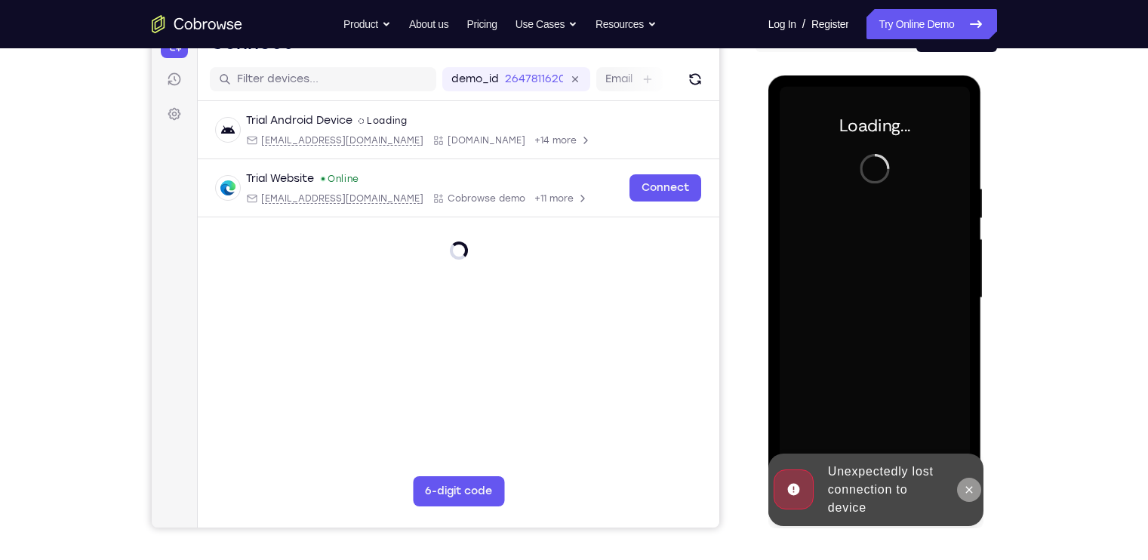
click at [972, 478] on button at bounding box center [969, 490] width 24 height 24
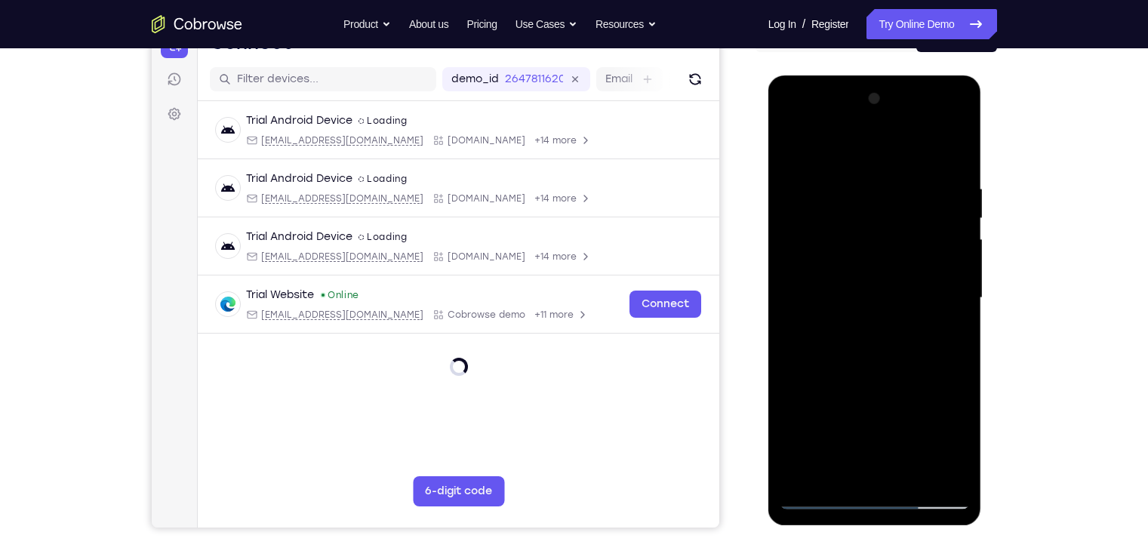
click at [924, 248] on div at bounding box center [874, 298] width 190 height 423
click at [875, 505] on div at bounding box center [874, 298] width 190 height 423
click at [875, 497] on div at bounding box center [874, 298] width 190 height 423
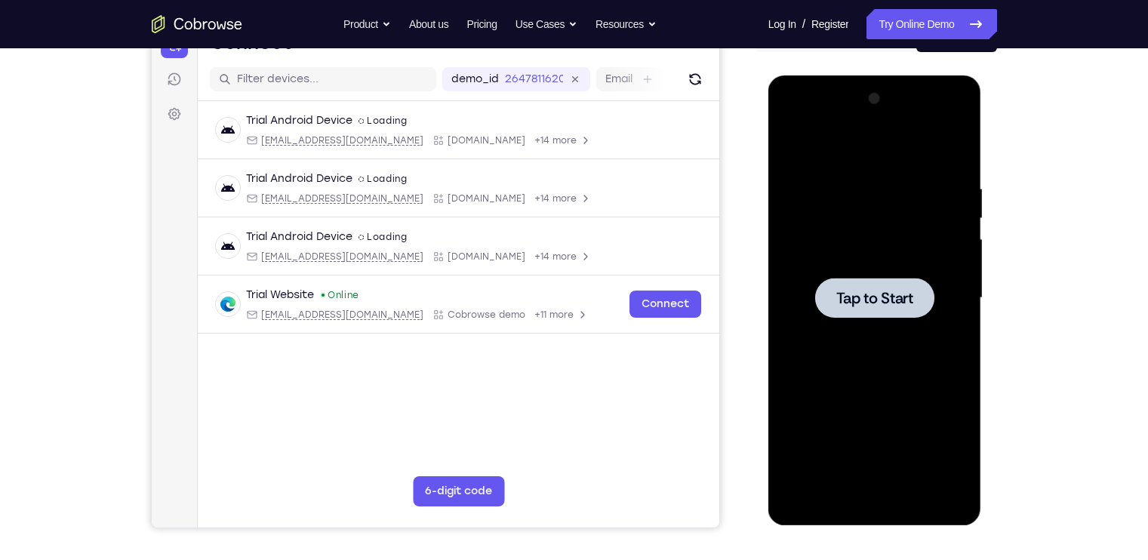
click at [887, 295] on span "Tap to Start" at bounding box center [874, 298] width 77 height 15
